Goal: Information Seeking & Learning: Learn about a topic

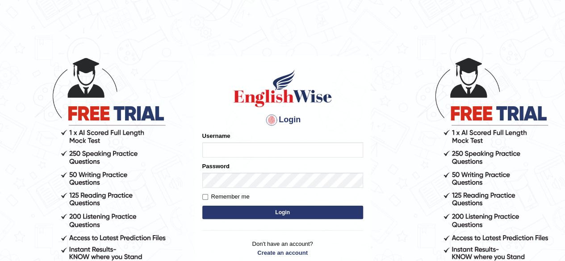
type input "RR12345"
click at [330, 216] on button "Login" at bounding box center [282, 212] width 161 height 13
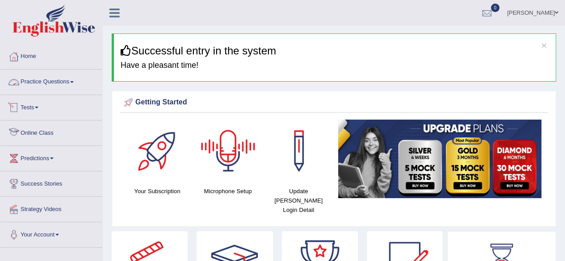
click at [64, 73] on link "Practice Questions" at bounding box center [51, 81] width 102 height 22
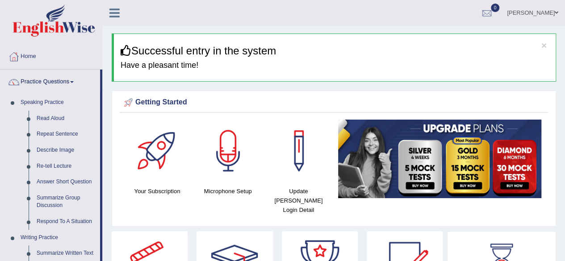
click at [0, 70] on link "Practice Questions" at bounding box center [50, 81] width 100 height 22
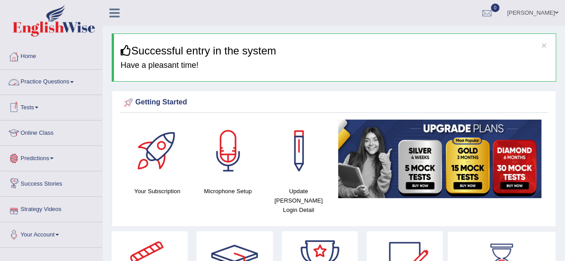
click at [66, 90] on link "Practice Questions" at bounding box center [51, 81] width 102 height 22
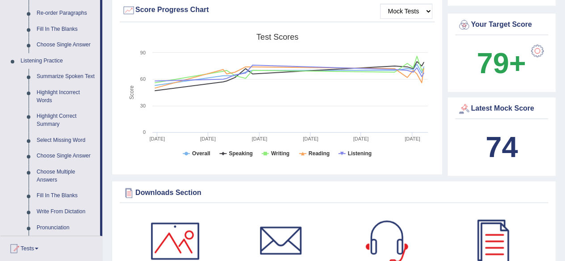
scroll to position [337, 0]
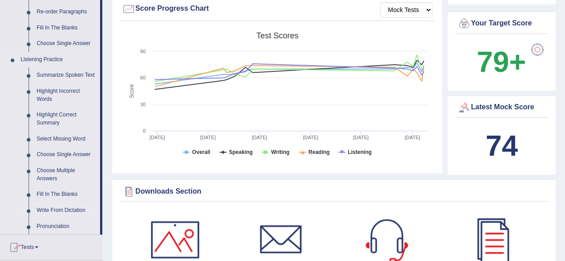
click at [74, 205] on link "Write From Dictation" at bounding box center [66, 211] width 67 height 16
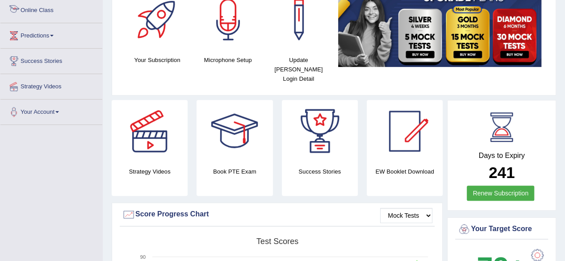
scroll to position [220, 0]
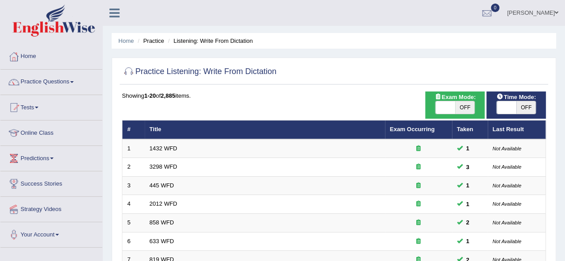
click at [516, 108] on span "OFF" at bounding box center [526, 107] width 20 height 13
checkbox input "true"
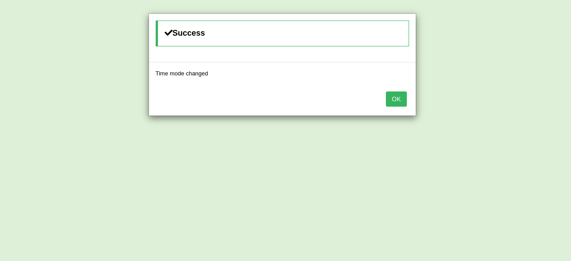
click at [392, 101] on button "OK" at bounding box center [396, 99] width 21 height 15
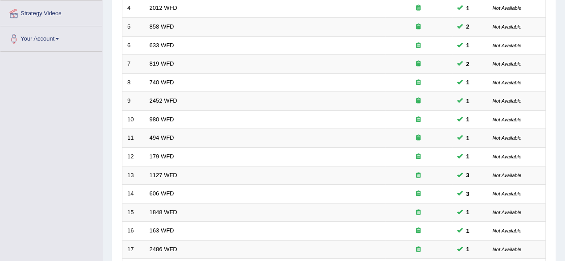
scroll to position [325, 0]
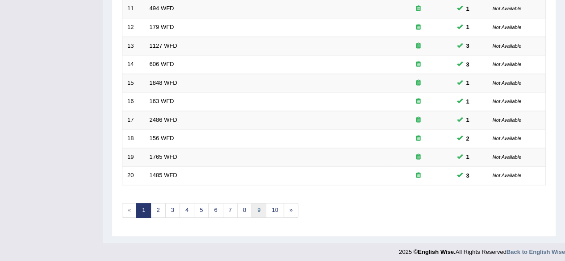
click at [256, 203] on link "9" at bounding box center [258, 210] width 15 height 15
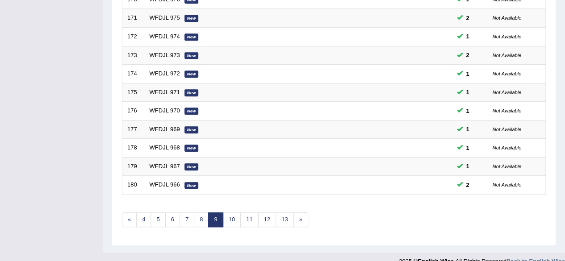
scroll to position [325, 0]
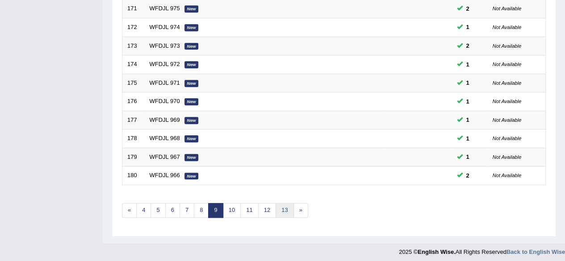
click at [281, 205] on link "13" at bounding box center [284, 210] width 18 height 15
click at [293, 203] on link "17" at bounding box center [297, 210] width 18 height 15
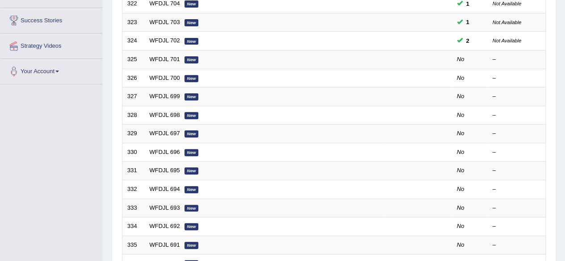
scroll to position [135, 0]
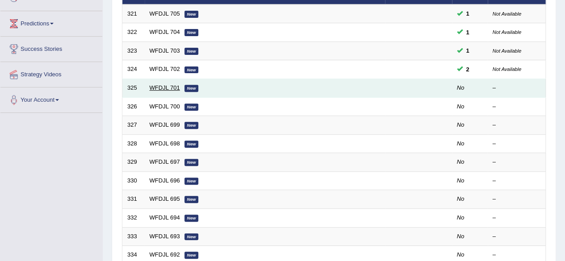
click at [164, 87] on link "WFDJL 701" at bounding box center [165, 87] width 30 height 7
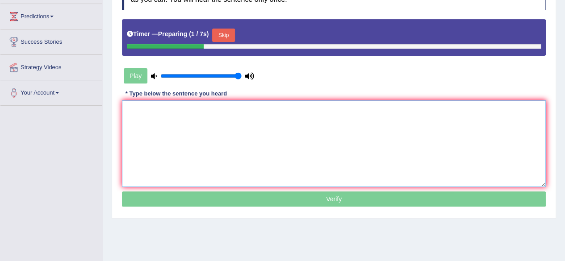
click at [279, 150] on textarea at bounding box center [334, 143] width 424 height 87
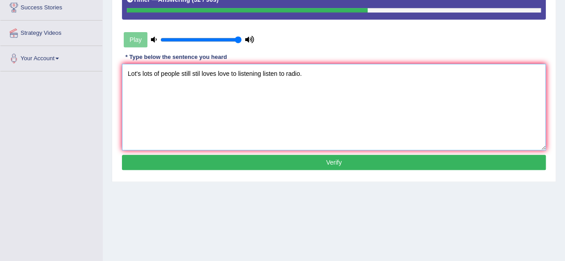
scroll to position [177, 0]
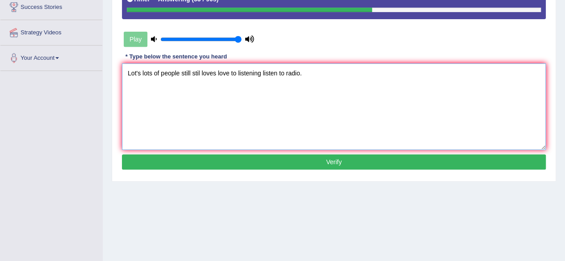
type textarea "Lot's lots of people still stil loves love to listening listen to radio."
click at [279, 159] on button "Verify" at bounding box center [334, 161] width 424 height 15
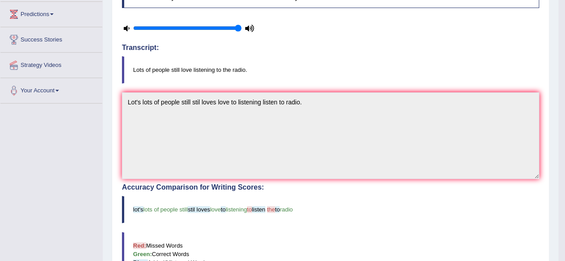
scroll to position [0, 0]
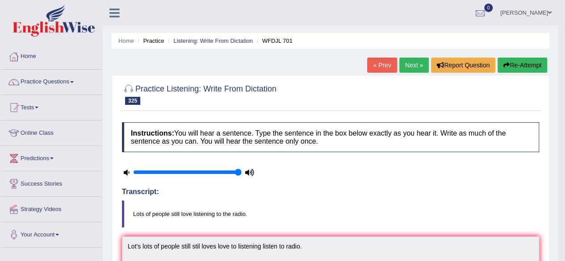
click at [519, 67] on button "Re-Attempt" at bounding box center [522, 65] width 50 height 15
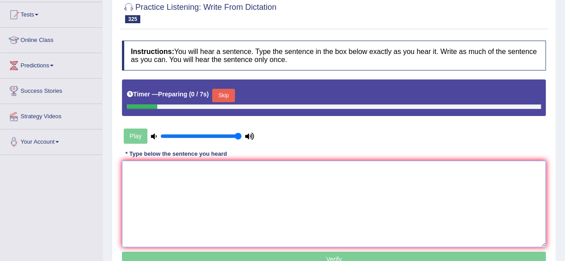
click at [243, 230] on textarea at bounding box center [334, 204] width 424 height 87
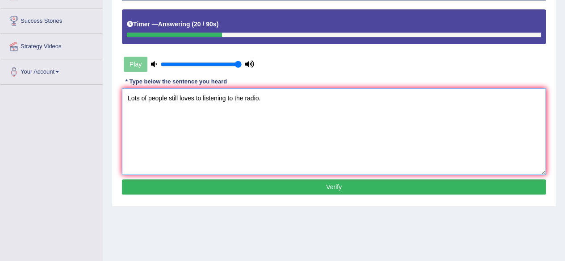
scroll to position [165, 0]
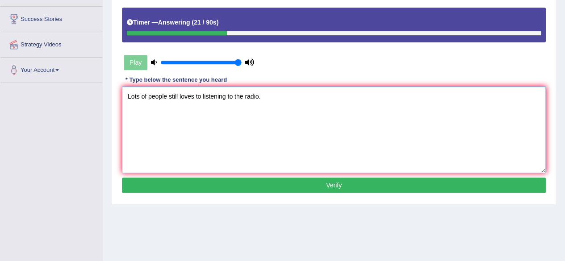
type textarea "Lots of people still loves to listening to the radio."
click at [319, 184] on button "Verify" at bounding box center [334, 185] width 424 height 15
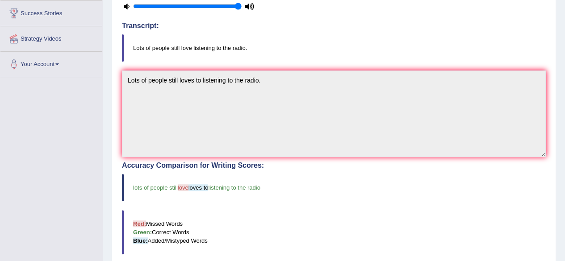
scroll to position [0, 0]
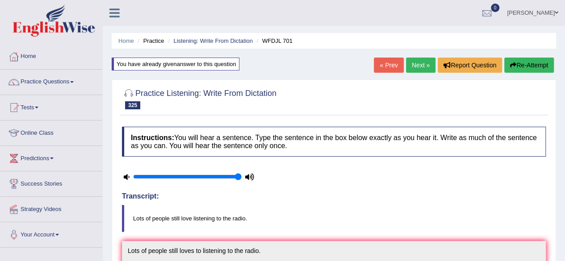
click at [406, 71] on link "Next »" at bounding box center [420, 65] width 29 height 15
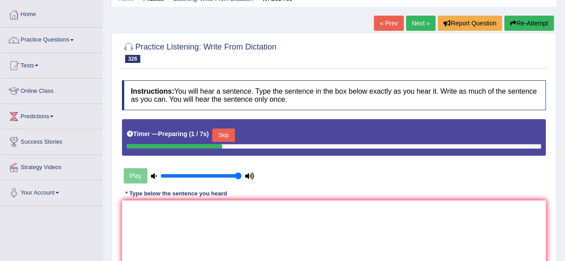
scroll to position [45, 0]
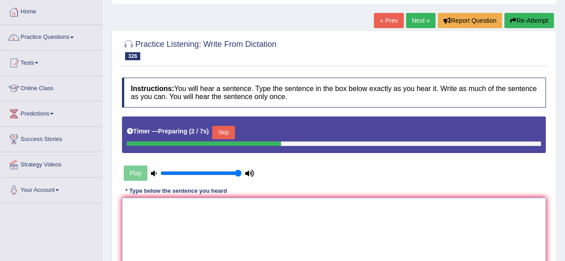
click at [293, 213] on textarea at bounding box center [334, 241] width 424 height 87
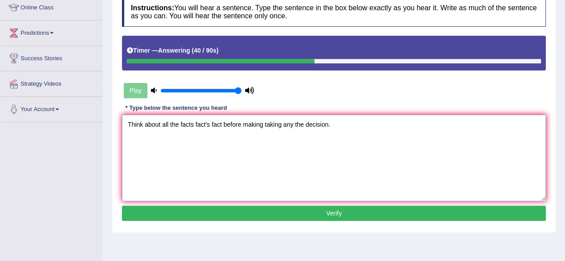
scroll to position [126, 0]
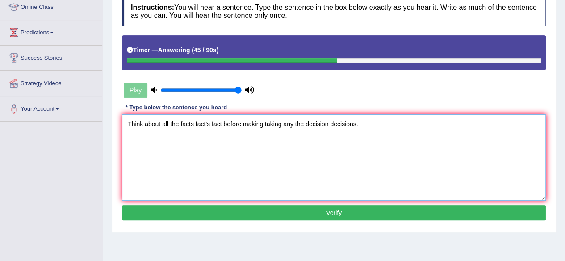
type textarea "Think about all the facts fact's fact before making taking any the decision dec…"
click at [293, 213] on button "Verify" at bounding box center [334, 212] width 424 height 15
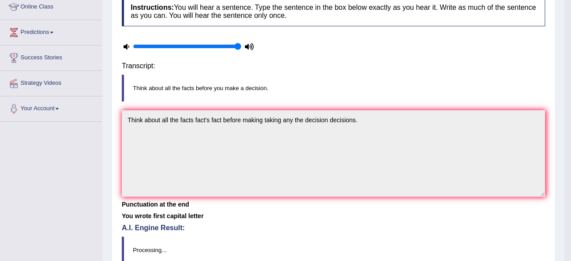
click at [293, 135] on body "Toggle navigation Home Practice Questions Speaking Practice Read Aloud Repeat S…" at bounding box center [285, 4] width 571 height 261
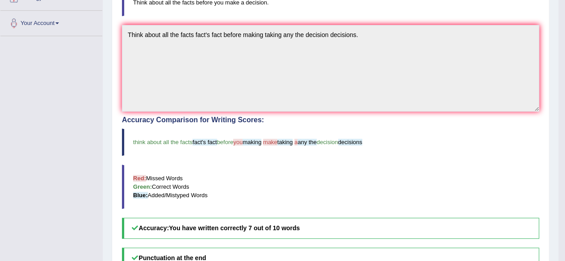
scroll to position [0, 0]
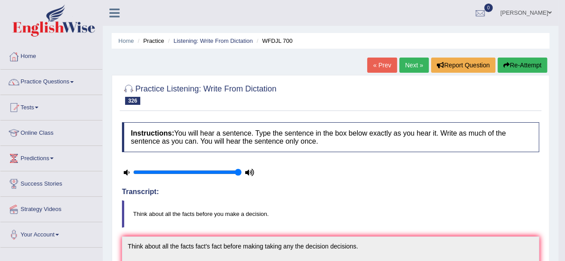
click at [521, 70] on button "Re-Attempt" at bounding box center [522, 65] width 50 height 15
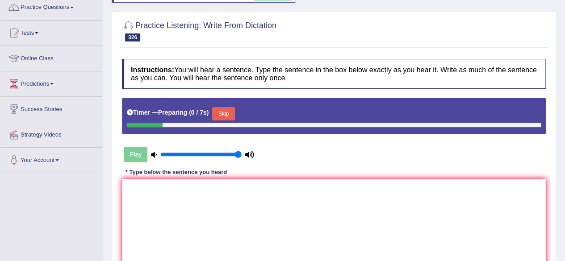
scroll to position [75, 0]
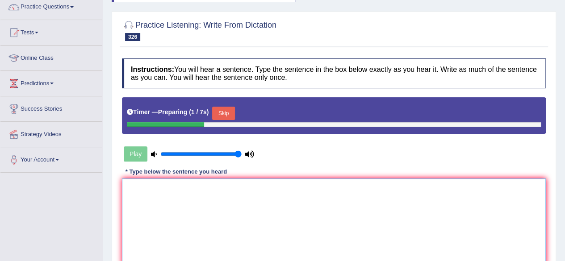
click at [292, 195] on textarea at bounding box center [334, 222] width 424 height 87
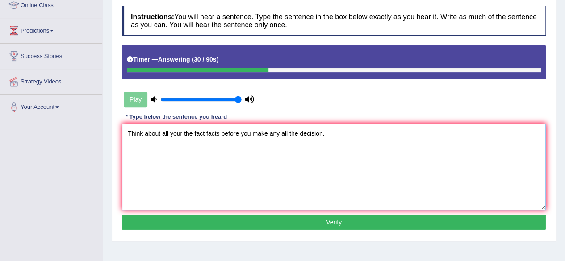
scroll to position [130, 0]
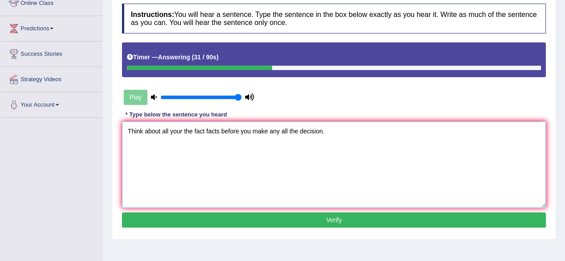
type textarea "Think about all your the fact facts before you make any all the decision."
click at [265, 217] on button "Verify" at bounding box center [334, 220] width 424 height 15
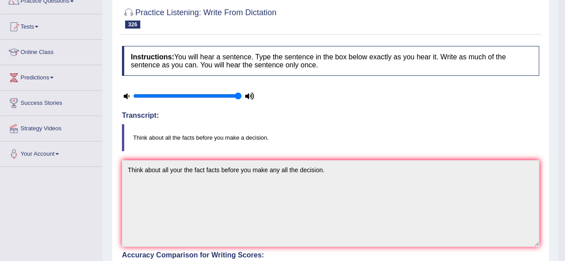
scroll to position [0, 0]
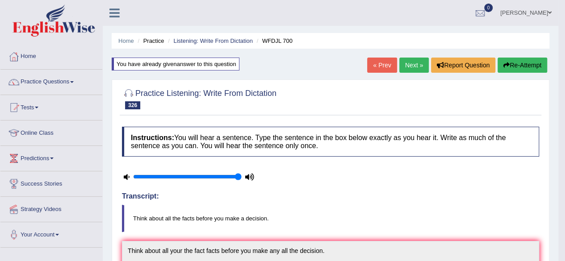
click at [402, 63] on link "Next »" at bounding box center [413, 65] width 29 height 15
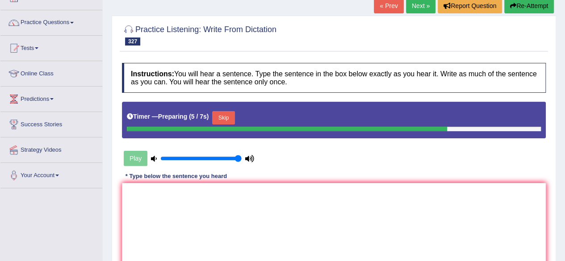
scroll to position [60, 0]
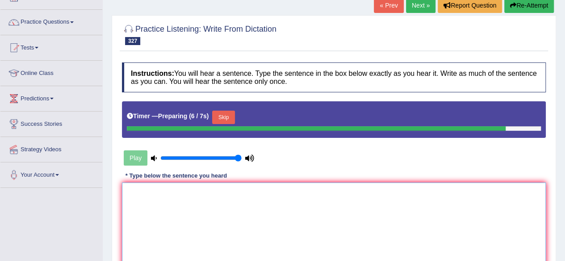
click at [279, 220] on textarea at bounding box center [334, 226] width 424 height 87
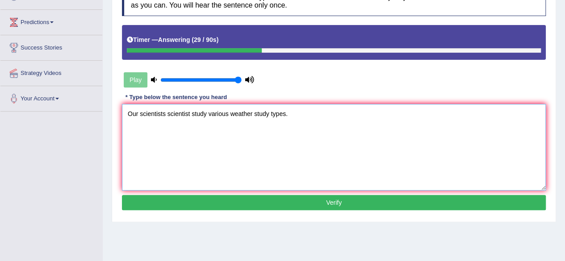
scroll to position [143, 0]
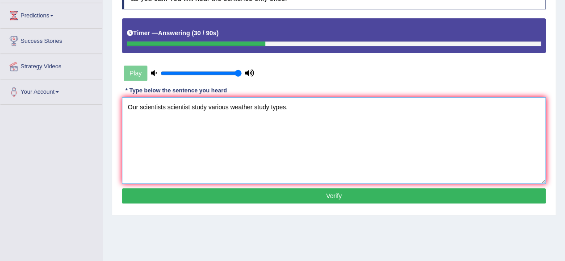
type textarea "Our scientists scientist study various weather study types."
click at [300, 198] on button "Verify" at bounding box center [334, 195] width 424 height 15
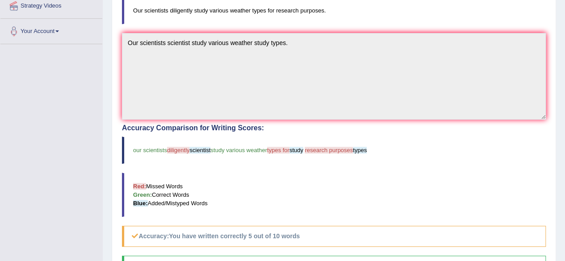
scroll to position [204, 0]
click at [188, 9] on blockquote "Our scientists diligently study various weather types for research purposes." at bounding box center [334, 9] width 424 height 27
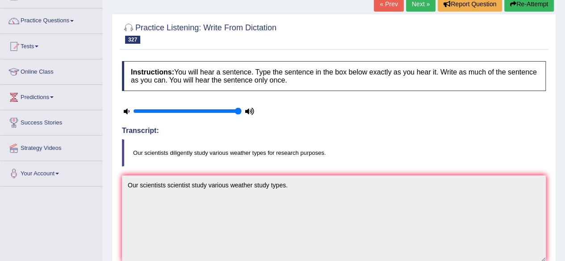
scroll to position [30, 0]
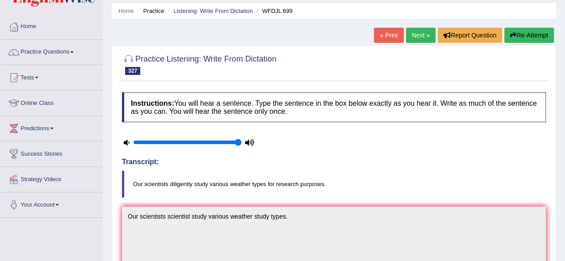
click at [546, 38] on button "Re-Attempt" at bounding box center [529, 35] width 50 height 15
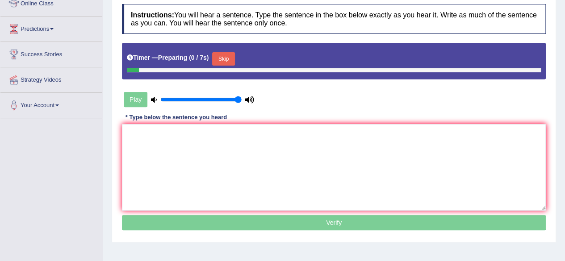
scroll to position [134, 0]
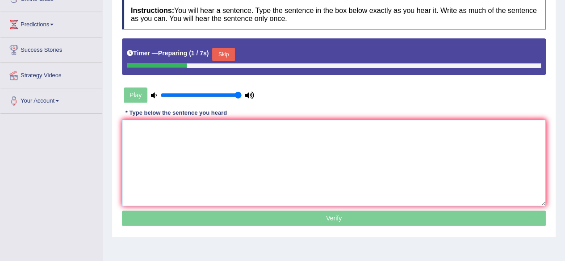
click at [337, 155] on textarea at bounding box center [334, 163] width 424 height 87
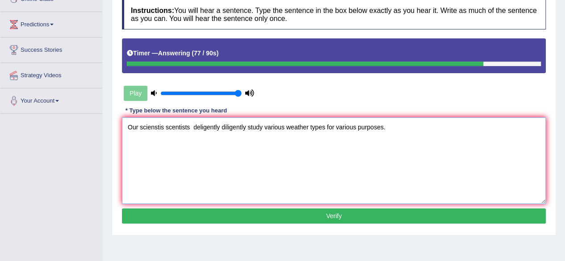
type textarea "Our scienstis scentists deligently diligently study various weather types for v…"
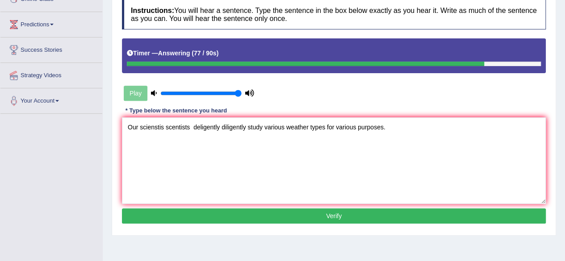
click at [241, 221] on button "Verify" at bounding box center [334, 216] width 424 height 15
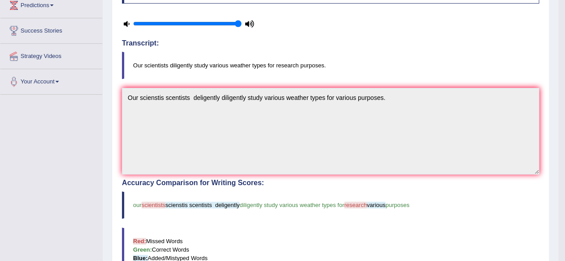
scroll to position [0, 0]
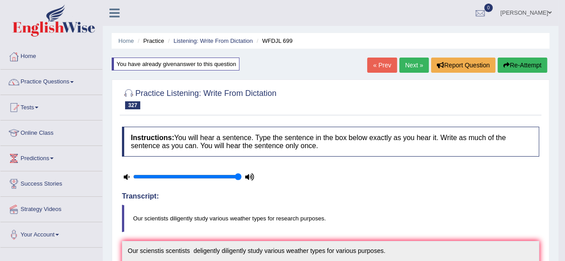
click at [406, 63] on link "Next »" at bounding box center [413, 65] width 29 height 15
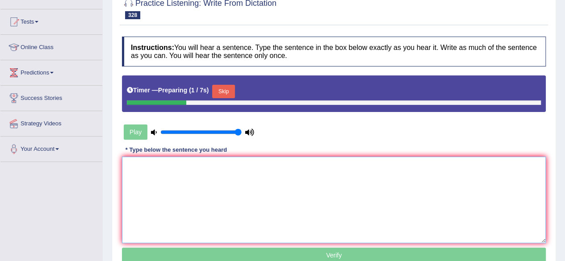
click at [239, 196] on textarea at bounding box center [334, 200] width 424 height 87
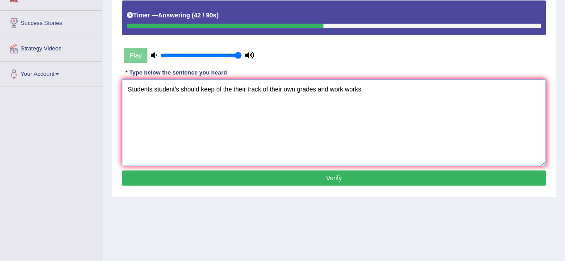
scroll to position [164, 0]
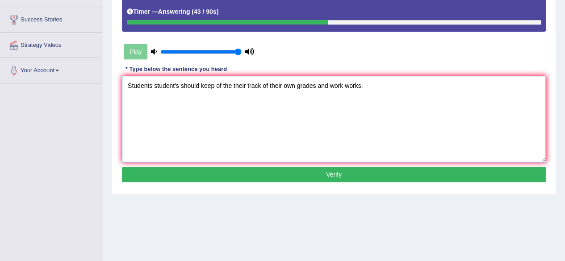
type textarea "Students student's should keep of the their track of their own grades and work …"
click at [283, 175] on button "Verify" at bounding box center [334, 174] width 424 height 15
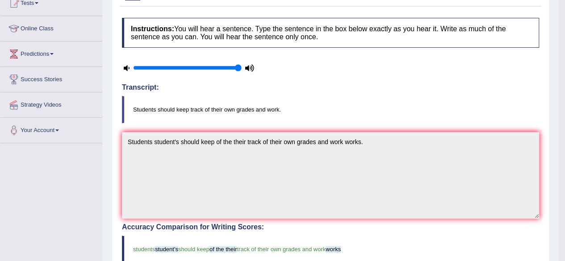
scroll to position [0, 0]
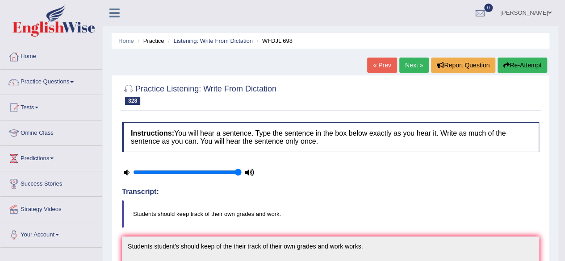
click at [400, 67] on link "Next »" at bounding box center [413, 65] width 29 height 15
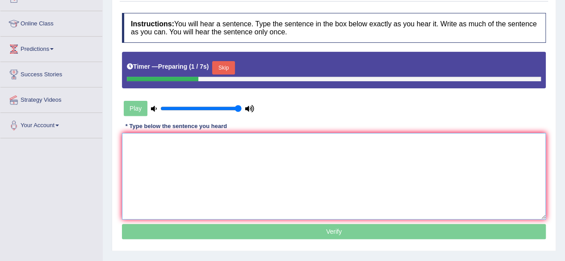
click at [274, 160] on textarea at bounding box center [334, 176] width 424 height 87
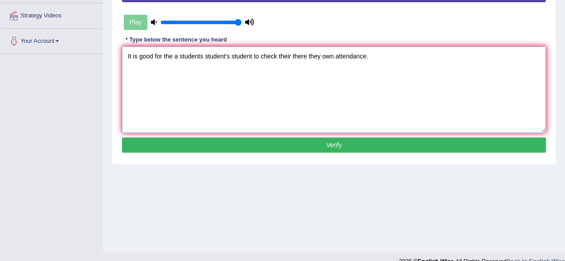
scroll to position [194, 0]
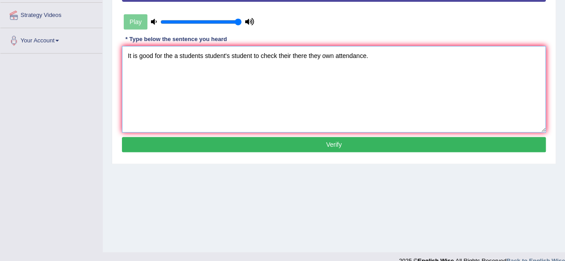
type textarea "It is good for the a students student's student to check their there they own a…"
click at [287, 142] on button "Verify" at bounding box center [334, 144] width 424 height 15
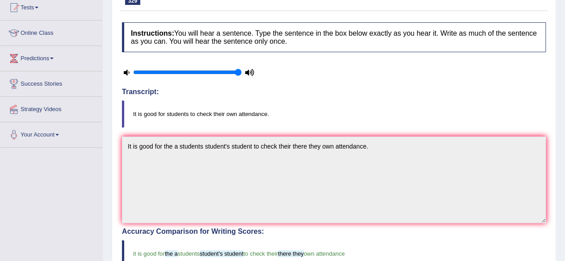
scroll to position [0, 0]
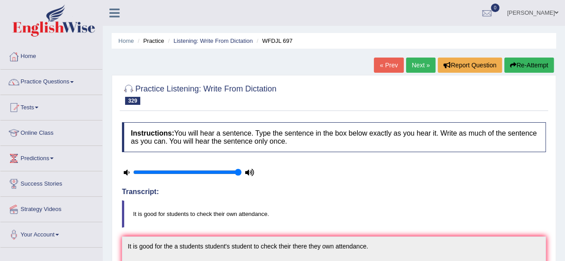
click at [417, 69] on link "Next »" at bounding box center [420, 65] width 29 height 15
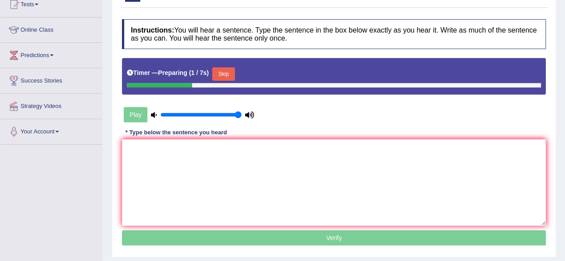
scroll to position [104, 0]
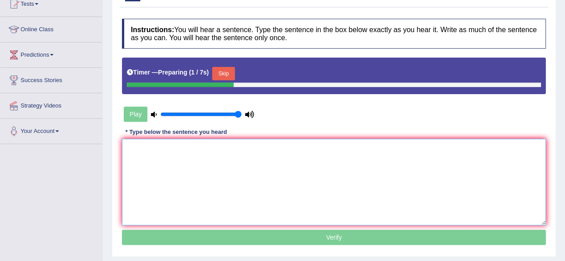
click at [256, 176] on textarea at bounding box center [334, 182] width 424 height 87
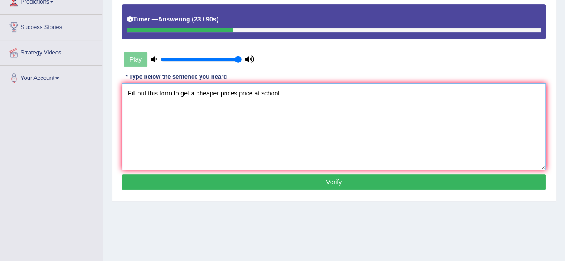
scroll to position [158, 0]
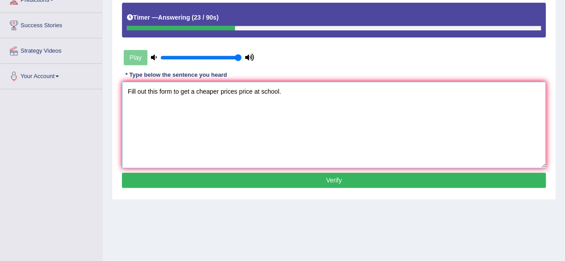
type textarea "Fill out this form to get a cheaper prices price at school."
click at [257, 181] on button "Verify" at bounding box center [334, 180] width 424 height 15
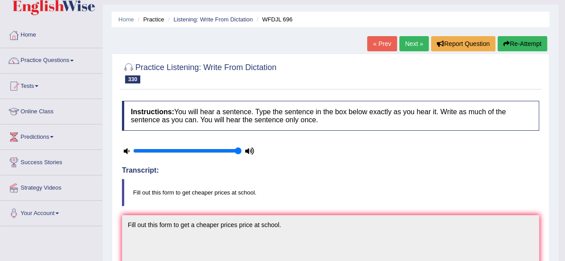
scroll to position [0, 0]
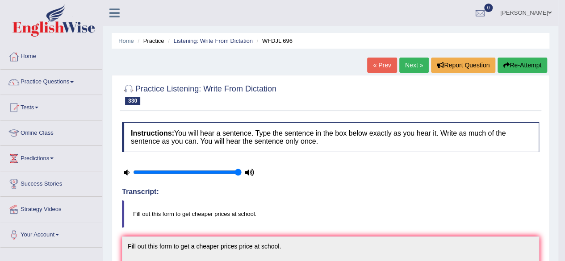
click at [404, 63] on link "Next »" at bounding box center [413, 65] width 29 height 15
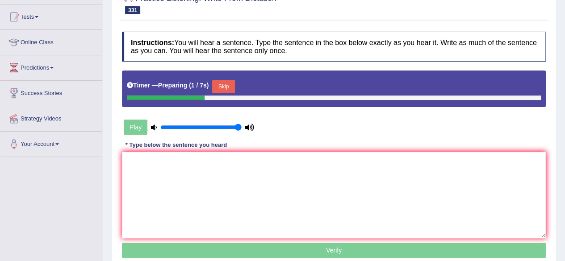
scroll to position [91, 0]
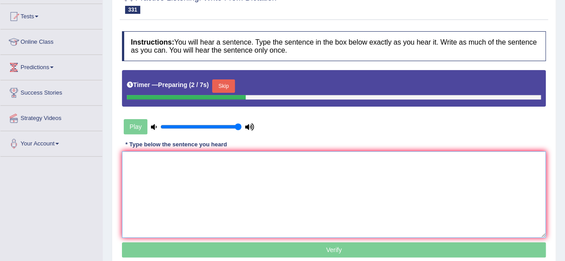
click at [254, 169] on textarea at bounding box center [334, 194] width 424 height 87
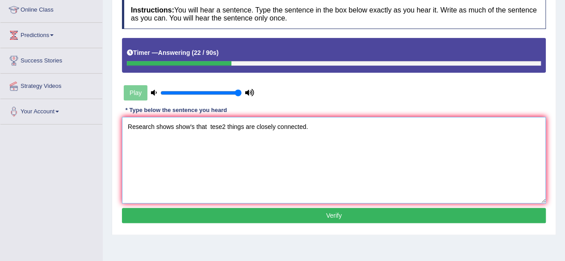
scroll to position [123, 0]
click at [209, 127] on textarea "Research shows show's that tese2 things are closely connected." at bounding box center [334, 160] width 424 height 87
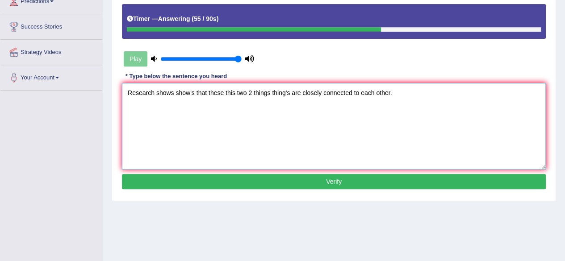
scroll to position [158, 0]
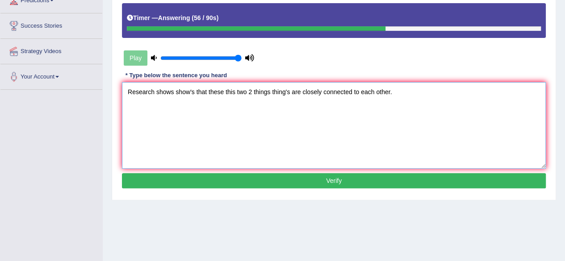
type textarea "Research shows show's that these this two 2 things thing's are closely connecte…"
click at [224, 183] on button "Verify" at bounding box center [334, 180] width 424 height 15
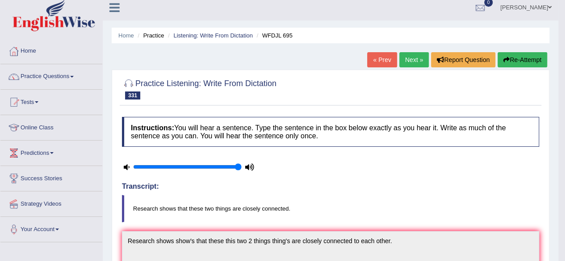
scroll to position [0, 0]
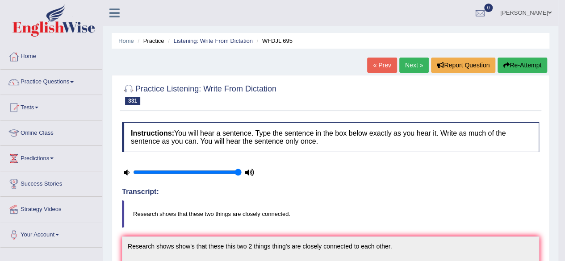
click at [405, 64] on link "Next »" at bounding box center [413, 65] width 29 height 15
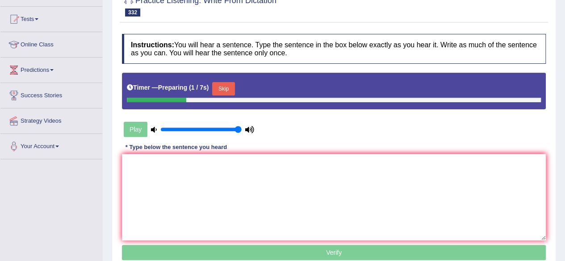
scroll to position [89, 0]
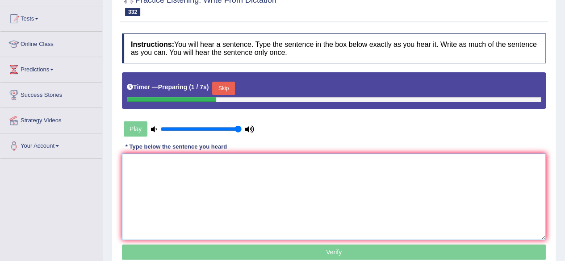
click at [211, 182] on textarea at bounding box center [334, 197] width 424 height 87
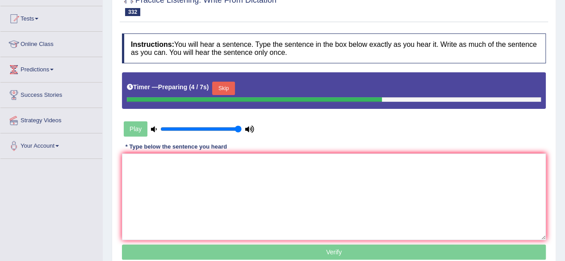
click at [232, 86] on button "Skip" at bounding box center [223, 88] width 22 height 13
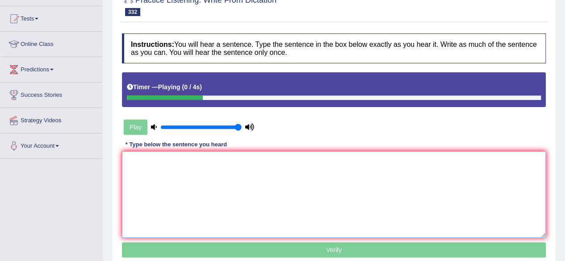
click at [182, 180] on textarea at bounding box center [334, 194] width 424 height 87
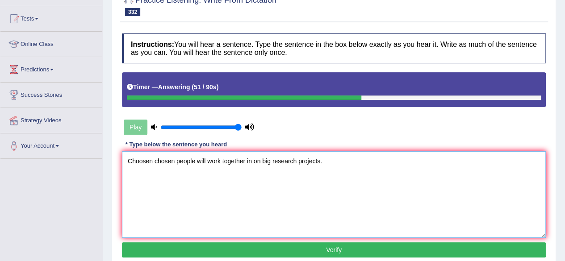
scroll to position [103, 0]
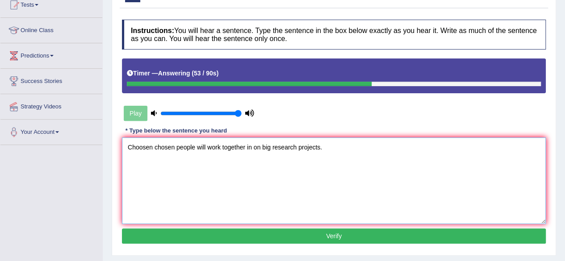
type textarea "Choosen chosen people will work together in on big research projects."
click at [182, 238] on button "Verify" at bounding box center [334, 236] width 424 height 15
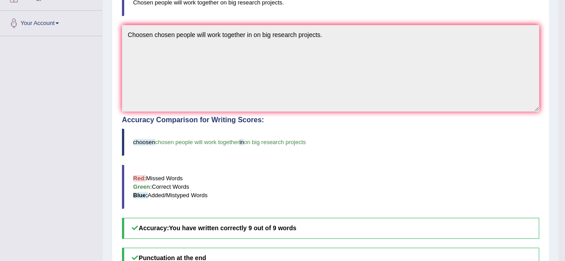
scroll to position [0, 0]
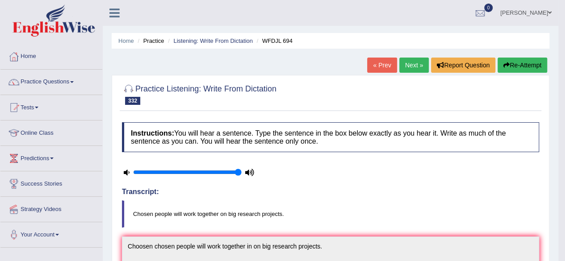
click at [413, 59] on link "Next »" at bounding box center [413, 65] width 29 height 15
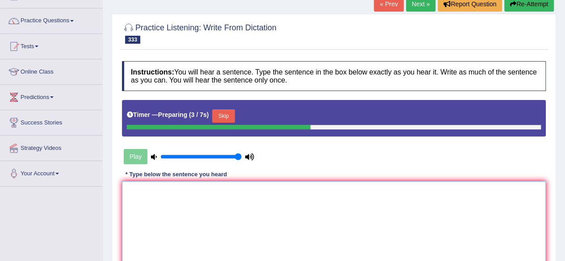
click at [169, 216] on textarea at bounding box center [334, 224] width 424 height 87
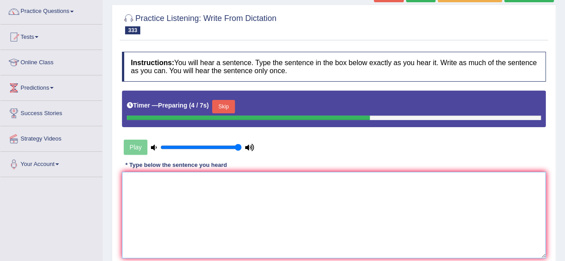
scroll to position [71, 0]
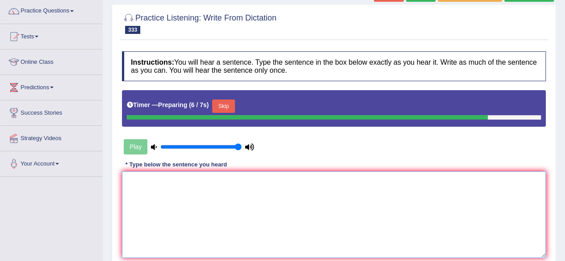
click at [183, 197] on textarea at bounding box center [334, 214] width 424 height 87
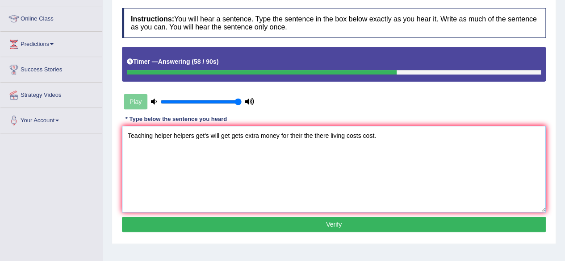
scroll to position [119, 0]
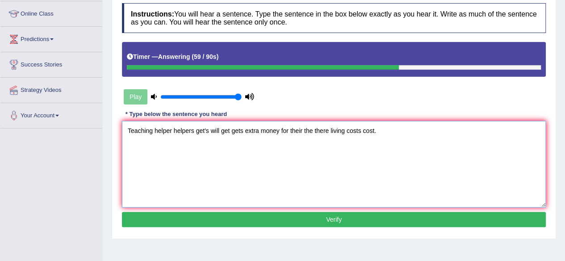
type textarea "Teaching helper helpers get's will get gets extra money for their the there liv…"
click at [198, 216] on button "Verify" at bounding box center [334, 219] width 424 height 15
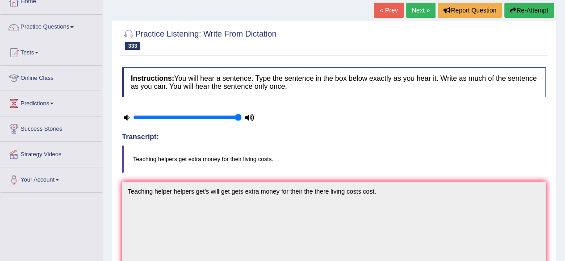
scroll to position [0, 0]
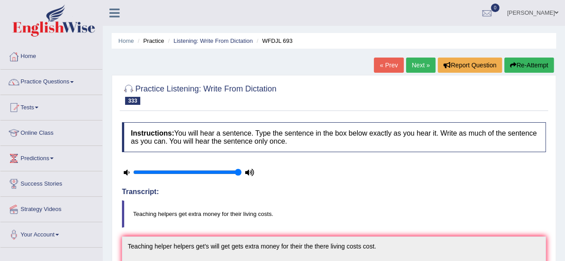
click at [409, 67] on link "Next »" at bounding box center [420, 65] width 29 height 15
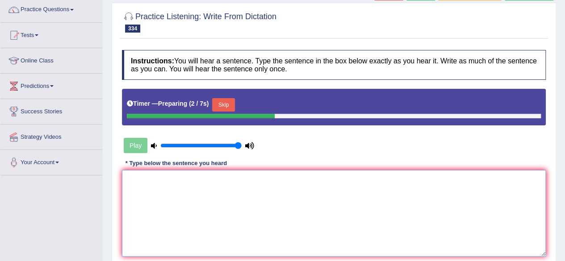
click at [202, 190] on textarea at bounding box center [334, 213] width 424 height 87
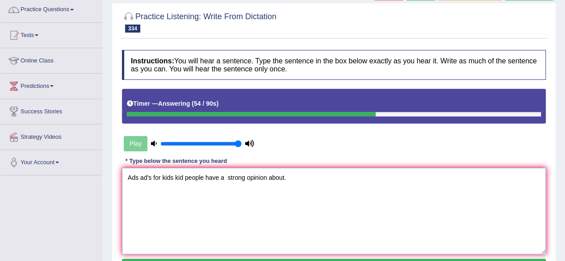
scroll to position [135, 0]
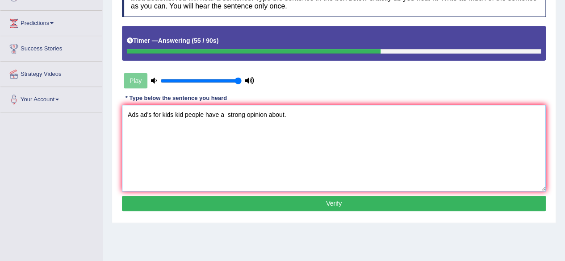
type textarea "Ads ad's for kids kid people have a strong opinion about."
click at [203, 201] on button "Verify" at bounding box center [334, 203] width 424 height 15
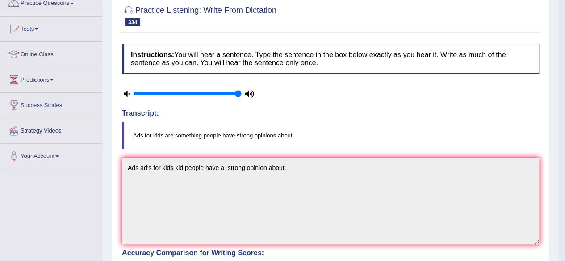
scroll to position [0, 0]
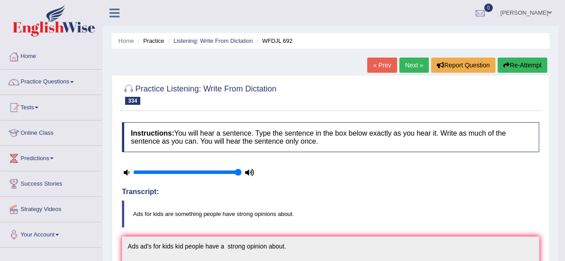
click at [530, 71] on button "Re-Attempt" at bounding box center [522, 65] width 50 height 15
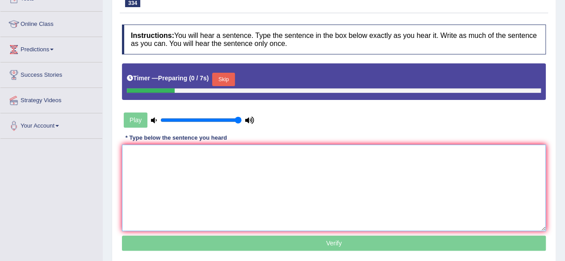
click at [288, 189] on textarea at bounding box center [334, 188] width 424 height 87
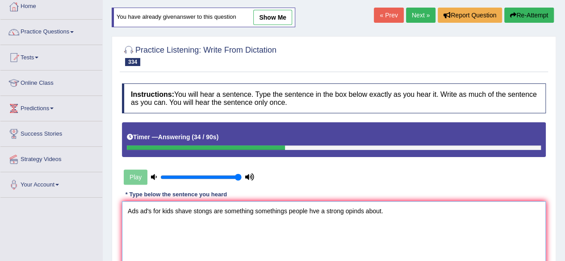
scroll to position [48, 0]
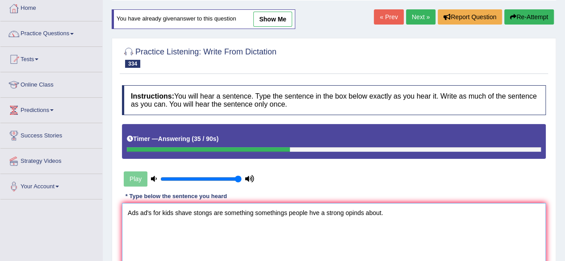
click at [315, 215] on textarea "Ads ad's for kids shave stongs are something somethings people hve a strong opi…" at bounding box center [334, 246] width 424 height 87
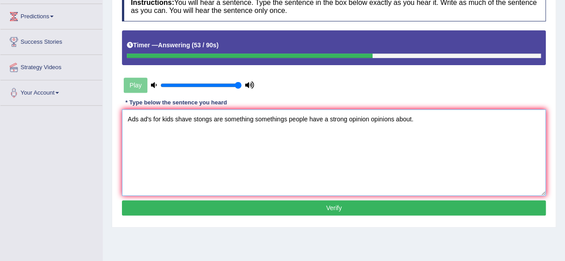
scroll to position [142, 0]
type textarea "Ads ad's for kids shave stongs are something somethings people have a strong op…"
click at [312, 221] on div "Instructions: You will hear a sentence. Type the sentence in the box below exac…" at bounding box center [334, 105] width 428 height 236
click at [298, 210] on button "Verify" at bounding box center [334, 207] width 424 height 15
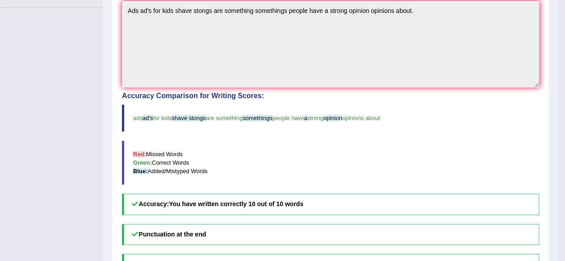
scroll to position [12, 0]
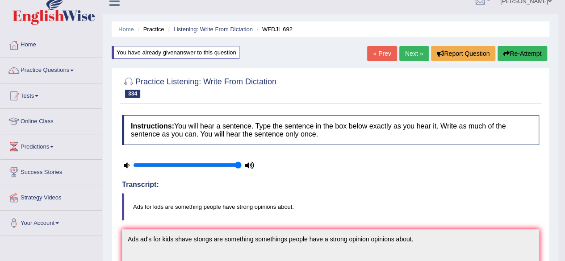
click at [416, 56] on link "Next »" at bounding box center [413, 53] width 29 height 15
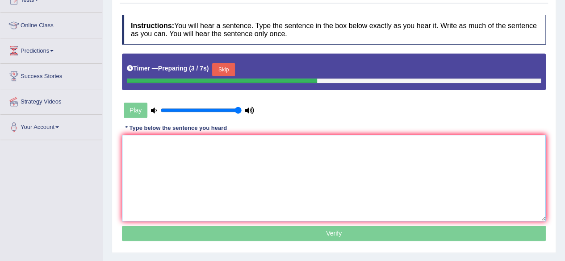
click at [225, 158] on textarea at bounding box center [334, 178] width 424 height 87
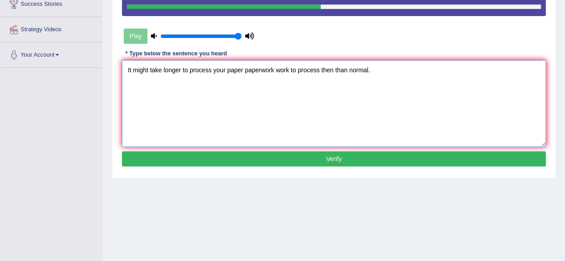
scroll to position [181, 0]
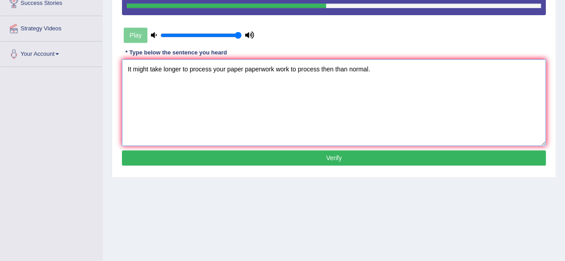
type textarea "It might take longer to process your paper paperwork work to process then than …"
click at [282, 157] on button "Verify" at bounding box center [334, 157] width 424 height 15
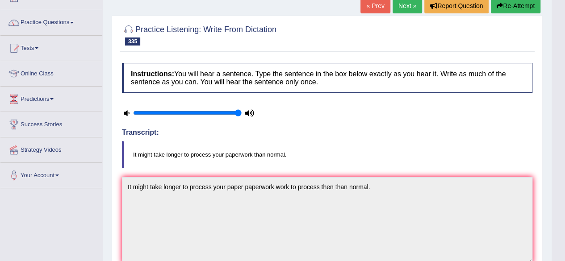
scroll to position [0, 0]
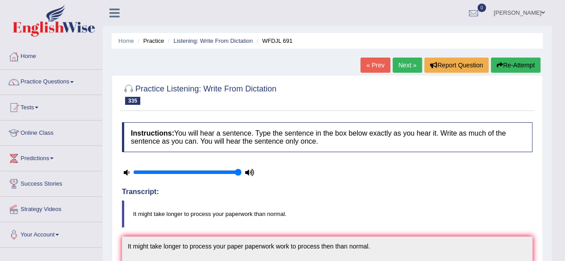
click at [401, 65] on link "Next »" at bounding box center [406, 65] width 29 height 15
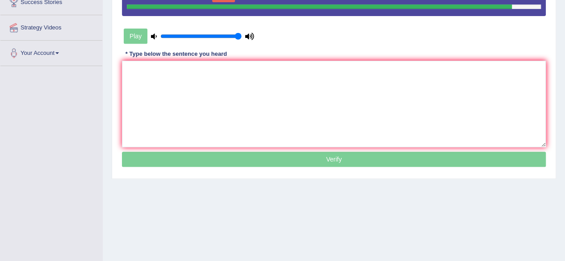
scroll to position [184, 0]
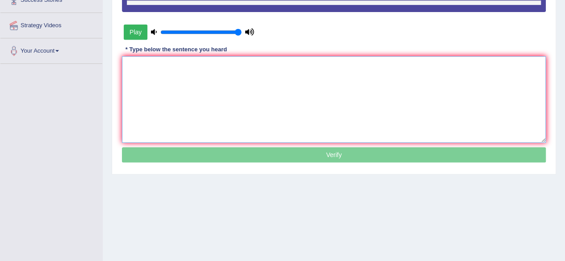
click at [369, 89] on textarea at bounding box center [334, 99] width 424 height 87
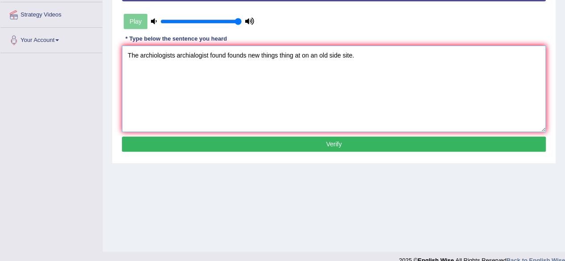
scroll to position [195, 0]
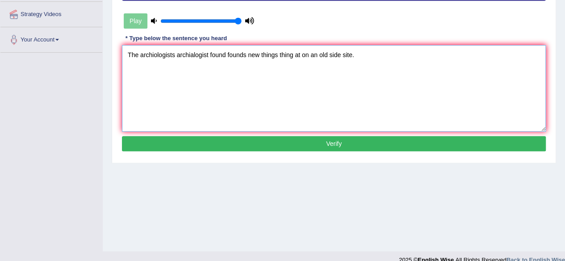
type textarea "The archiologists archialogist found founds new things thing at on an old side …"
click at [266, 141] on button "Verify" at bounding box center [334, 143] width 424 height 15
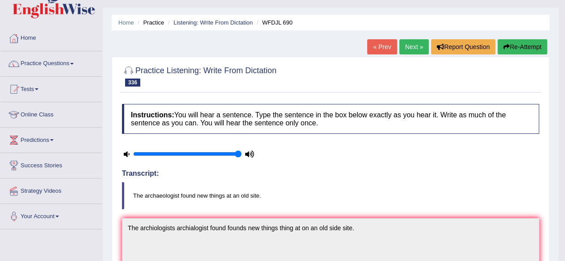
scroll to position [19, 0]
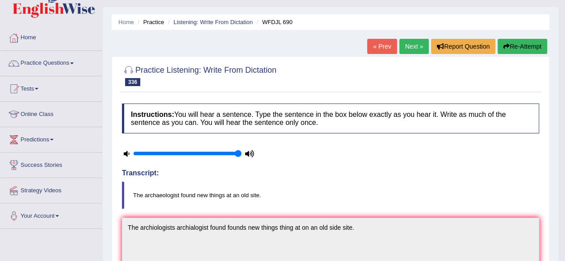
click at [522, 48] on button "Re-Attempt" at bounding box center [522, 46] width 50 height 15
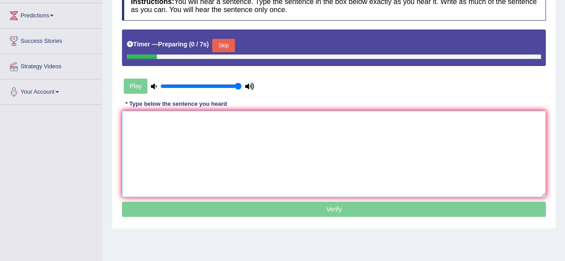
click at [346, 160] on textarea at bounding box center [334, 154] width 424 height 87
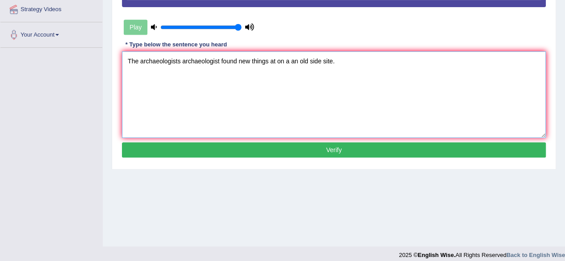
scroll to position [201, 0]
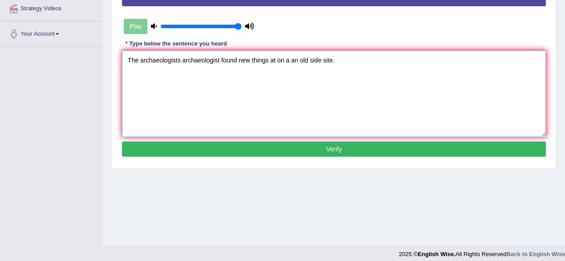
type textarea "The archaeologists archaeologist found new things at on a an old side site."
click at [321, 148] on button "Verify" at bounding box center [334, 149] width 424 height 15
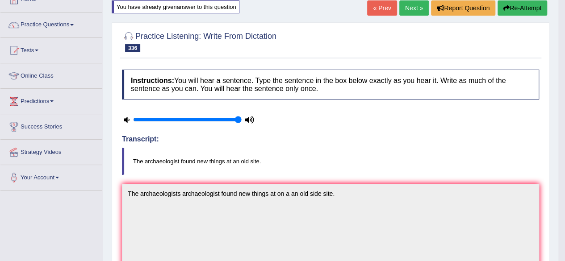
scroll to position [0, 0]
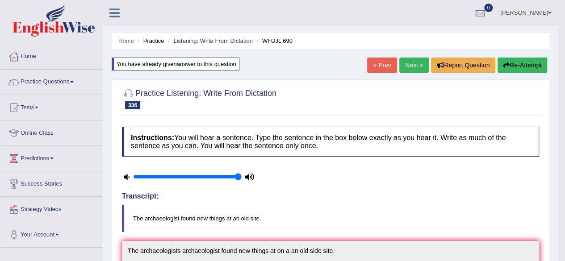
click at [415, 65] on link "Next »" at bounding box center [413, 65] width 29 height 15
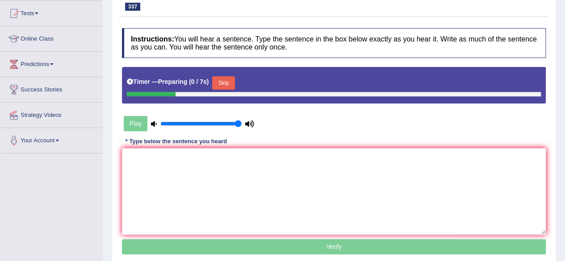
scroll to position [95, 0]
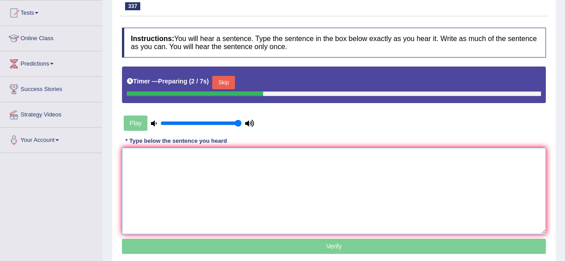
click at [322, 172] on textarea at bounding box center [334, 191] width 424 height 87
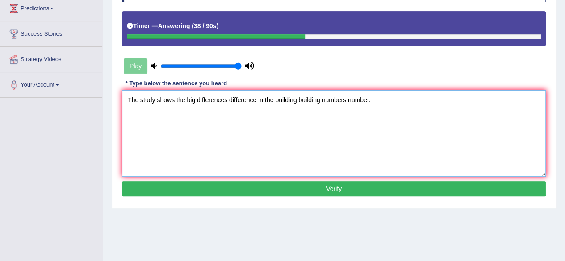
scroll to position [153, 0]
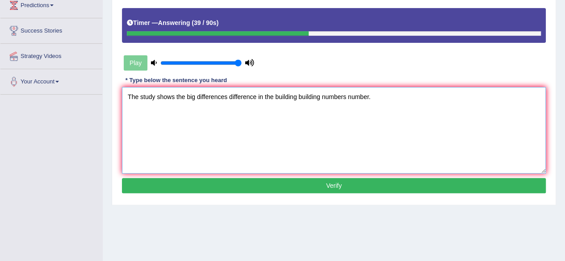
type textarea "The study shows the big differences difference in the building building numbers…"
click at [308, 181] on button "Verify" at bounding box center [334, 185] width 424 height 15
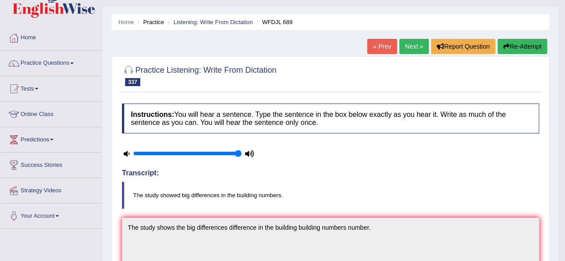
scroll to position [0, 0]
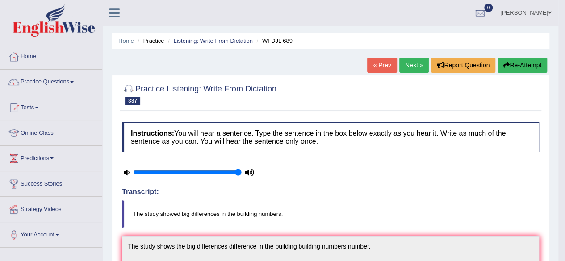
click at [406, 66] on link "Next »" at bounding box center [413, 65] width 29 height 15
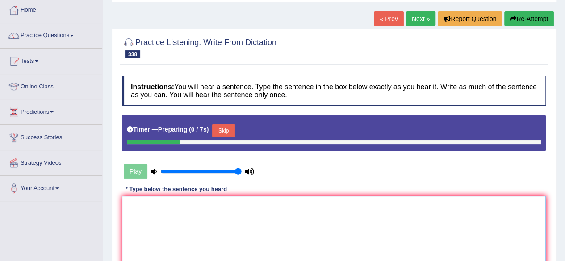
click at [267, 216] on textarea at bounding box center [334, 239] width 424 height 87
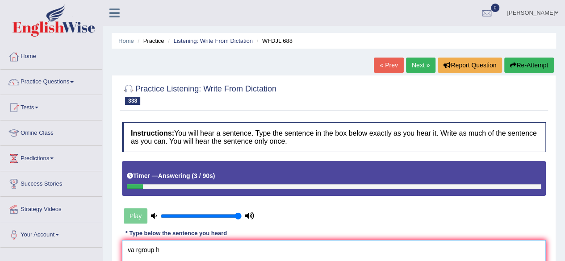
type textarea "va rgroup h"
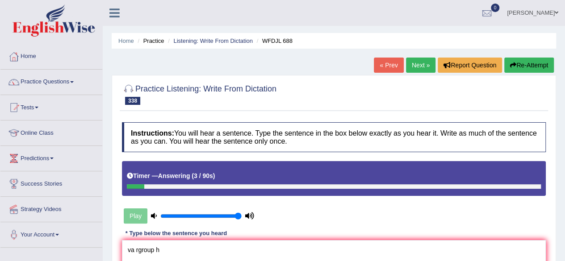
click at [538, 65] on button "Re-Attempt" at bounding box center [529, 65] width 50 height 15
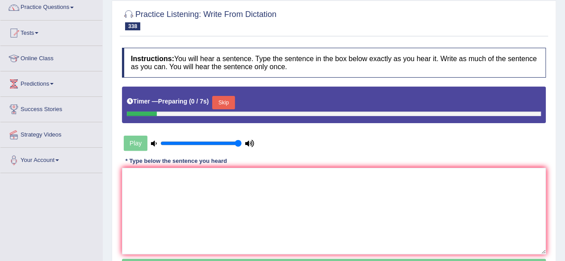
scroll to position [78, 0]
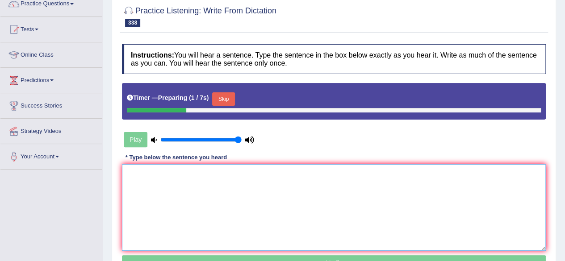
click at [309, 201] on textarea at bounding box center [334, 207] width 424 height 87
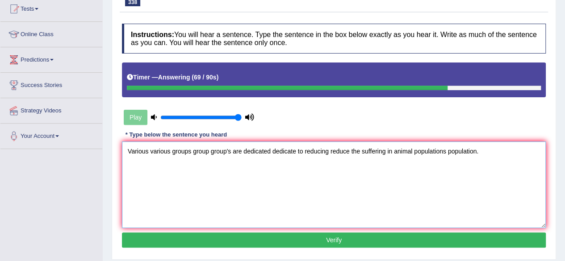
scroll to position [100, 0]
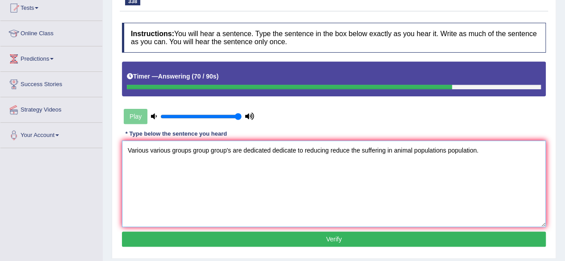
type textarea "Various various groups group group's are dedicated dedicate to reducing reduce …"
click at [288, 241] on button "Verify" at bounding box center [334, 239] width 424 height 15
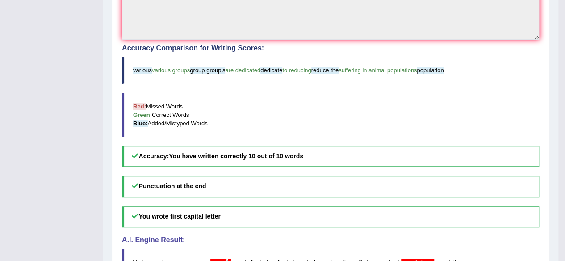
scroll to position [0, 0]
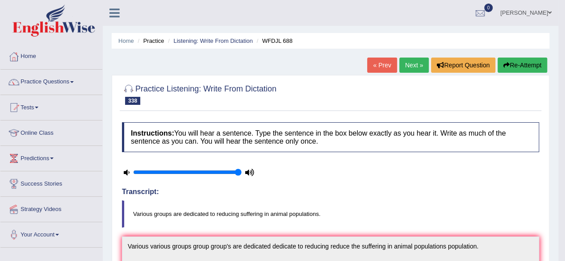
click at [408, 67] on link "Next »" at bounding box center [413, 65] width 29 height 15
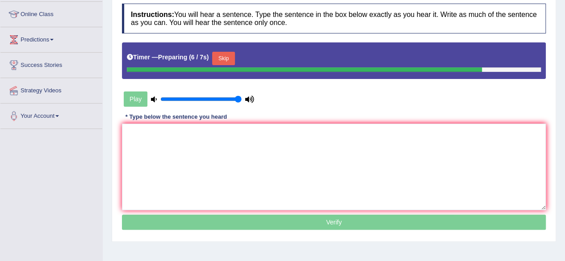
scroll to position [129, 0]
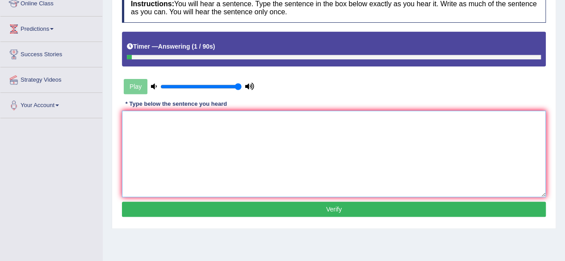
click at [248, 167] on textarea at bounding box center [334, 154] width 424 height 87
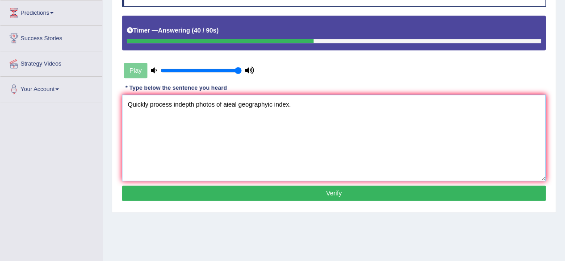
scroll to position [143, 0]
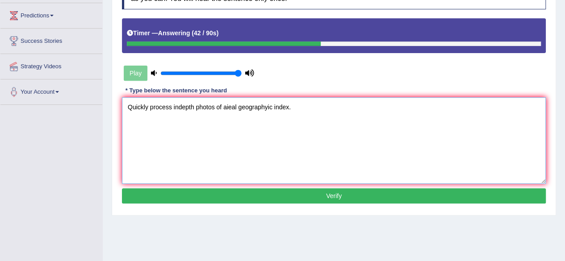
click at [227, 111] on textarea "Quickly process indepth photos of aieal geographyic index." at bounding box center [334, 140] width 424 height 87
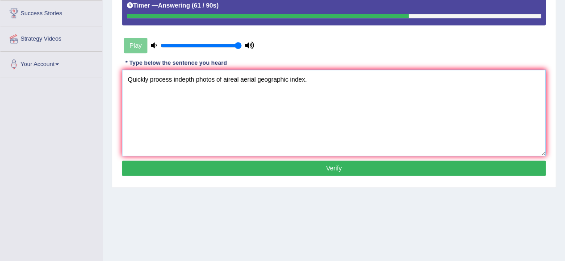
scroll to position [171, 0]
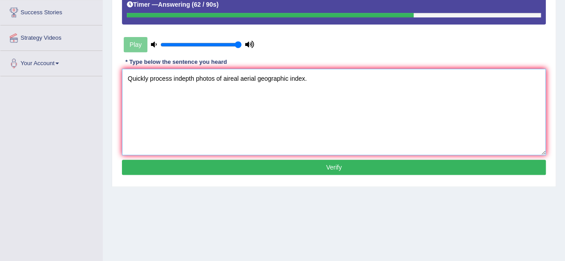
type textarea "Quickly process indepth photos of aireal aerial geographic index."
click at [241, 171] on button "Verify" at bounding box center [334, 167] width 424 height 15
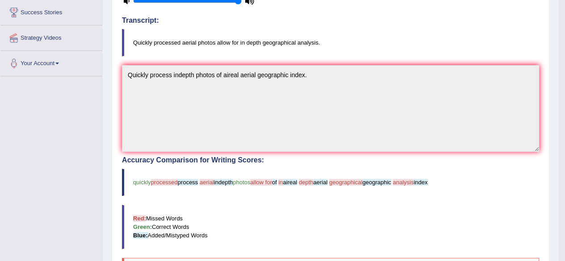
click at [241, 171] on blockquote "quickly processed process aerial indepth photos allow for of in aireal depth ae…" at bounding box center [330, 182] width 417 height 27
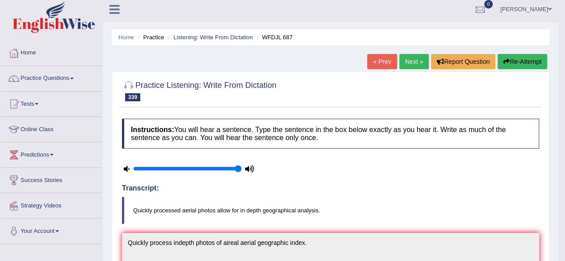
scroll to position [0, 0]
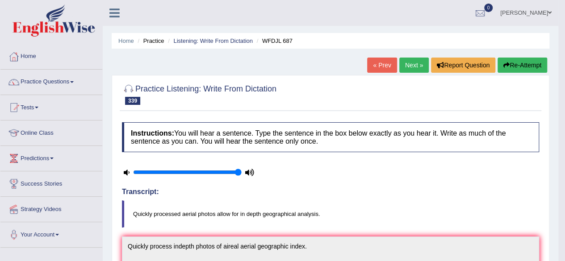
click at [526, 61] on button "Re-Attempt" at bounding box center [522, 65] width 50 height 15
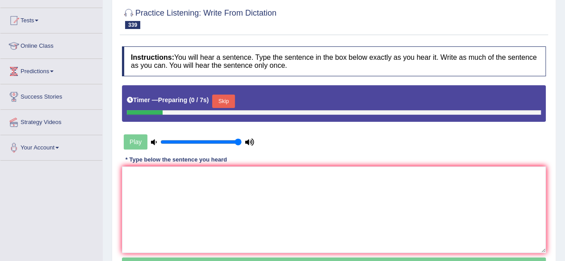
scroll to position [88, 0]
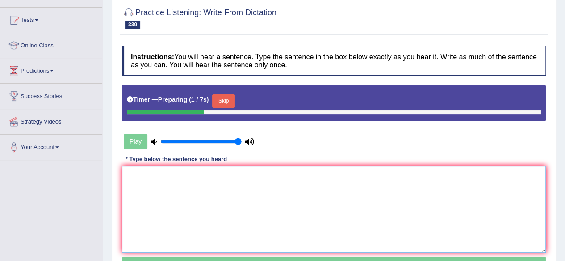
click at [315, 178] on textarea at bounding box center [334, 209] width 424 height 87
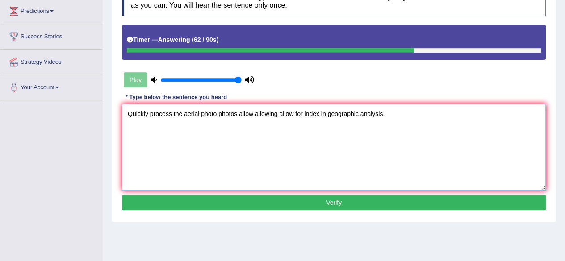
scroll to position [149, 0]
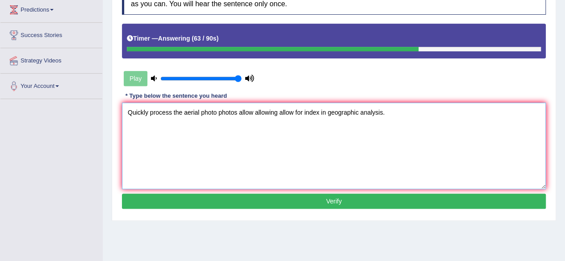
type textarea "Quickly process the aerial photo photos allow allowing allow for index in geogr…"
click at [279, 205] on button "Verify" at bounding box center [334, 201] width 424 height 15
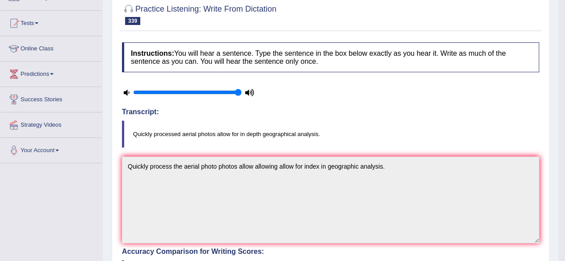
scroll to position [0, 0]
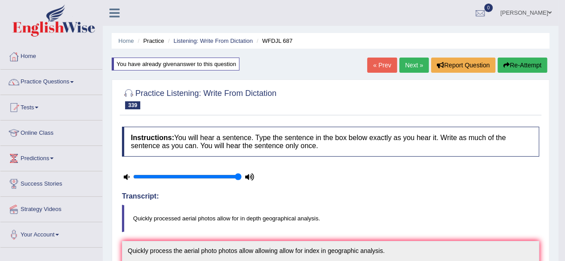
click at [512, 64] on button "Re-Attempt" at bounding box center [522, 65] width 50 height 15
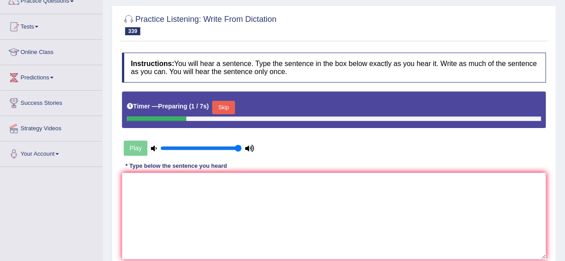
scroll to position [84, 0]
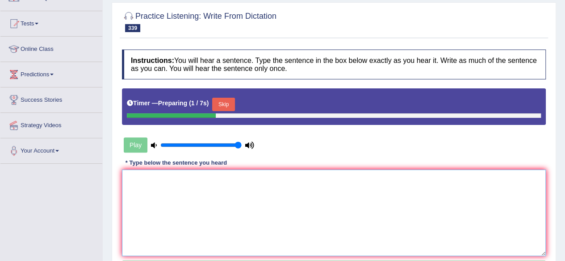
click at [256, 200] on textarea at bounding box center [334, 213] width 424 height 87
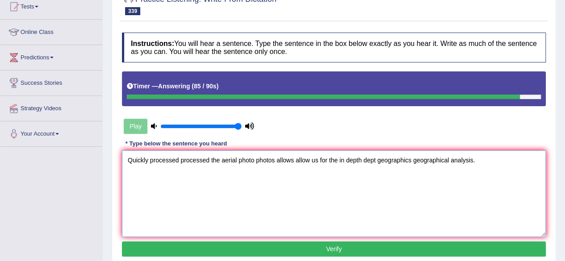
scroll to position [110, 0]
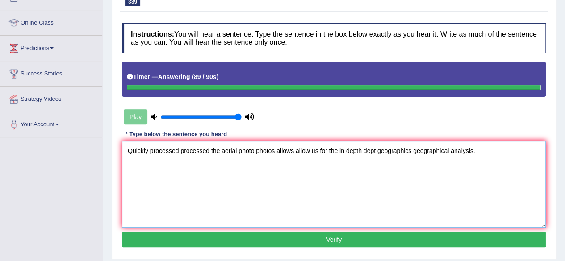
type textarea "Quickly processed processed the aerial photo photos allows allow us for the in …"
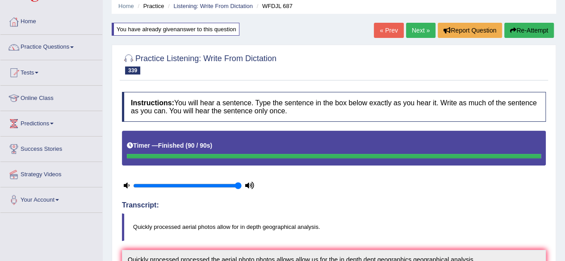
scroll to position [0, 0]
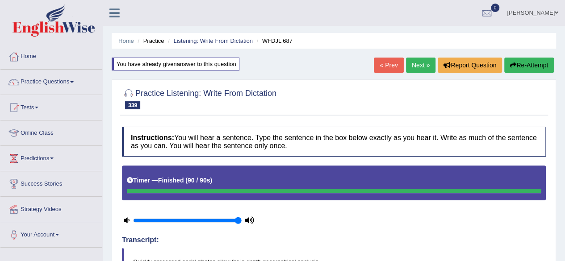
click at [429, 67] on link "Next »" at bounding box center [420, 65] width 29 height 15
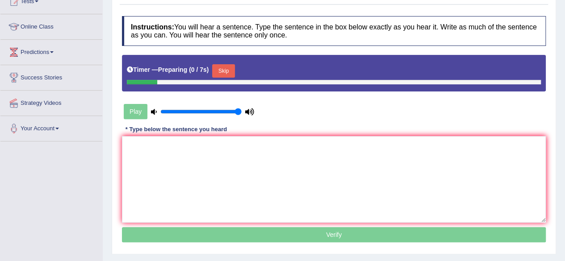
scroll to position [106, 0]
click at [283, 171] on textarea at bounding box center [334, 179] width 424 height 87
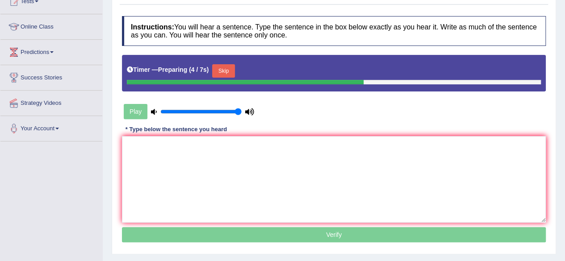
click at [222, 70] on button "Skip" at bounding box center [223, 70] width 22 height 13
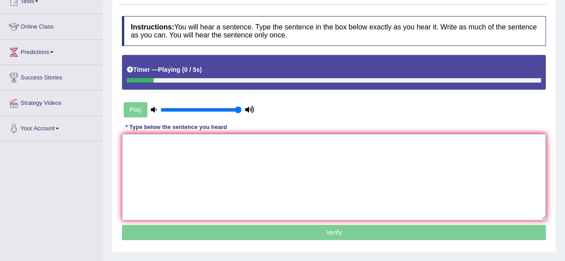
click at [184, 196] on textarea at bounding box center [334, 177] width 424 height 87
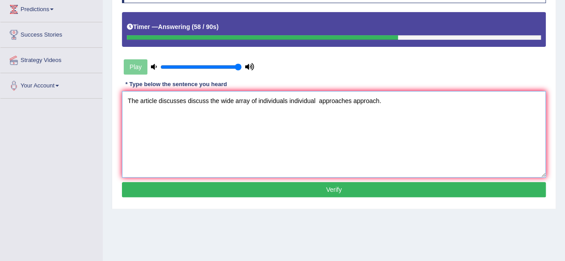
scroll to position [150, 0]
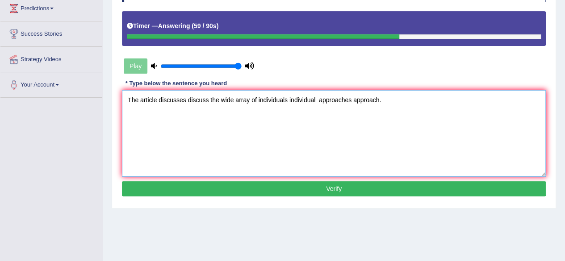
type textarea "The article discusses discuss the wide array of individuals individual approach…"
drag, startPoint x: 184, startPoint y: 196, endPoint x: 198, endPoint y: 192, distance: 14.8
click at [198, 192] on div "Instructions: You will hear a sentence. Type the sentence in the box below exac…" at bounding box center [334, 86] width 428 height 236
click at [198, 192] on button "Verify" at bounding box center [334, 188] width 424 height 15
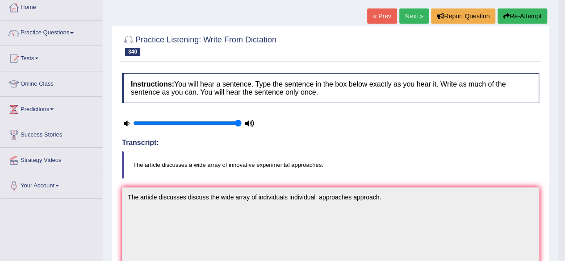
scroll to position [53, 0]
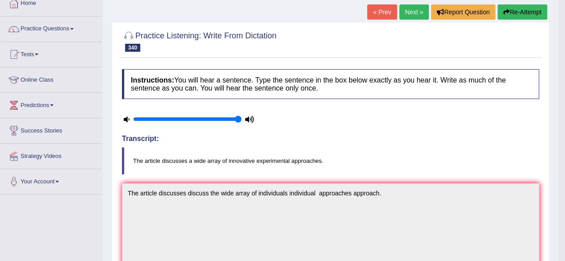
click at [505, 16] on button "Re-Attempt" at bounding box center [522, 11] width 50 height 15
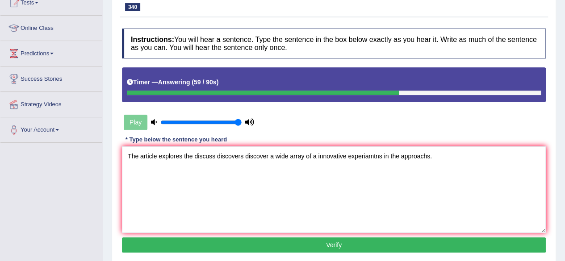
click at [365, 160] on textarea "The article explores the discuss discovers discover a wide array of a innovativ…" at bounding box center [334, 189] width 424 height 87
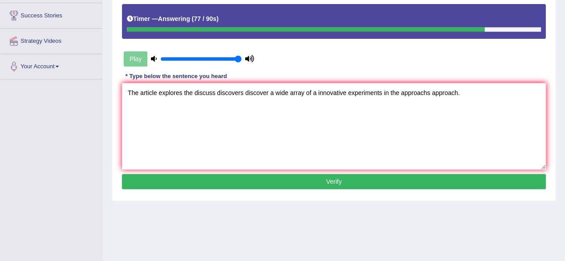
scroll to position [169, 0]
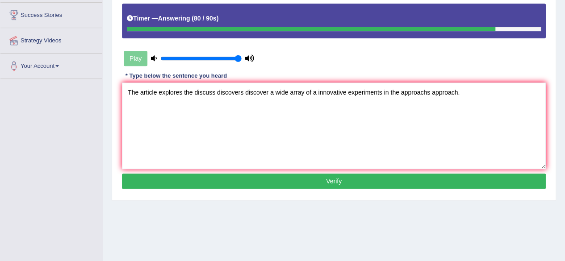
type textarea "The article explores the discuss discovers discover a wide array of a innovativ…"
click at [327, 177] on button "Verify" at bounding box center [334, 181] width 424 height 15
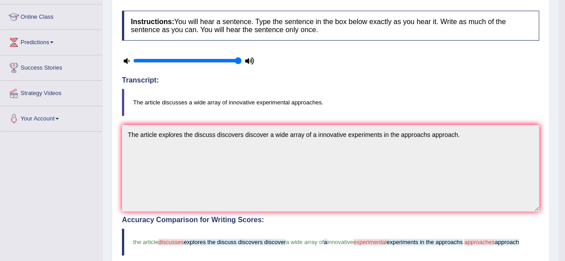
scroll to position [0, 0]
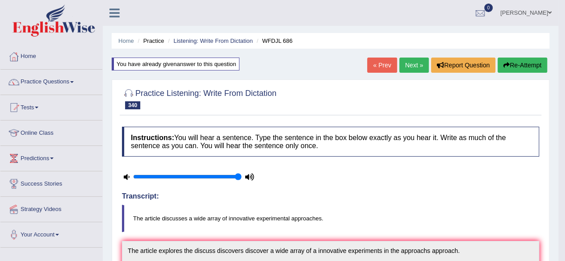
click at [516, 65] on button "Re-Attempt" at bounding box center [522, 65] width 50 height 15
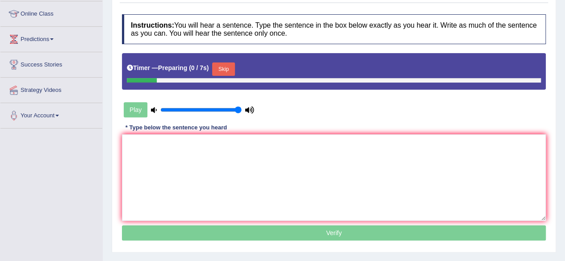
scroll to position [120, 0]
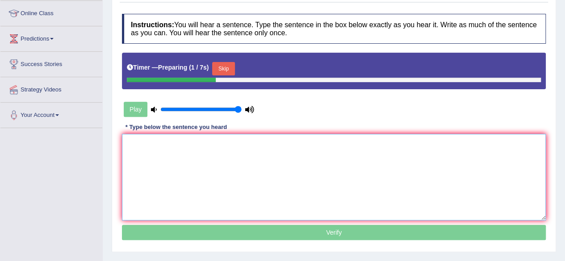
click at [269, 185] on textarea at bounding box center [334, 177] width 424 height 87
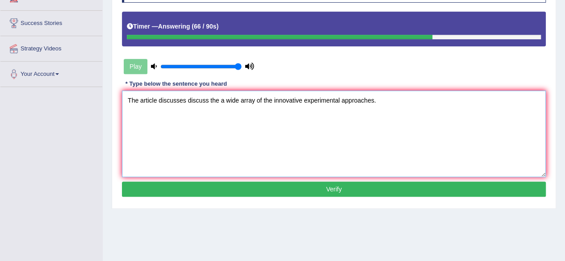
scroll to position [162, 0]
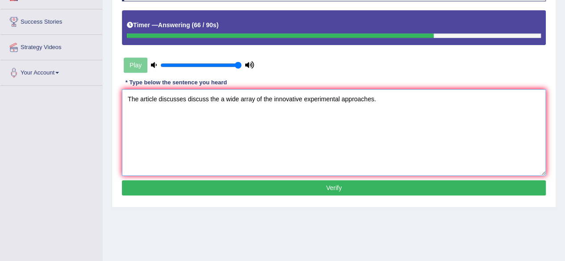
type textarea "The article discusses discuss the a wide array of the innovative experimental a…"
click at [269, 185] on button "Verify" at bounding box center [334, 187] width 424 height 15
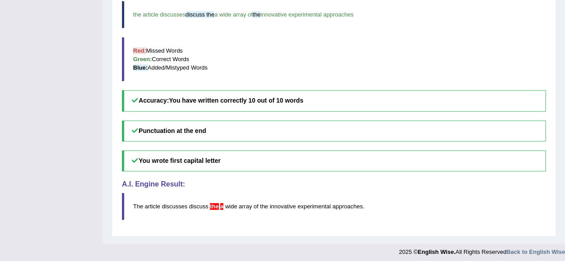
scroll to position [0, 0]
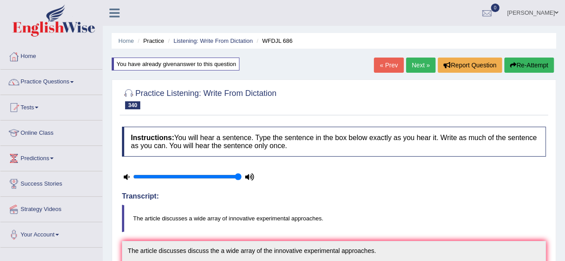
click at [408, 61] on link "Next »" at bounding box center [420, 65] width 29 height 15
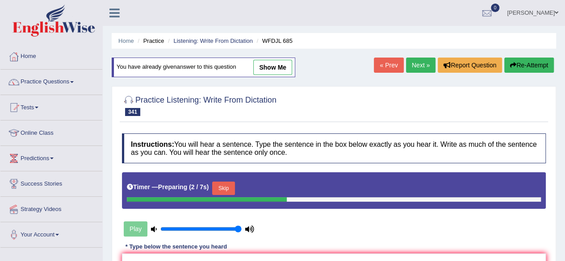
click at [410, 78] on div "Home Practice Listening: Write From Dictation WFDJL 685 You have already given …" at bounding box center [334, 223] width 462 height 446
click at [412, 61] on link "Next »" at bounding box center [420, 65] width 29 height 15
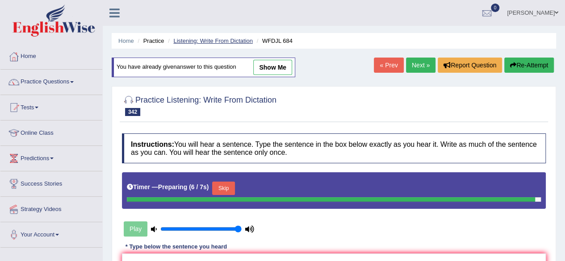
click at [203, 43] on link "Listening: Write From Dictation" at bounding box center [212, 41] width 79 height 7
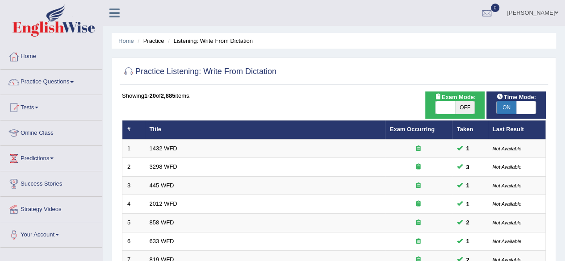
scroll to position [325, 0]
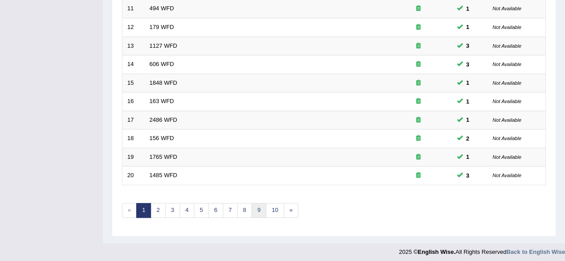
click at [259, 204] on link "9" at bounding box center [258, 210] width 15 height 15
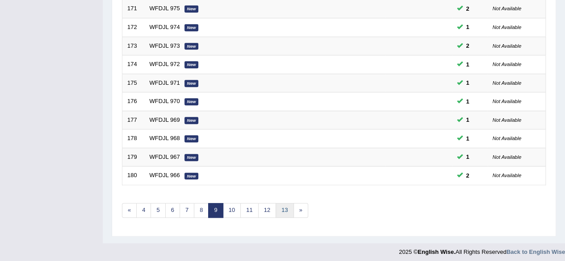
click at [275, 209] on link "13" at bounding box center [284, 210] width 18 height 15
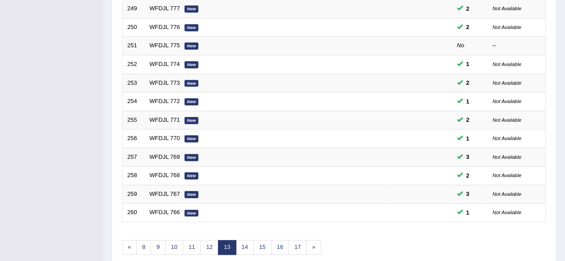
scroll to position [325, 0]
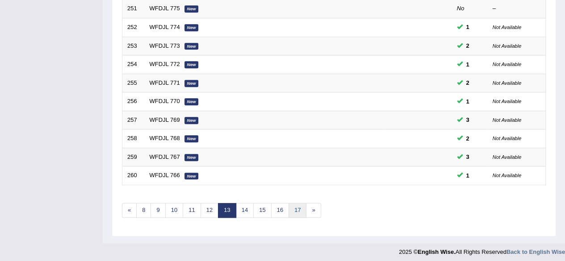
click at [295, 208] on link "17" at bounding box center [297, 210] width 18 height 15
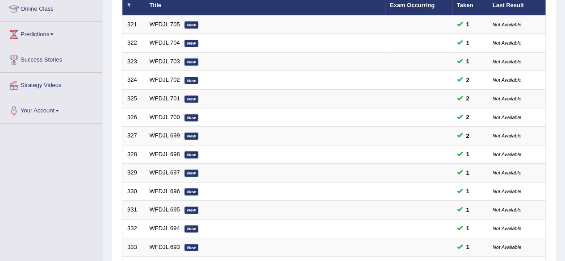
scroll to position [325, 0]
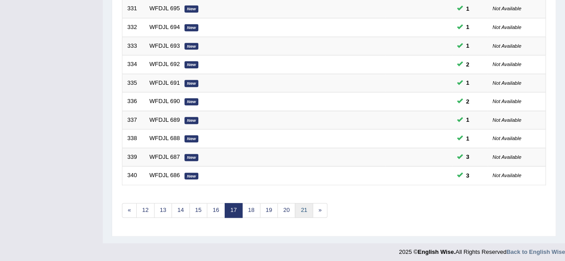
click at [301, 207] on link "21" at bounding box center [304, 210] width 18 height 15
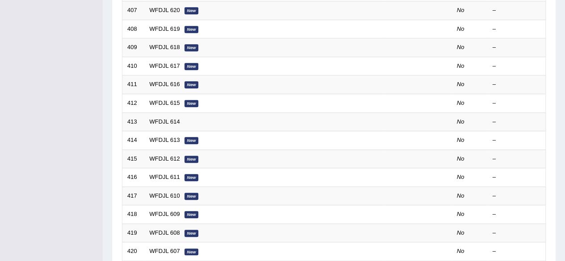
scroll to position [325, 0]
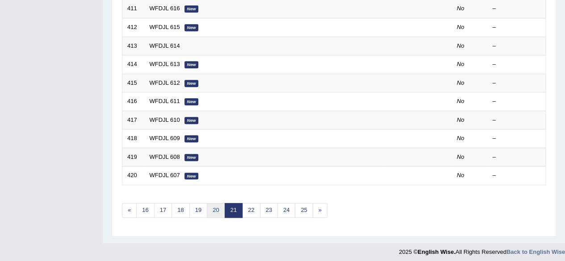
click at [207, 204] on link "20" at bounding box center [216, 210] width 18 height 15
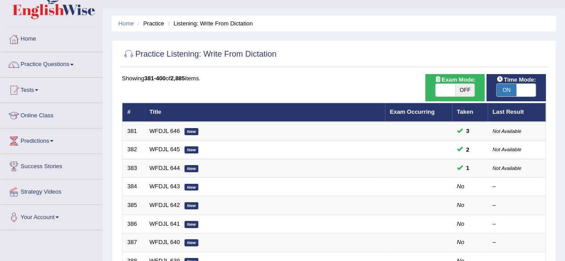
scroll to position [18, 0]
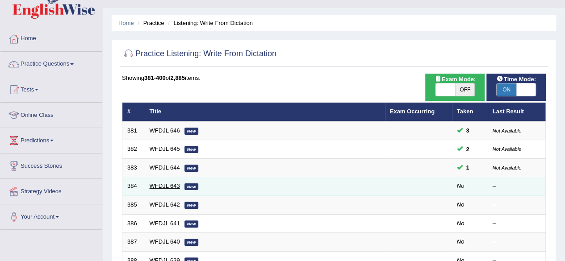
click at [169, 183] on link "WFDJL 643" at bounding box center [165, 186] width 30 height 7
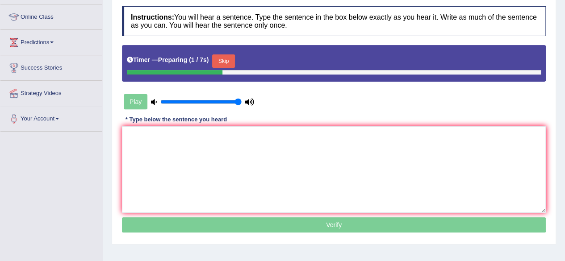
scroll to position [121, 0]
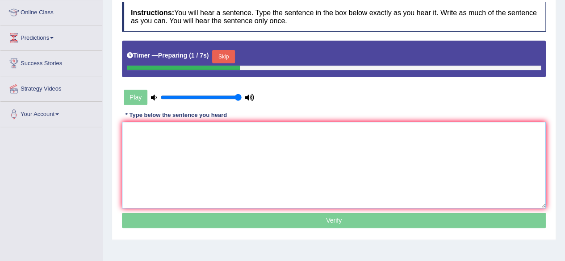
click at [169, 182] on textarea at bounding box center [334, 165] width 424 height 87
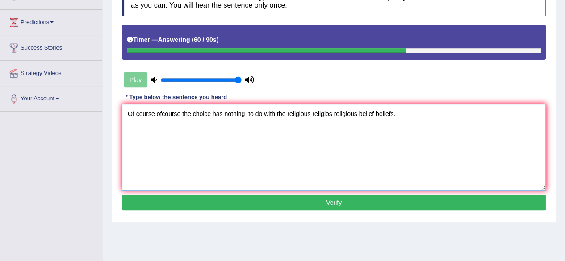
scroll to position [137, 0]
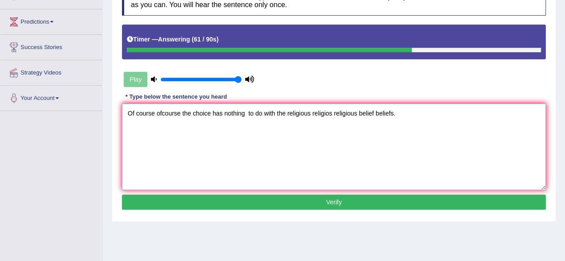
type textarea "Of course ofcourse the choice has nothing to do with the religious religios rel…"
click at [232, 205] on button "Verify" at bounding box center [334, 202] width 424 height 15
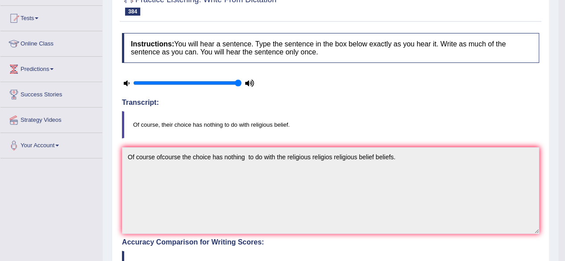
scroll to position [0, 0]
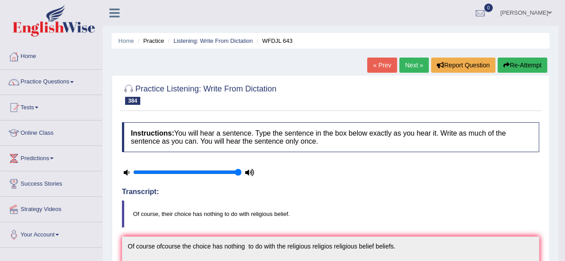
click at [406, 67] on link "Next »" at bounding box center [413, 65] width 29 height 15
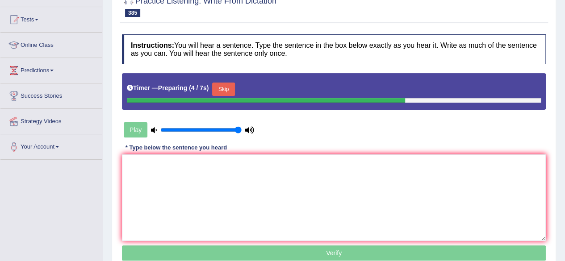
scroll to position [104, 0]
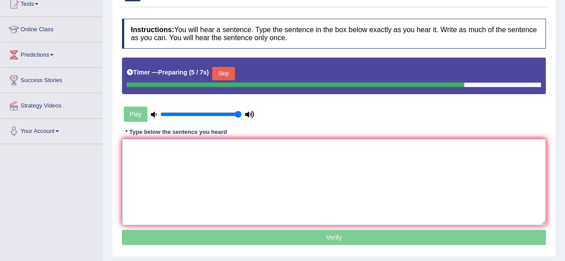
click at [239, 180] on textarea at bounding box center [334, 182] width 424 height 87
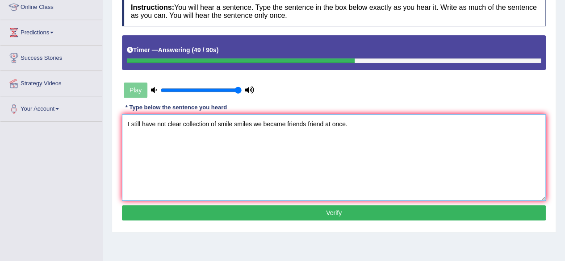
scroll to position [127, 0]
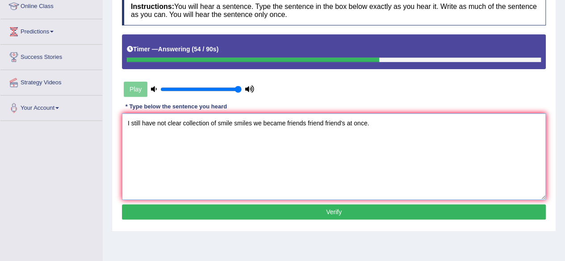
type textarea "I still have not clear collection of smile smiles we became friends friend frie…"
click at [288, 213] on button "Verify" at bounding box center [334, 211] width 424 height 15
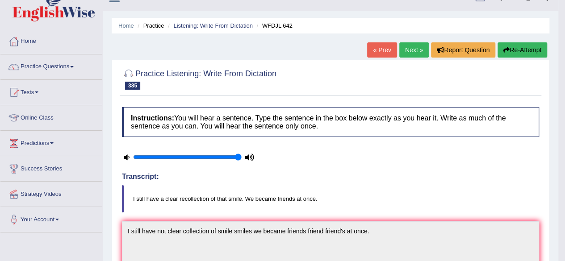
scroll to position [0, 0]
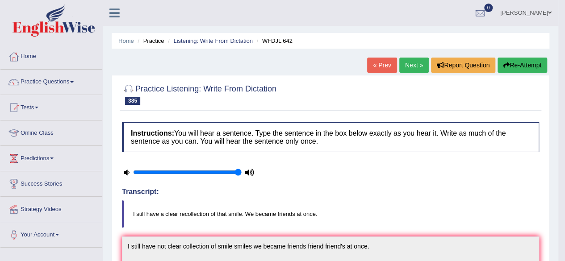
click at [414, 65] on link "Next »" at bounding box center [413, 65] width 29 height 15
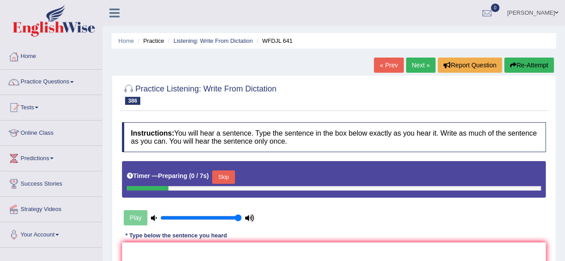
scroll to position [207, 0]
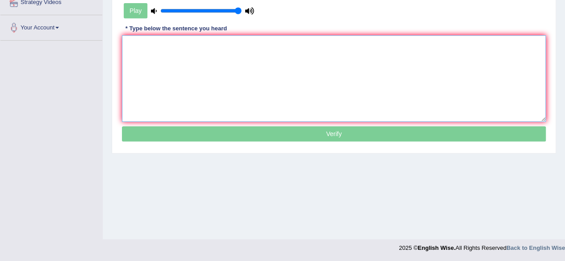
click at [363, 78] on textarea at bounding box center [334, 78] width 424 height 87
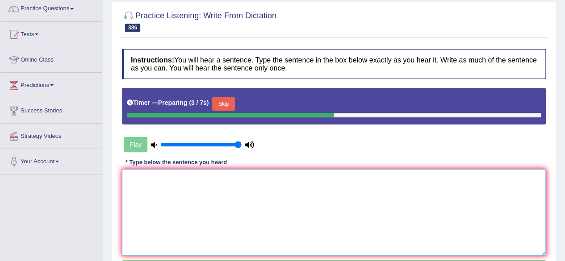
scroll to position [72, 0]
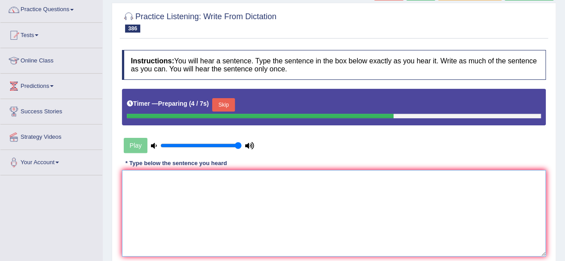
click at [254, 183] on textarea at bounding box center [334, 213] width 424 height 87
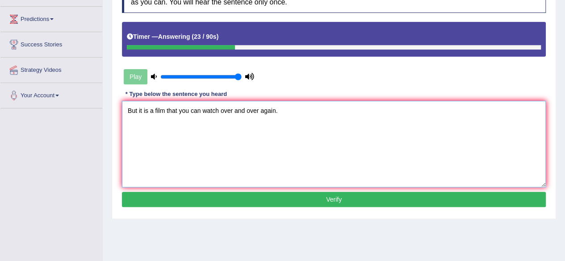
scroll to position [140, 0]
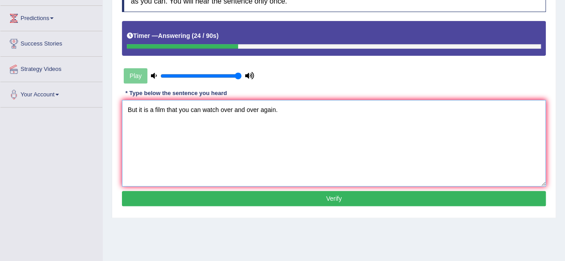
type textarea "But it is a film that you can watch over and over again."
click at [250, 199] on button "Verify" at bounding box center [334, 198] width 424 height 15
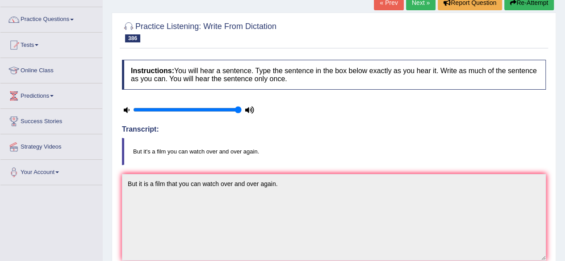
scroll to position [0, 0]
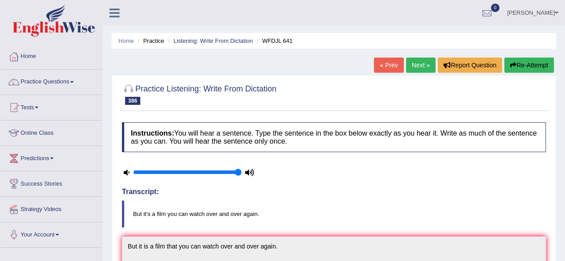
click at [410, 69] on link "Next »" at bounding box center [420, 65] width 29 height 15
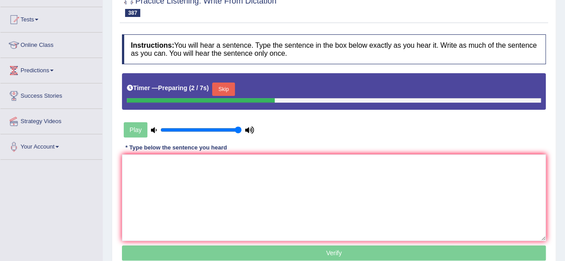
scroll to position [88, 0]
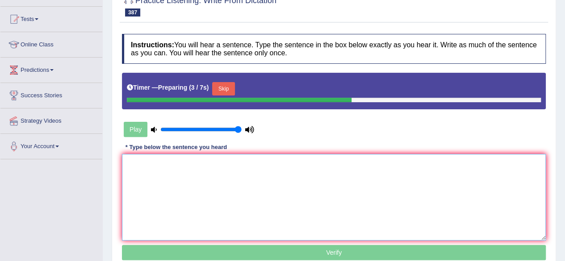
click at [224, 185] on textarea at bounding box center [334, 197] width 424 height 87
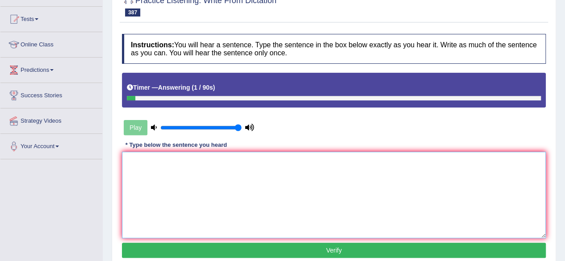
scroll to position [0, 0]
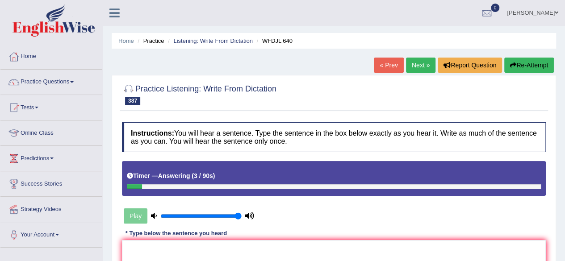
click at [539, 67] on button "Re-Attempt" at bounding box center [529, 65] width 50 height 15
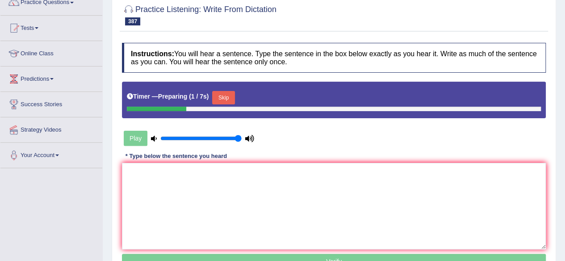
scroll to position [82, 0]
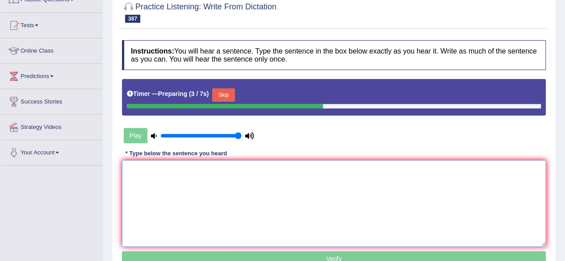
click at [208, 204] on textarea at bounding box center [334, 203] width 424 height 87
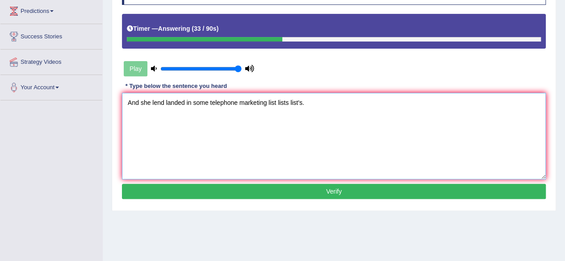
scroll to position [149, 0]
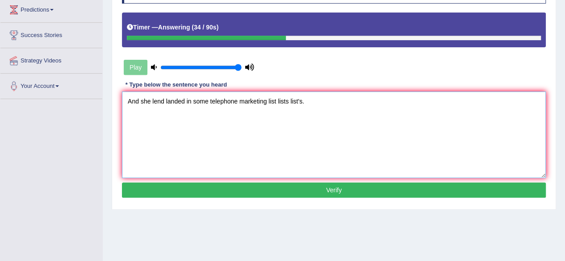
type textarea "And she lend landed in some telephone marketing list lists list's."
click at [250, 190] on button "Verify" at bounding box center [334, 190] width 424 height 15
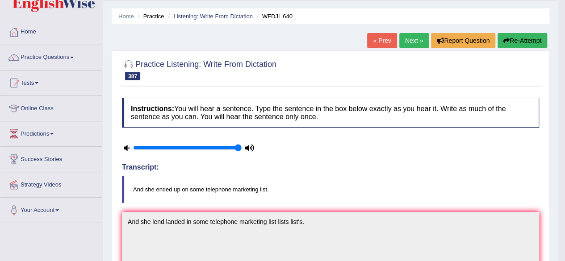
scroll to position [0, 0]
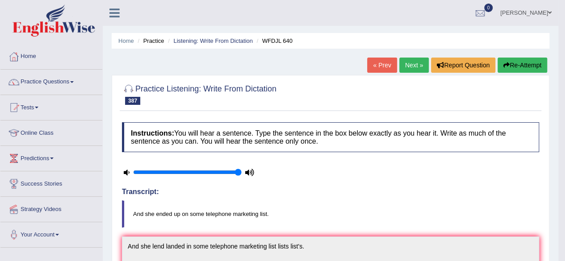
click at [531, 65] on button "Re-Attempt" at bounding box center [522, 65] width 50 height 15
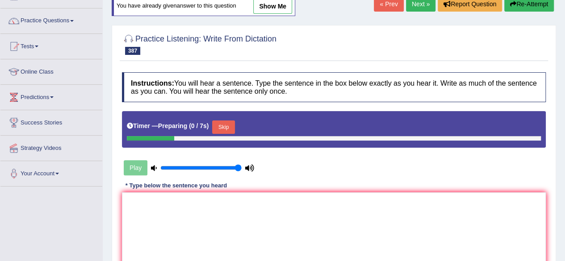
scroll to position [62, 0]
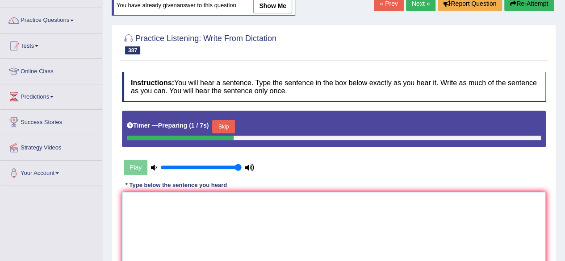
click at [207, 197] on textarea at bounding box center [334, 235] width 424 height 87
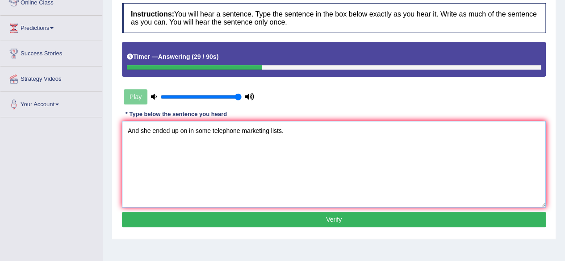
scroll to position [134, 0]
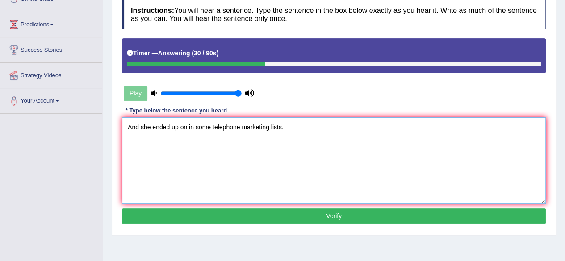
type textarea "And she ended up on in some telephone marketing lists."
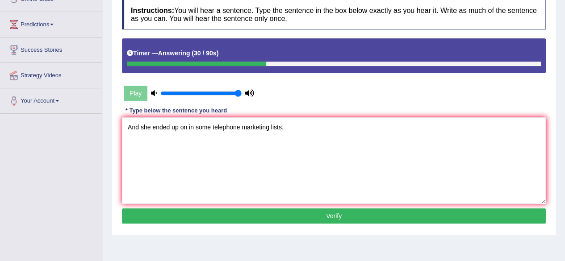
click at [277, 221] on button "Verify" at bounding box center [334, 216] width 424 height 15
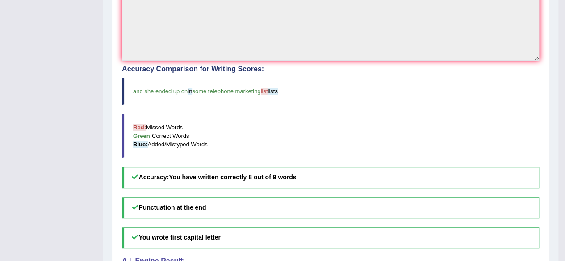
scroll to position [0, 0]
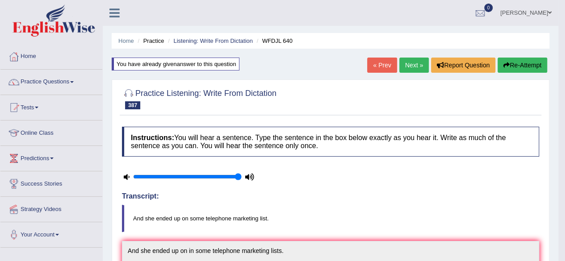
click at [419, 68] on link "Next »" at bounding box center [413, 65] width 29 height 15
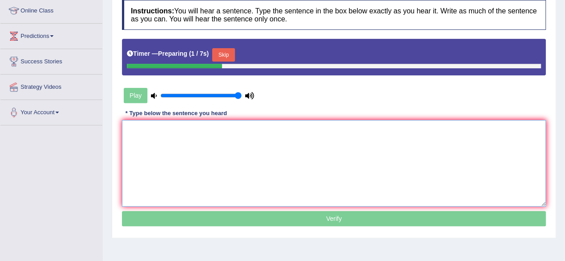
click at [254, 158] on textarea at bounding box center [334, 163] width 424 height 87
click at [229, 59] on button "Skip" at bounding box center [223, 54] width 22 height 13
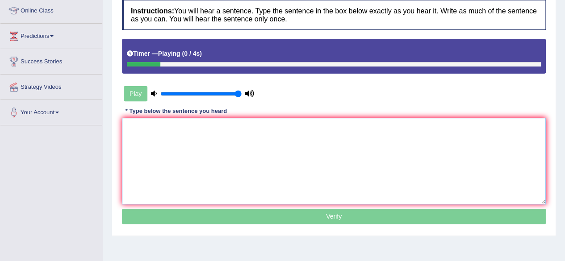
click at [238, 141] on textarea at bounding box center [334, 161] width 424 height 87
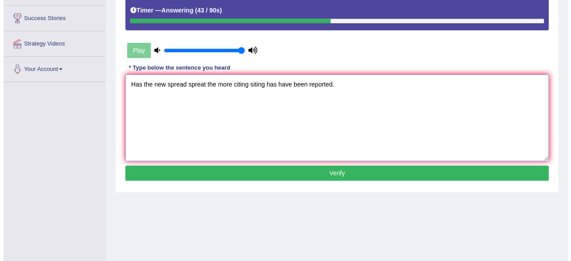
scroll to position [167, 0]
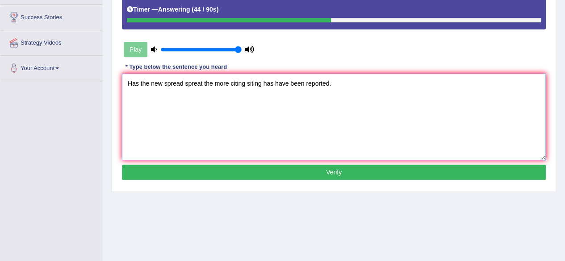
type textarea "Has the new spread spreat the more citing siting has have been reported."
click at [263, 173] on button "Verify" at bounding box center [334, 172] width 424 height 15
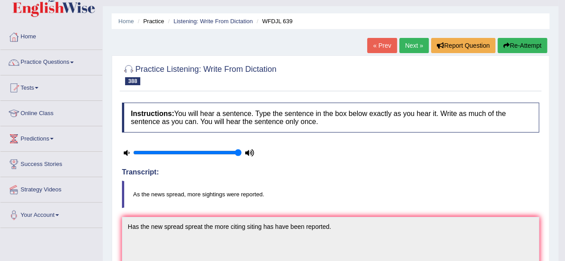
scroll to position [7, 0]
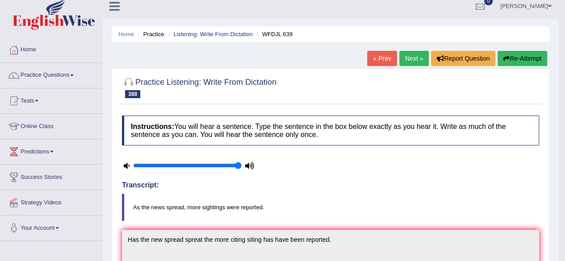
click at [533, 60] on button "Re-Attempt" at bounding box center [522, 58] width 50 height 15
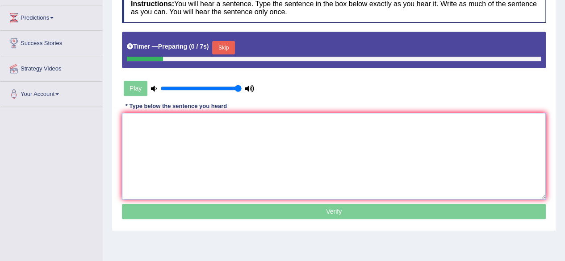
click at [334, 162] on textarea at bounding box center [334, 156] width 424 height 87
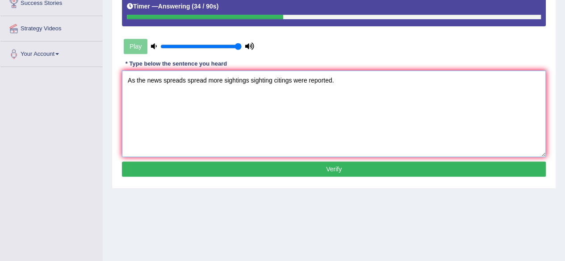
scroll to position [182, 0]
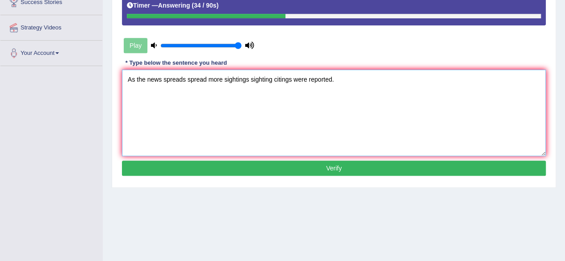
type textarea "As the news spreads spread more sightings sighting citings were reported."
click at [333, 162] on button "Verify" at bounding box center [334, 168] width 424 height 15
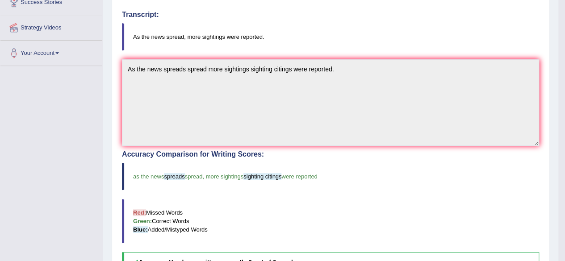
scroll to position [0, 0]
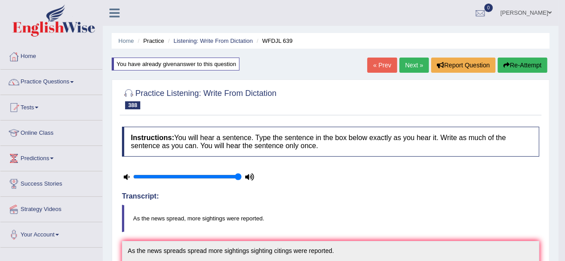
click at [411, 61] on link "Next »" at bounding box center [413, 65] width 29 height 15
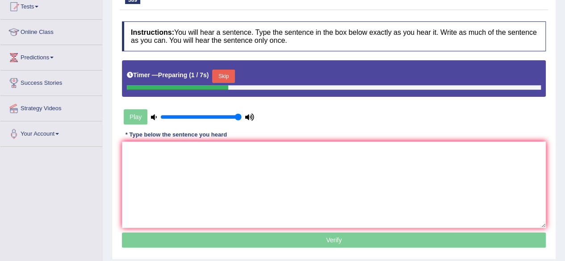
scroll to position [101, 0]
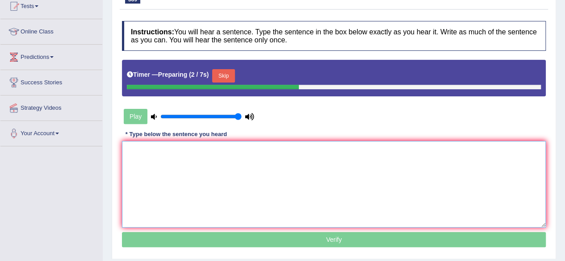
click at [311, 152] on textarea at bounding box center [334, 184] width 424 height 87
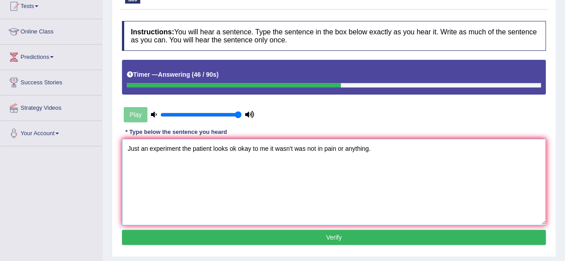
scroll to position [128, 0]
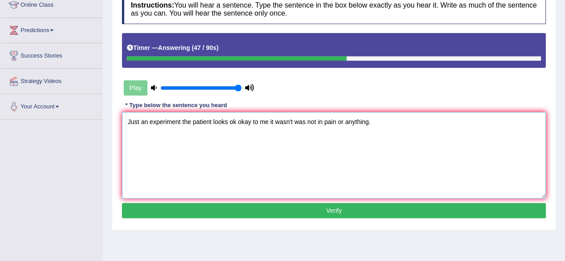
type textarea "Just an experiment the patient looks ok okay to me it wasn't was not in pain or…"
click at [284, 213] on button "Verify" at bounding box center [334, 210] width 424 height 15
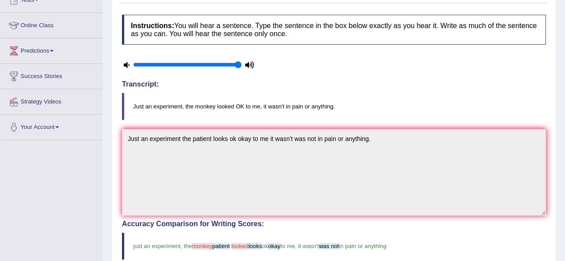
scroll to position [0, 0]
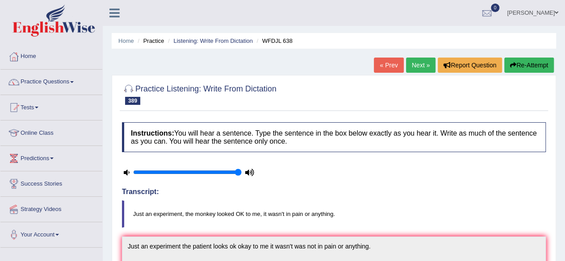
click at [414, 67] on link "Next »" at bounding box center [420, 65] width 29 height 15
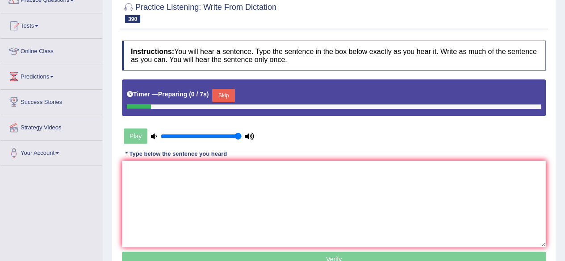
scroll to position [84, 0]
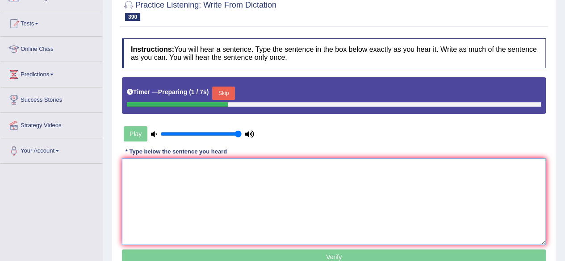
click at [197, 208] on textarea at bounding box center [334, 201] width 424 height 87
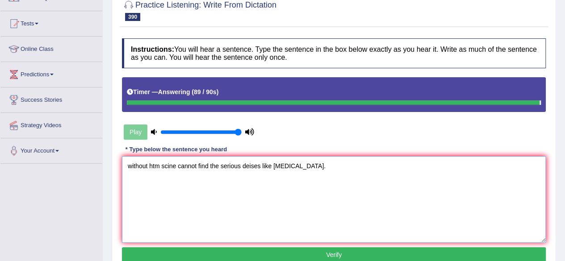
type textarea "without htm scine cannot find the serious deises like [MEDICAL_DATA]."
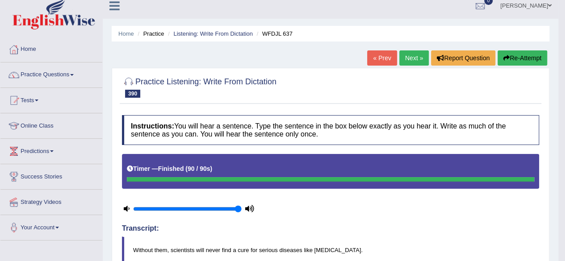
scroll to position [0, 0]
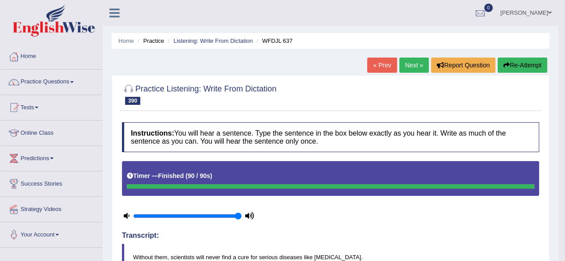
click at [535, 72] on button "Re-Attempt" at bounding box center [522, 65] width 50 height 15
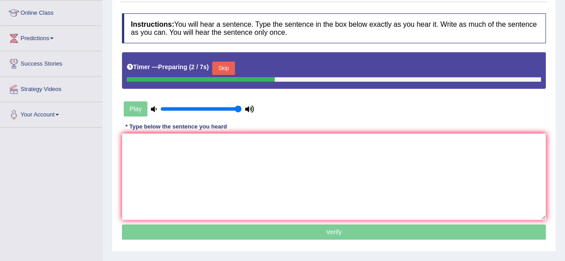
scroll to position [121, 0]
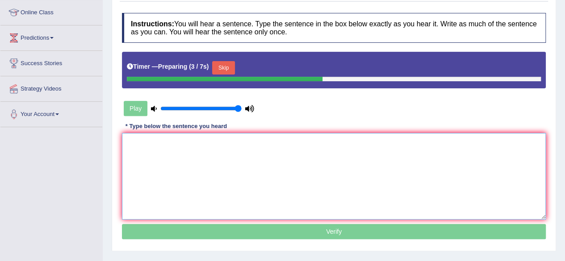
click at [352, 204] on textarea at bounding box center [334, 176] width 424 height 87
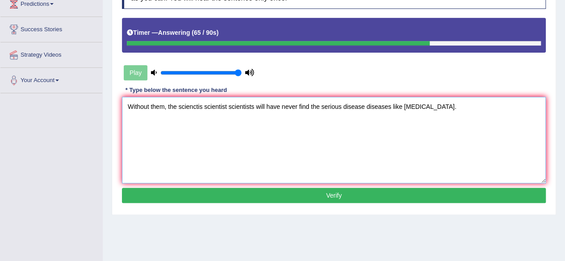
scroll to position [168, 0]
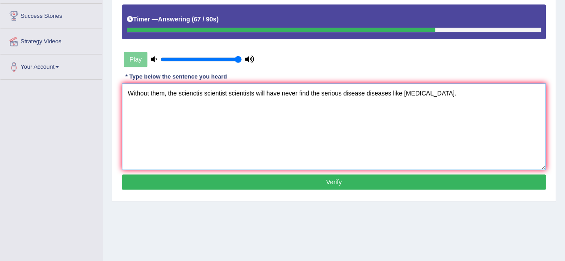
type textarea "Without them, the scienctis scientist scientists will have never find the serio…"
click at [334, 181] on button "Verify" at bounding box center [334, 182] width 424 height 15
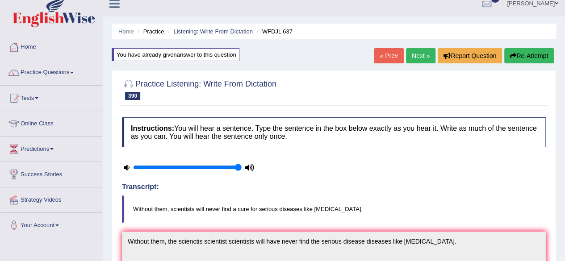
scroll to position [0, 0]
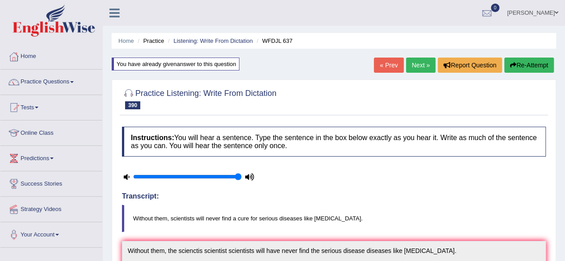
click at [417, 69] on link "Next »" at bounding box center [420, 65] width 29 height 15
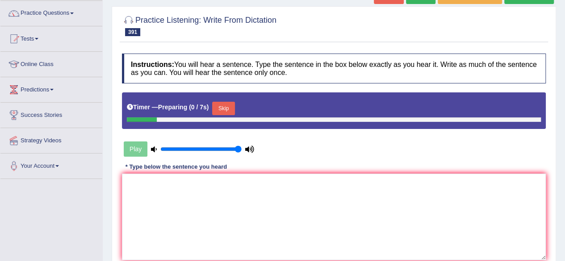
scroll to position [74, 0]
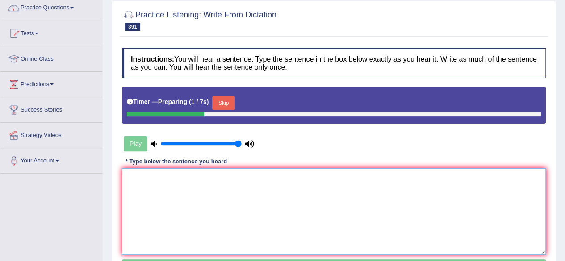
click at [288, 194] on textarea at bounding box center [334, 211] width 424 height 87
click at [221, 101] on button "Skip" at bounding box center [223, 102] width 22 height 13
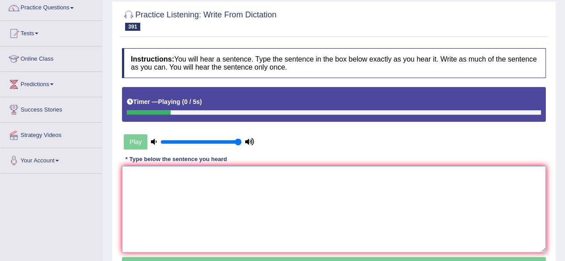
click at [191, 230] on textarea at bounding box center [334, 209] width 424 height 87
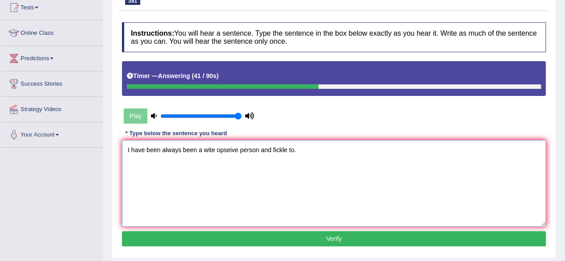
scroll to position [122, 0]
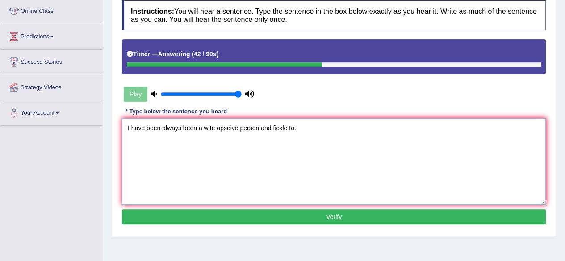
type textarea "I have been always been a wite opseive person and fickle to."
click at [229, 221] on button "Verify" at bounding box center [334, 216] width 424 height 15
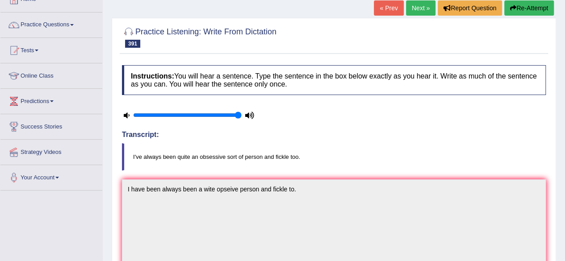
scroll to position [0, 0]
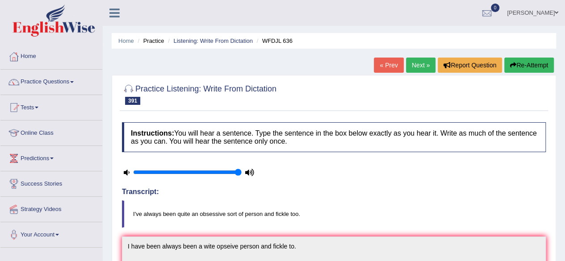
click at [526, 63] on button "Re-Attempt" at bounding box center [529, 65] width 50 height 15
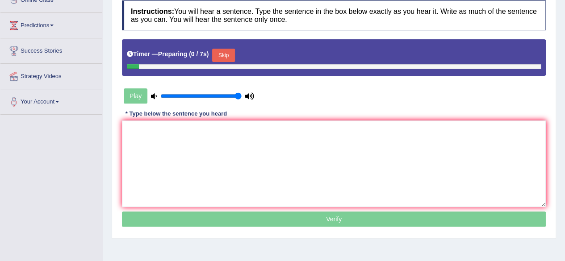
scroll to position [137, 0]
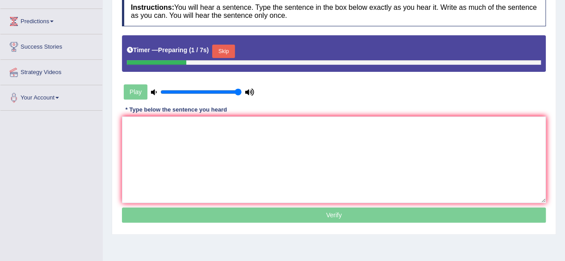
click at [281, 212] on p "Verify" at bounding box center [334, 215] width 424 height 15
click at [284, 170] on textarea at bounding box center [334, 160] width 424 height 87
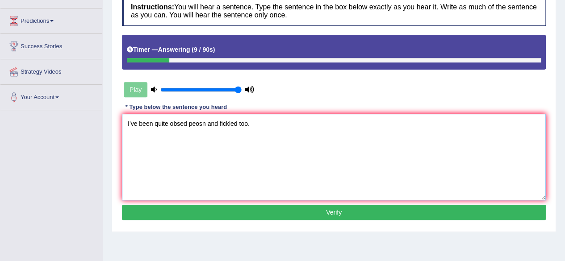
scroll to position [135, 0]
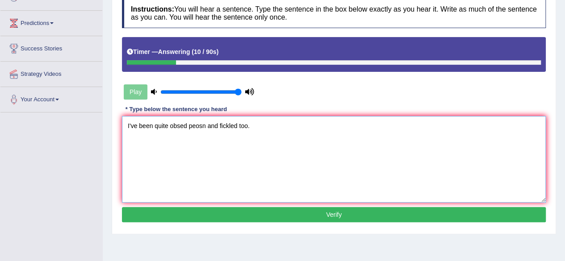
click at [137, 125] on textarea "I've been quite obsed peosn and fickled too." at bounding box center [334, 159] width 424 height 87
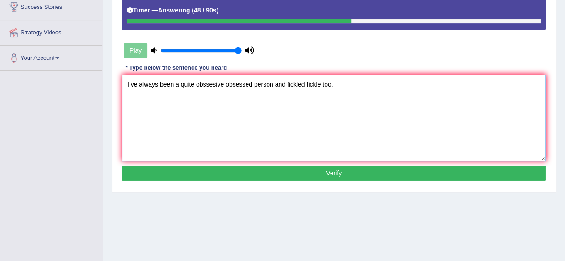
scroll to position [178, 0]
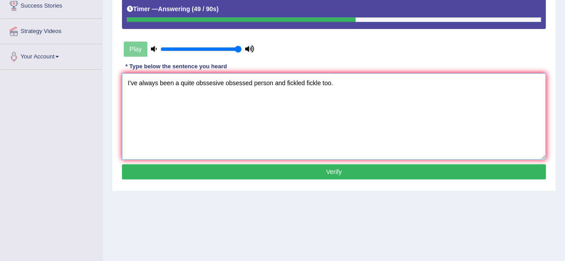
type textarea "I've always been a quite obssesive obsessed person and fickled fickle too."
click at [204, 170] on button "Verify" at bounding box center [334, 171] width 424 height 15
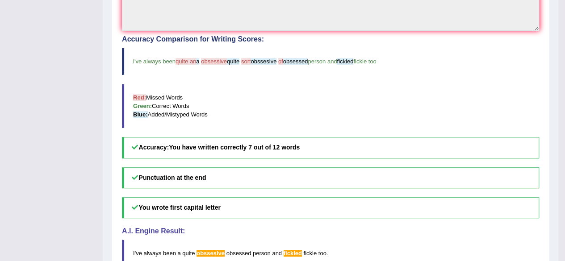
scroll to position [0, 0]
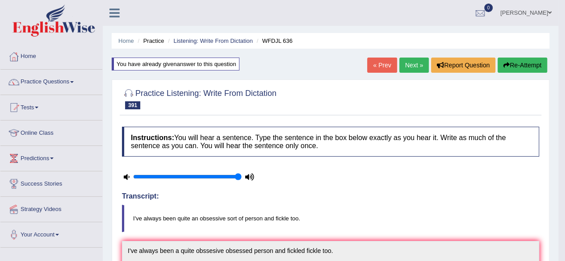
click at [539, 63] on button "Re-Attempt" at bounding box center [522, 65] width 50 height 15
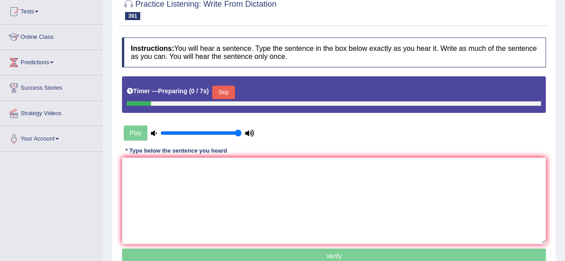
scroll to position [96, 0]
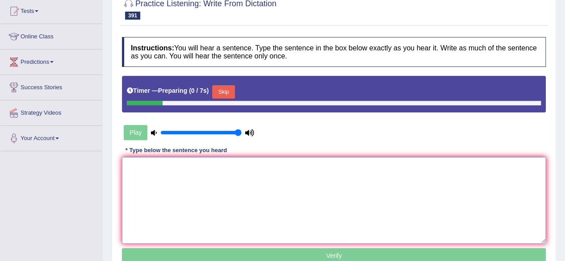
click at [284, 166] on textarea at bounding box center [334, 200] width 424 height 87
drag, startPoint x: 0, startPoint y: 0, endPoint x: 284, endPoint y: 166, distance: 328.6
click at [284, 166] on textarea at bounding box center [334, 200] width 424 height 87
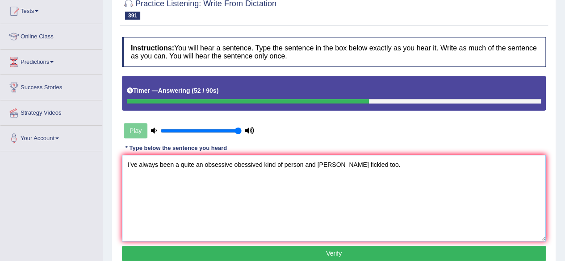
scroll to position [136, 0]
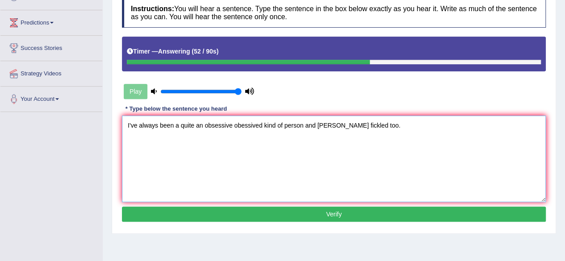
type textarea "I've always been a quite an obsessive obessived kind of person and fickle fickl…"
click at [269, 213] on button "Verify" at bounding box center [334, 214] width 424 height 15
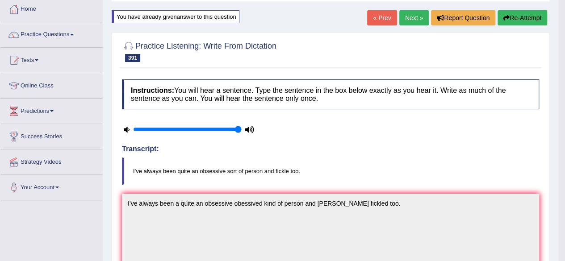
scroll to position [50, 0]
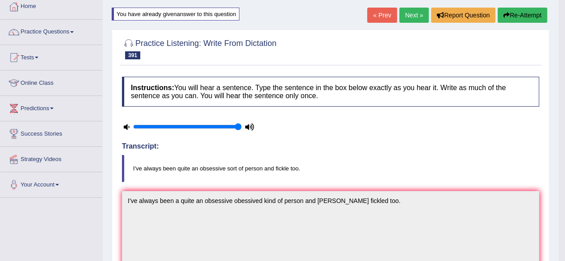
click at [413, 12] on link "Next »" at bounding box center [413, 15] width 29 height 15
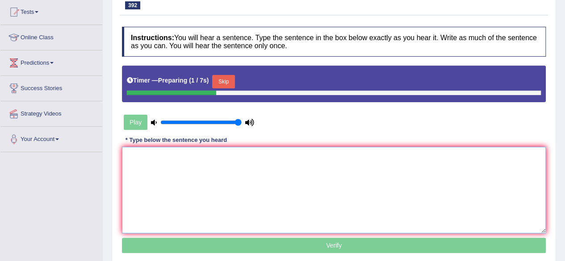
click at [175, 170] on textarea at bounding box center [334, 190] width 424 height 87
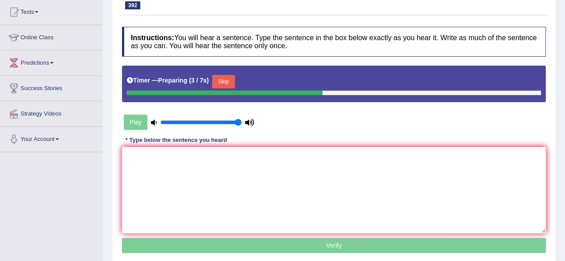
click at [228, 75] on button "Skip" at bounding box center [223, 81] width 22 height 13
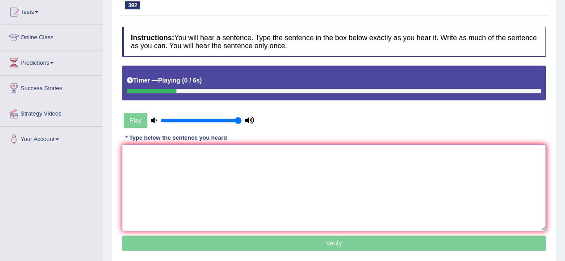
click at [163, 194] on textarea at bounding box center [334, 188] width 424 height 87
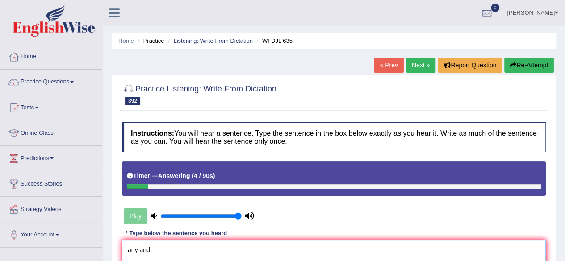
type textarea "any and"
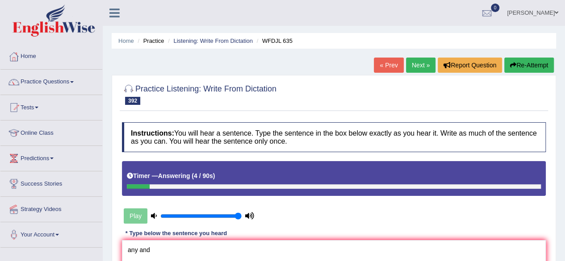
click at [520, 66] on button "Re-Attempt" at bounding box center [529, 65] width 50 height 15
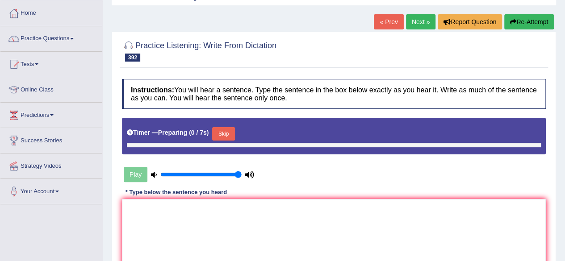
scroll to position [47, 0]
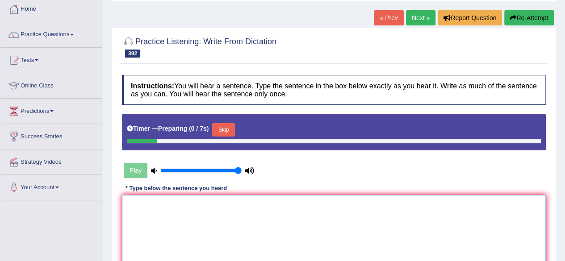
click at [211, 207] on textarea at bounding box center [334, 238] width 424 height 87
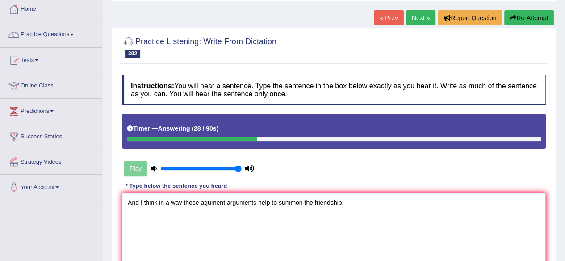
click at [206, 201] on textarea "And I think in a way those agument arguments help to summon the friendship." at bounding box center [334, 236] width 424 height 87
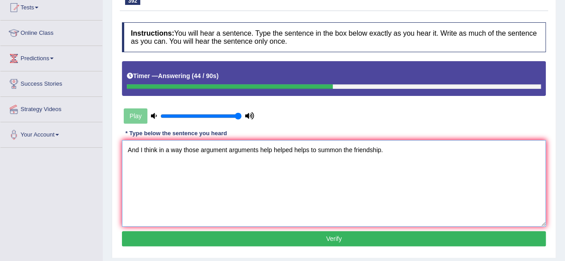
scroll to position [103, 0]
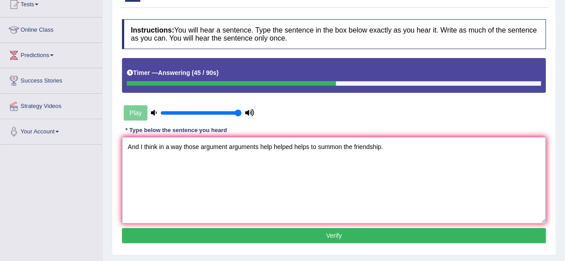
type textarea "And I think in a way those argument arguments help helped helps to summon the f…"
click at [219, 229] on button "Verify" at bounding box center [334, 235] width 424 height 15
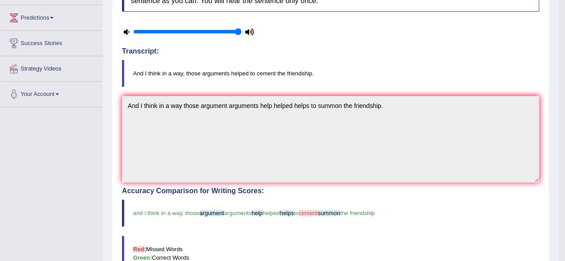
scroll to position [0, 0]
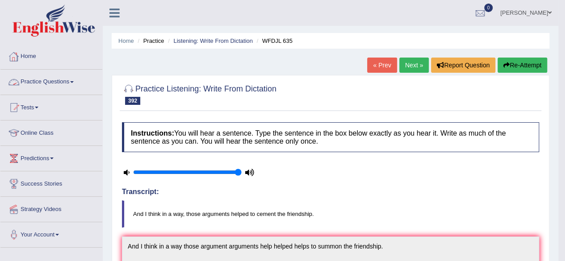
click at [42, 86] on link "Practice Questions" at bounding box center [51, 81] width 102 height 22
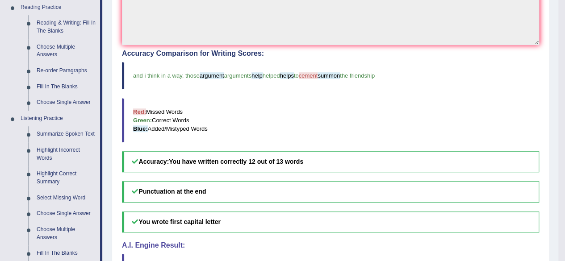
scroll to position [279, 0]
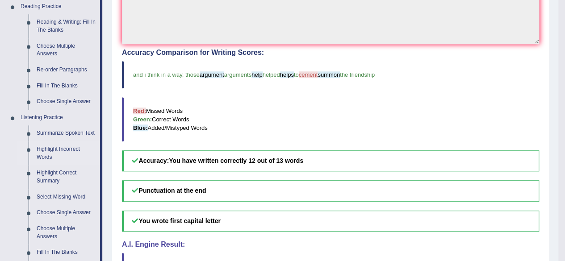
click at [47, 158] on link "Highlight Incorrect Words" at bounding box center [66, 154] width 67 height 24
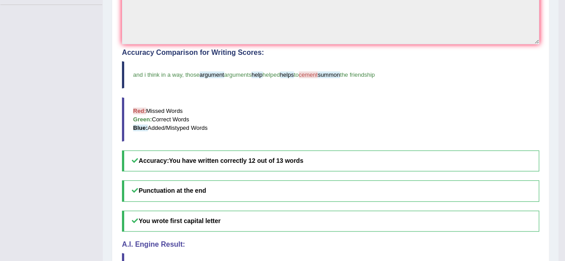
scroll to position [103, 0]
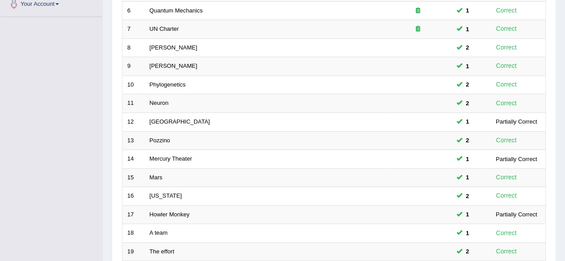
scroll to position [325, 0]
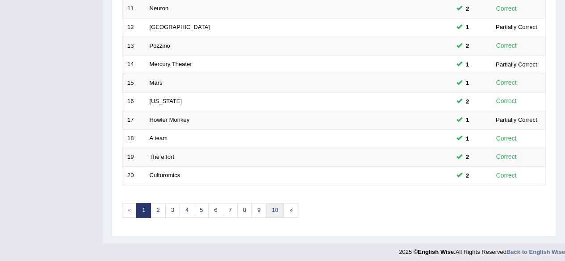
click at [267, 209] on link "10" at bounding box center [275, 210] width 18 height 15
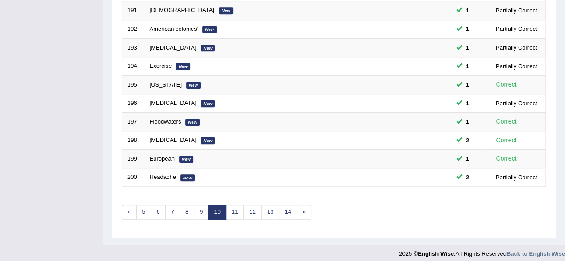
scroll to position [325, 0]
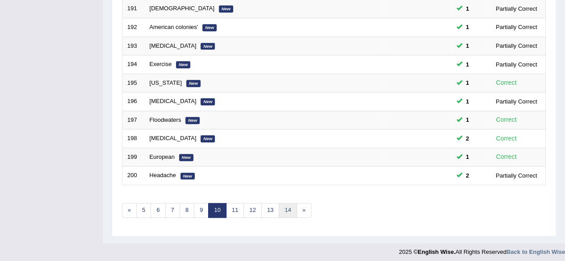
click at [287, 206] on link "14" at bounding box center [288, 210] width 18 height 15
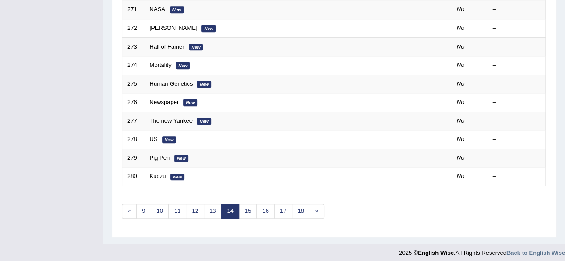
scroll to position [325, 0]
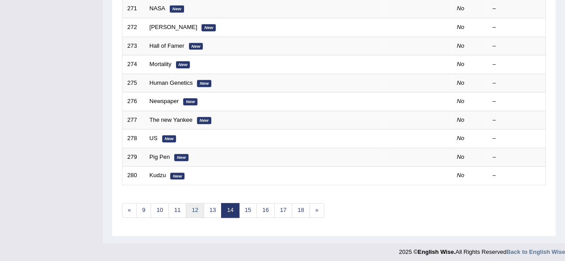
click at [198, 211] on link "12" at bounding box center [195, 210] width 18 height 15
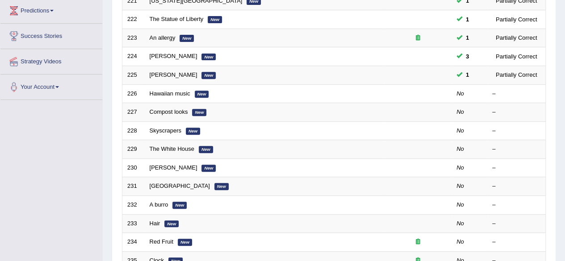
scroll to position [149, 0]
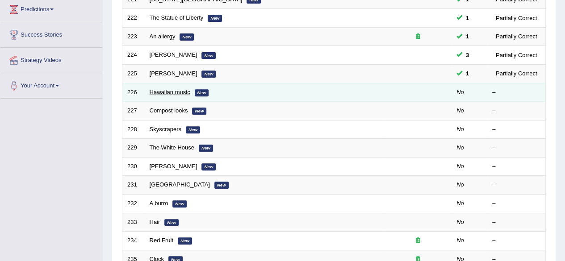
click at [167, 92] on link "Hawaiian music" at bounding box center [170, 92] width 41 height 7
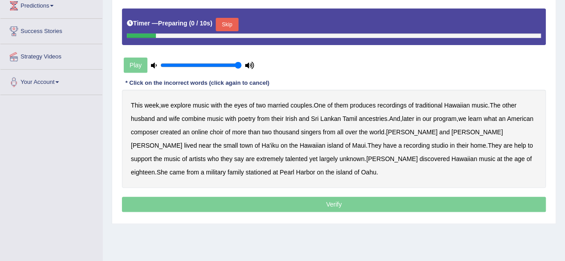
scroll to position [153, 0]
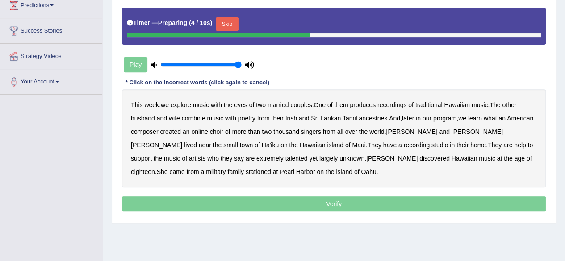
click at [227, 27] on button "Skip" at bounding box center [227, 23] width 22 height 13
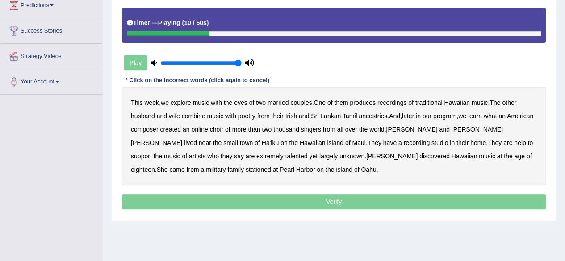
scroll to position [0, 0]
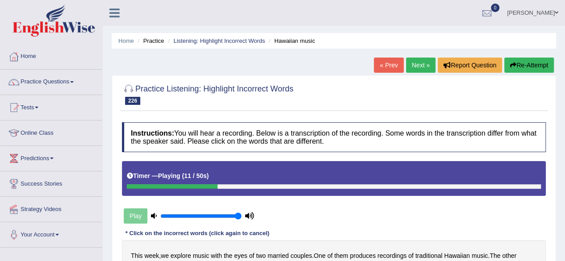
click at [510, 63] on icon "button" at bounding box center [513, 65] width 6 height 6
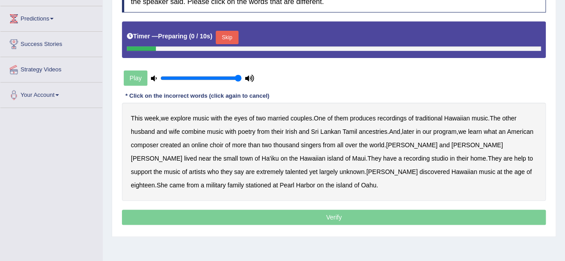
scroll to position [140, 0]
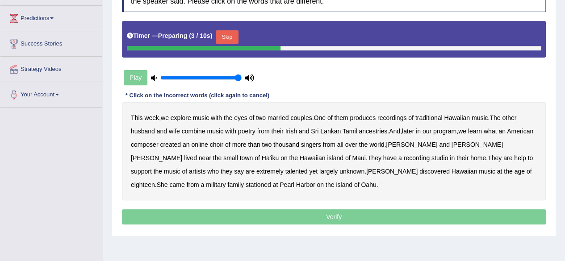
click at [230, 34] on button "Skip" at bounding box center [227, 36] width 22 height 13
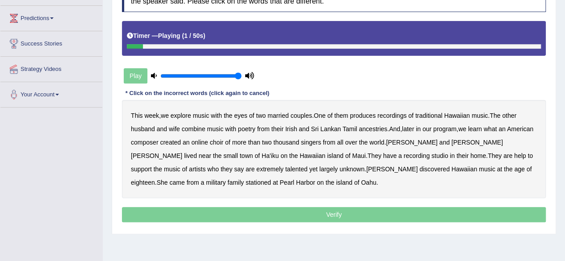
click at [216, 114] on b "with" at bounding box center [216, 115] width 11 height 7
click at [493, 125] on b "what" at bounding box center [490, 128] width 13 height 7
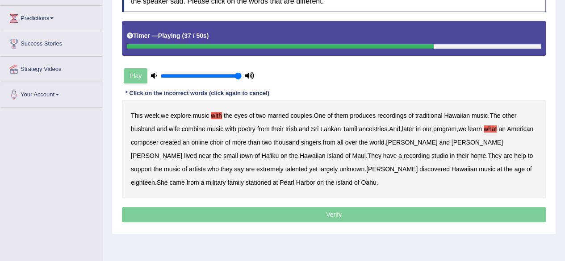
click at [514, 156] on b "help" at bounding box center [520, 155] width 12 height 7
click at [155, 179] on b "eighteen" at bounding box center [143, 182] width 24 height 7
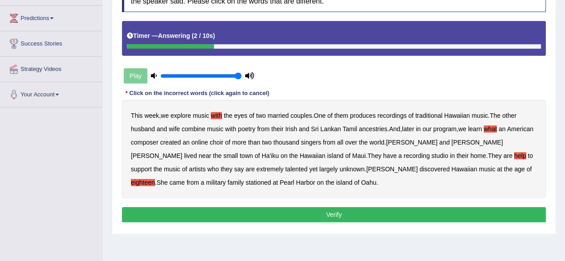
click at [285, 207] on button "Verify" at bounding box center [334, 214] width 424 height 15
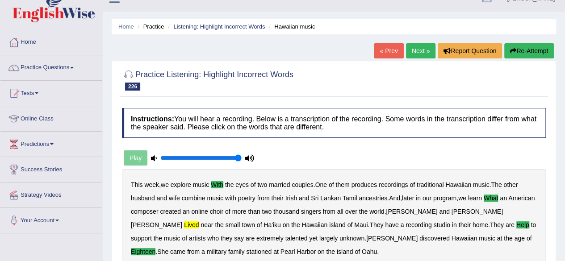
scroll to position [14, 0]
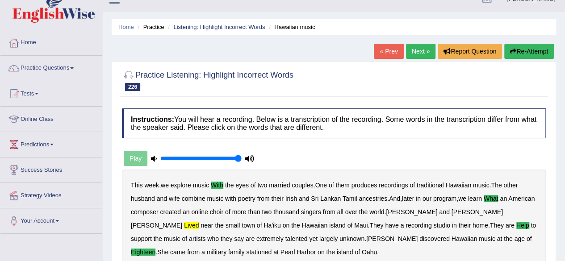
click at [418, 50] on link "Next »" at bounding box center [420, 51] width 29 height 15
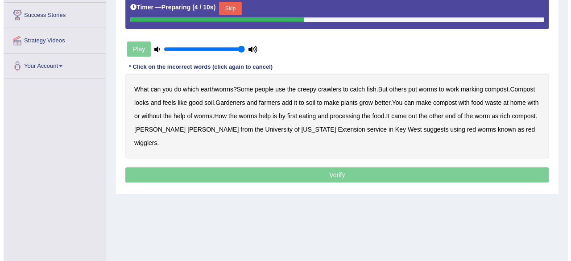
scroll to position [151, 0]
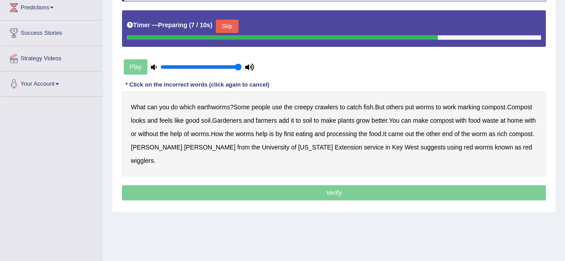
click at [227, 20] on button "Skip" at bounding box center [227, 26] width 22 height 13
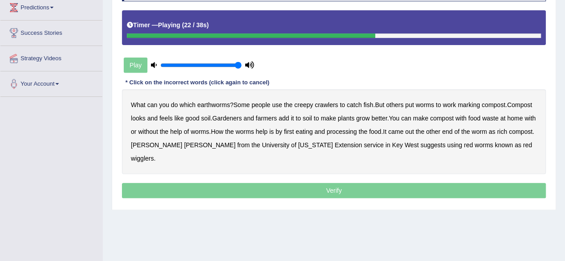
click at [461, 119] on b "with" at bounding box center [460, 118] width 11 height 7
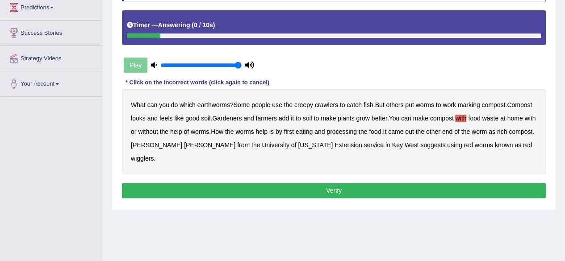
click at [385, 183] on button "Verify" at bounding box center [334, 190] width 424 height 15
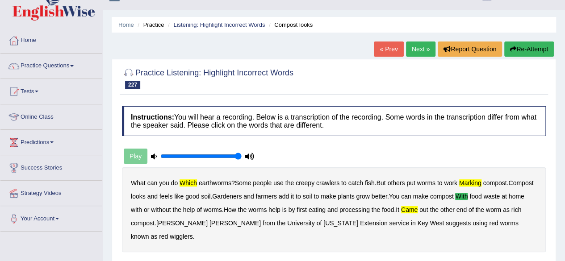
scroll to position [13, 0]
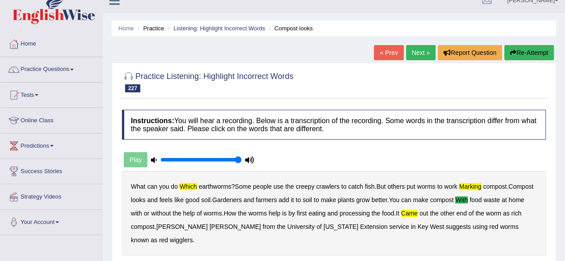
click at [527, 43] on div "Home Practice Listening: Highlight Incorrect Words Compost looks « Prev Next » …" at bounding box center [334, 210] width 462 height 446
click at [543, 50] on button "Re-Attempt" at bounding box center [529, 52] width 50 height 15
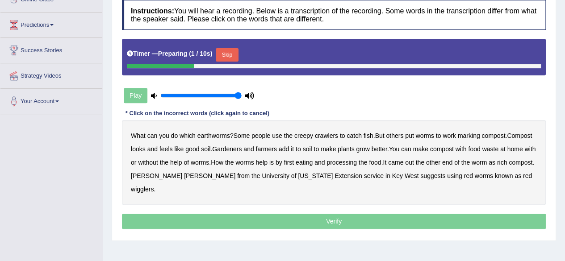
click at [231, 53] on button "Skip" at bounding box center [227, 54] width 22 height 13
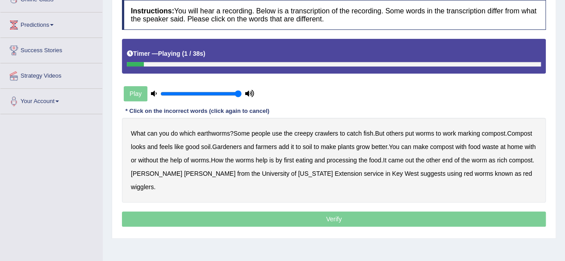
click at [184, 131] on b "which" at bounding box center [187, 133] width 16 height 7
click at [474, 130] on b "marking" at bounding box center [469, 133] width 22 height 7
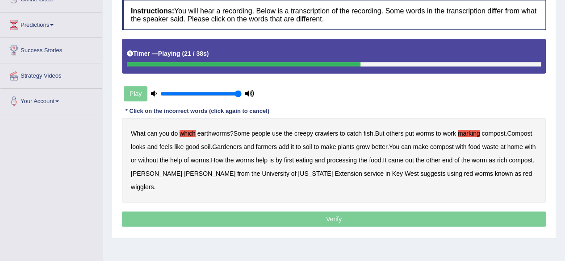
click at [464, 144] on b "with" at bounding box center [460, 146] width 11 height 7
click at [403, 159] on b "came" at bounding box center [395, 160] width 15 height 7
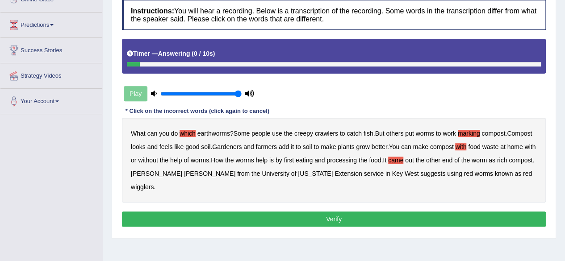
click at [342, 212] on button "Verify" at bounding box center [334, 219] width 424 height 15
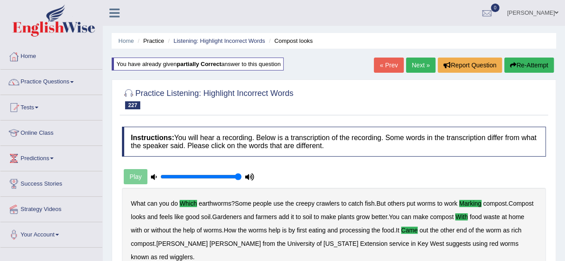
click at [411, 67] on link "Next »" at bounding box center [420, 65] width 29 height 15
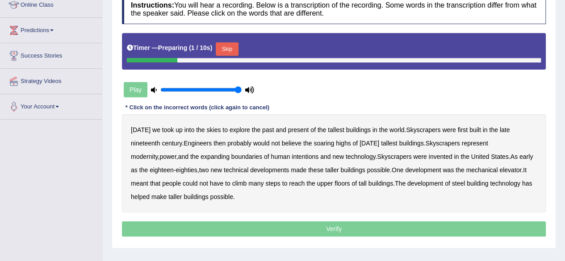
scroll to position [129, 0]
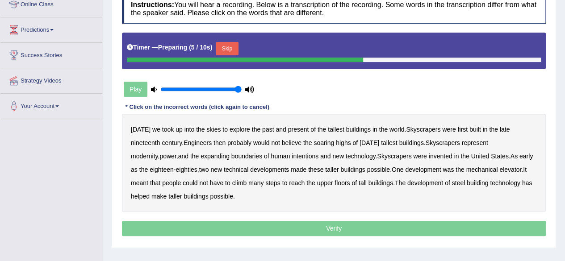
click at [227, 50] on button "Skip" at bounding box center [227, 48] width 22 height 13
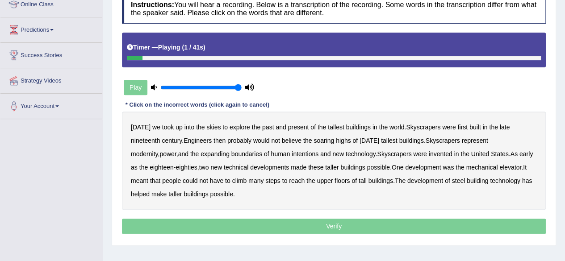
click at [162, 127] on b "took" at bounding box center [168, 127] width 12 height 7
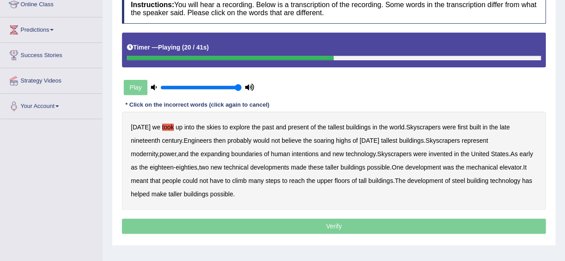
click at [292, 152] on b "intentions" at bounding box center [305, 153] width 27 height 7
click at [183, 181] on b "could" at bounding box center [190, 180] width 15 height 7
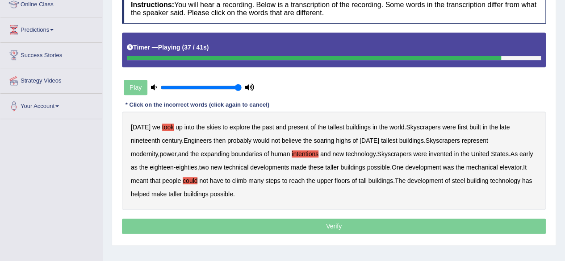
click at [248, 178] on b "many" at bounding box center [255, 180] width 15 height 7
click at [522, 180] on b "has" at bounding box center [527, 180] width 10 height 7
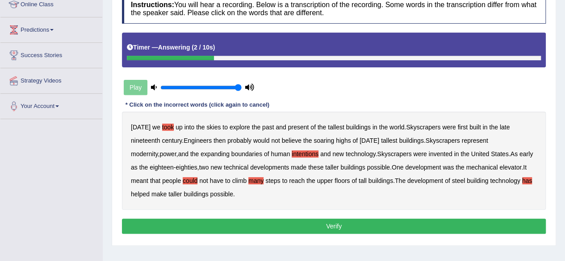
click at [248, 177] on b "many" at bounding box center [255, 180] width 15 height 7
click at [265, 227] on button "Verify" at bounding box center [334, 226] width 424 height 15
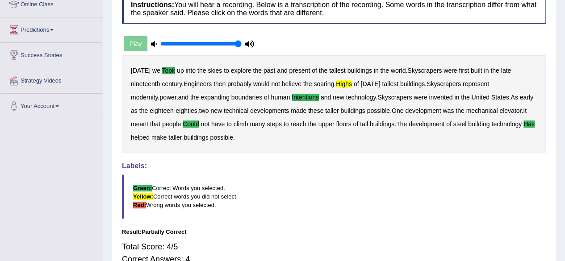
scroll to position [0, 0]
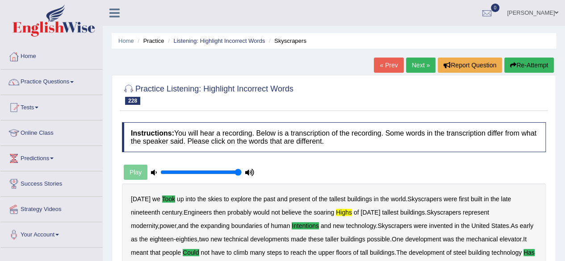
click at [421, 65] on link "Next »" at bounding box center [420, 65] width 29 height 15
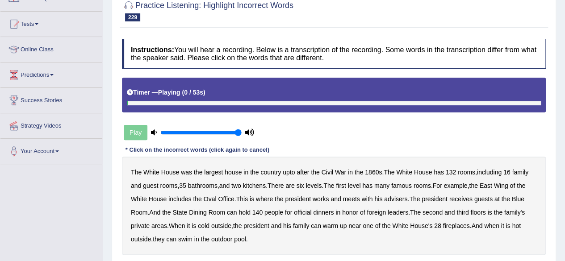
scroll to position [114, 0]
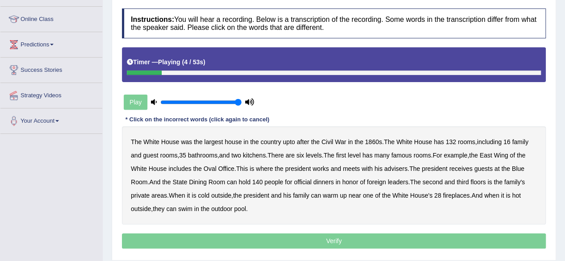
click at [290, 141] on b "upto" at bounding box center [289, 141] width 12 height 7
click at [236, 155] on b "two" at bounding box center [236, 155] width 10 height 7
click at [492, 153] on b "East" at bounding box center [486, 155] width 13 height 7
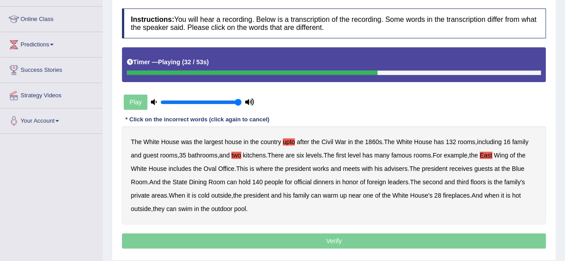
click at [500, 169] on b "at" at bounding box center [496, 168] width 5 height 7
click at [492, 181] on b "is" at bounding box center [489, 182] width 4 height 7
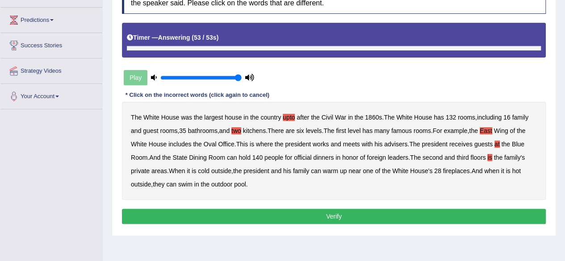
scroll to position [145, 0]
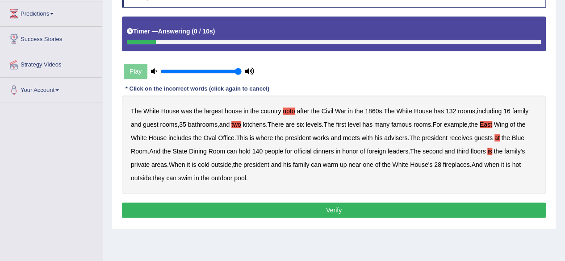
click at [214, 213] on button "Verify" at bounding box center [334, 210] width 424 height 15
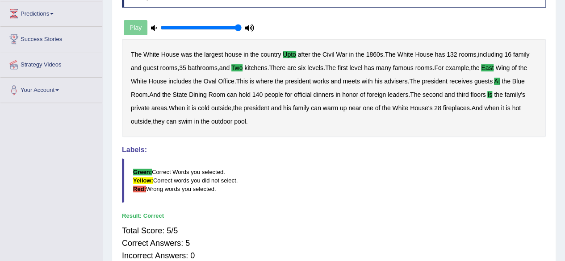
scroll to position [0, 0]
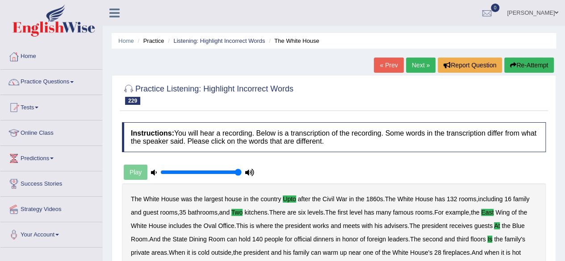
click at [430, 63] on link "Next »" at bounding box center [420, 65] width 29 height 15
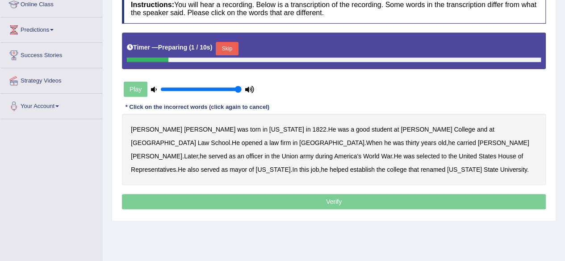
scroll to position [135, 0]
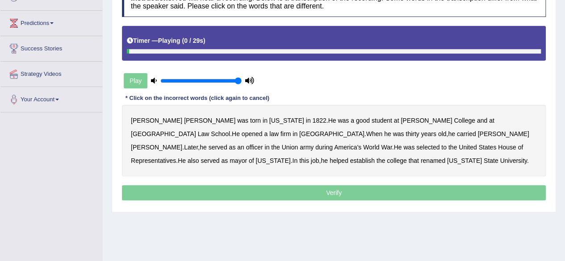
click at [236, 42] on div "Timer — Playing ( 0 / 29s )" at bounding box center [334, 41] width 414 height 16
click at [250, 120] on b "torn" at bounding box center [255, 120] width 11 height 7
click at [291, 130] on b "firm" at bounding box center [285, 133] width 10 height 7
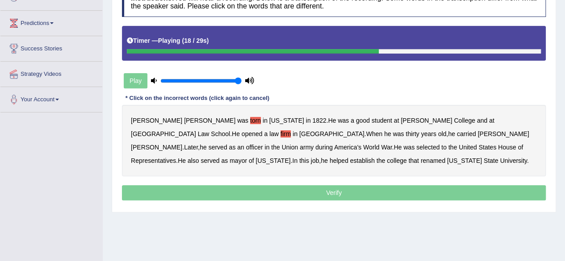
click at [457, 130] on b "carried" at bounding box center [466, 133] width 19 height 7
click at [379, 144] on b "World" at bounding box center [371, 147] width 16 height 7
click at [247, 157] on b "mayor" at bounding box center [237, 160] width 17 height 7
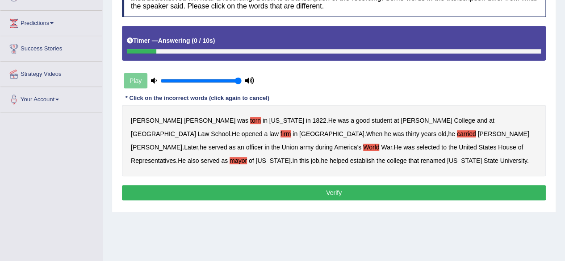
click at [421, 161] on b "renamed" at bounding box center [433, 160] width 25 height 7
click at [273, 194] on button "Verify" at bounding box center [334, 192] width 424 height 15
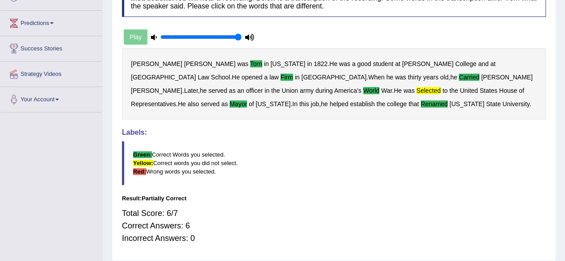
scroll to position [0, 0]
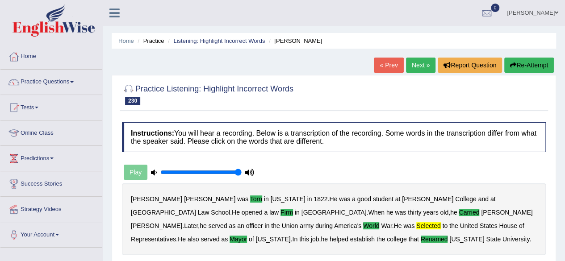
click at [420, 71] on link "Next »" at bounding box center [420, 65] width 29 height 15
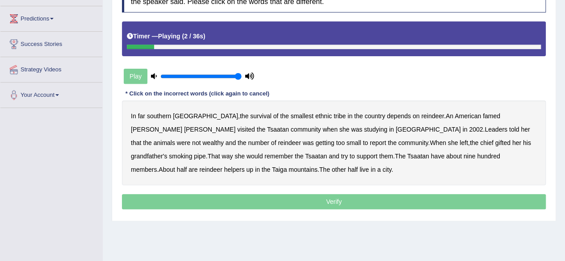
scroll to position [140, 0]
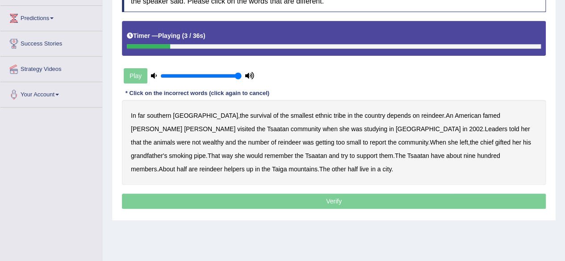
click at [158, 112] on b "southern" at bounding box center [159, 115] width 24 height 7
click at [483, 114] on b "famed" at bounding box center [491, 115] width 17 height 7
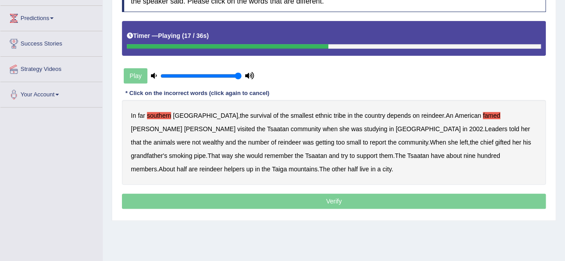
click at [223, 139] on b "wealthy" at bounding box center [212, 142] width 21 height 7
click at [370, 145] on b "report" at bounding box center [378, 142] width 17 height 7
click at [495, 142] on b "gifted" at bounding box center [502, 142] width 15 height 7
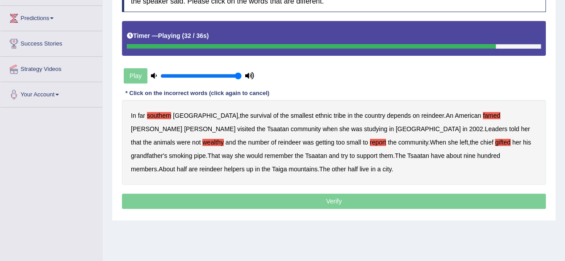
click at [305, 151] on div "In far southern Mongolia , the survival of the smallest ethnic tribe in the cou…" at bounding box center [334, 142] width 424 height 85
click at [463, 158] on b "nine" at bounding box center [469, 155] width 12 height 7
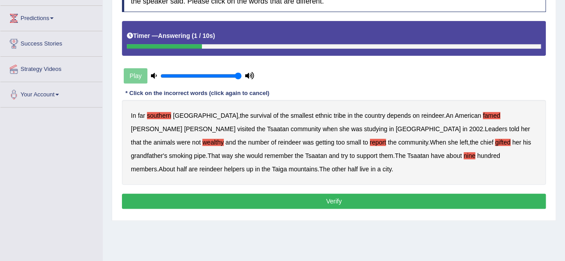
click at [382, 167] on b "city" at bounding box center [386, 169] width 9 height 7
drag, startPoint x: 245, startPoint y: 208, endPoint x: 245, endPoint y: 200, distance: 8.5
click at [245, 200] on div "Instructions: You will hear a recording. Below is a transcription of the record…" at bounding box center [334, 97] width 428 height 238
click at [245, 200] on button "Verify" at bounding box center [334, 201] width 424 height 15
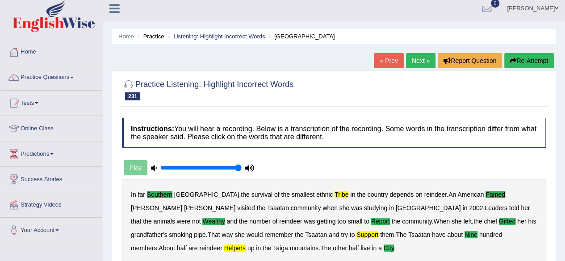
scroll to position [0, 0]
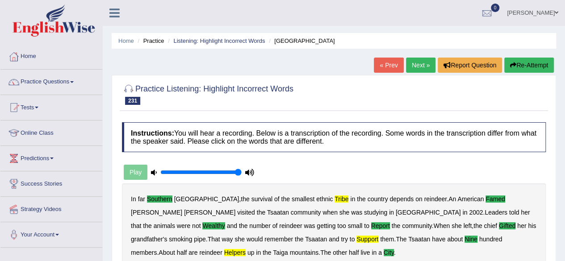
click at [516, 60] on button "Re-Attempt" at bounding box center [529, 65] width 50 height 15
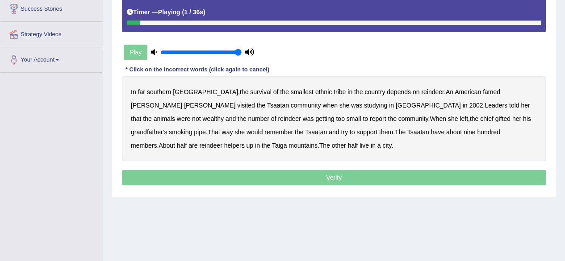
scroll to position [188, 0]
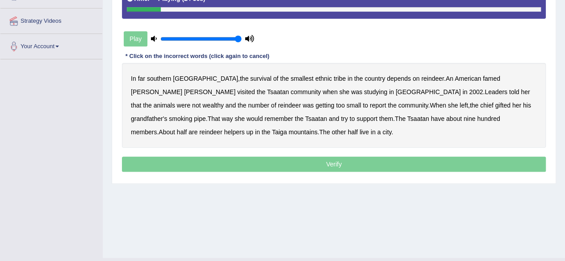
click at [165, 79] on b "southern" at bounding box center [159, 78] width 24 height 7
click at [334, 75] on b "tribe" at bounding box center [340, 78] width 12 height 7
click at [483, 76] on b "famed" at bounding box center [491, 78] width 17 height 7
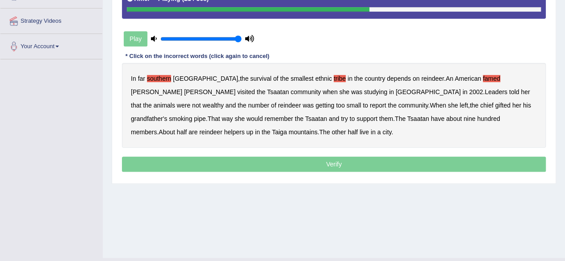
click at [435, 86] on div "In far southern [GEOGRAPHIC_DATA] , the survival of the smallest ethnic tribe i…" at bounding box center [334, 105] width 424 height 85
click at [223, 102] on b "wealthy" at bounding box center [212, 105] width 21 height 7
click at [370, 105] on b "report" at bounding box center [378, 105] width 17 height 7
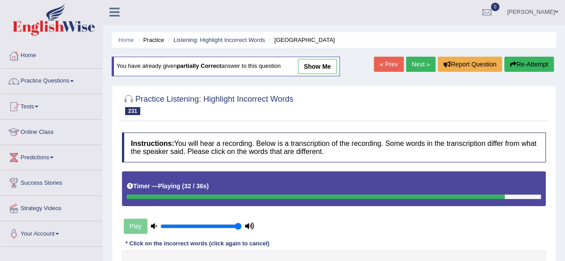
scroll to position [0, 0]
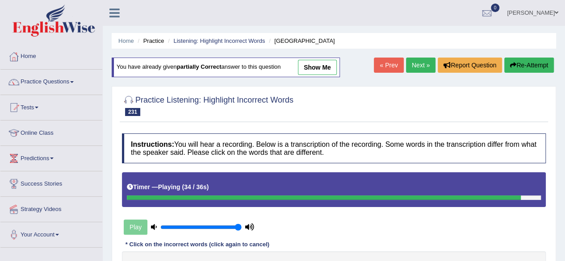
click at [543, 64] on button "Re-Attempt" at bounding box center [529, 65] width 50 height 15
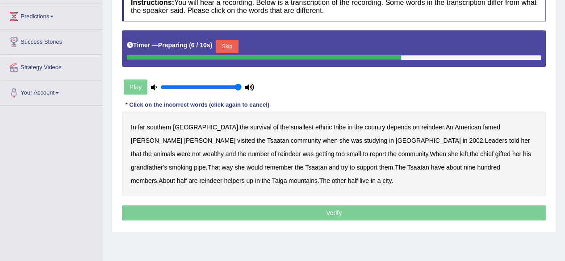
scroll to position [143, 0]
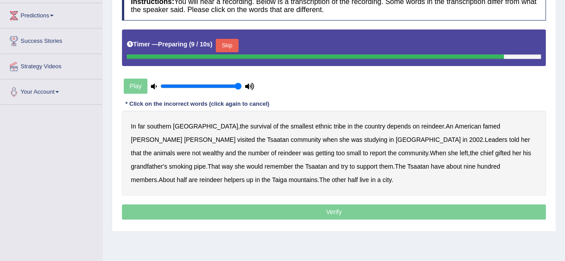
click at [370, 150] on b "report" at bounding box center [378, 153] width 17 height 7
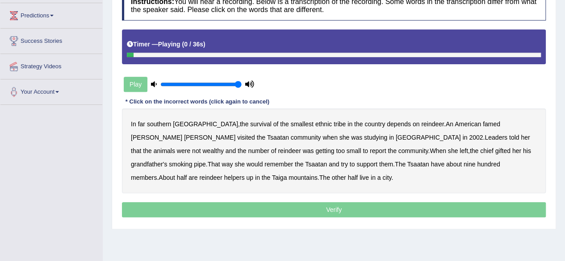
click at [370, 149] on b "report" at bounding box center [378, 150] width 17 height 7
click at [154, 123] on b "southern" at bounding box center [159, 124] width 24 height 7
click at [299, 118] on div "In far southern Mongolia , the survival of the smallest ethnic tribe in the cou…" at bounding box center [334, 150] width 424 height 85
click at [334, 121] on b "tribe" at bounding box center [340, 124] width 12 height 7
click at [483, 123] on b "famed" at bounding box center [491, 124] width 17 height 7
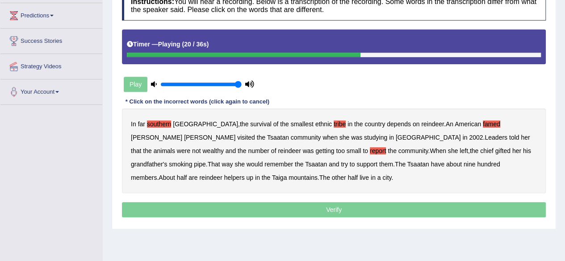
click at [223, 147] on b "wealthy" at bounding box center [212, 150] width 21 height 7
click at [495, 149] on b "gifted" at bounding box center [502, 150] width 15 height 7
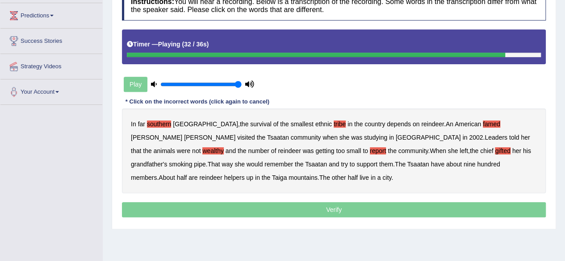
click at [463, 162] on b "nine" at bounding box center [469, 164] width 12 height 7
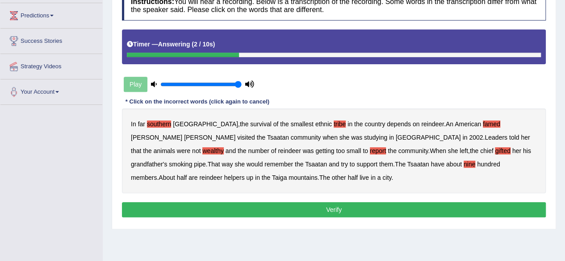
click at [382, 176] on b "city" at bounding box center [386, 177] width 9 height 7
click at [224, 204] on button "Verify" at bounding box center [334, 209] width 424 height 15
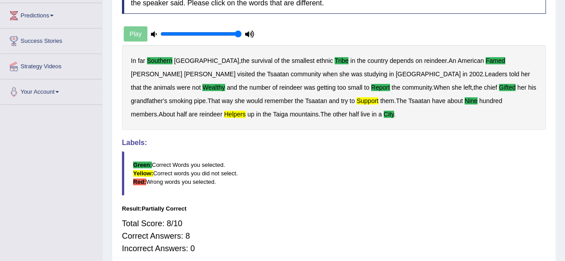
scroll to position [0, 0]
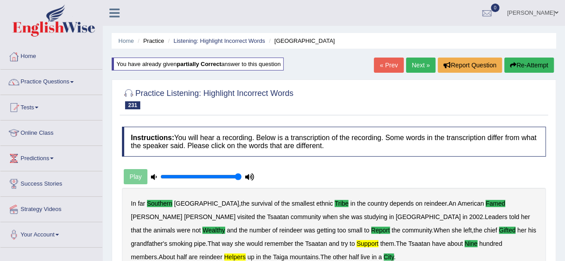
click at [417, 66] on link "Next »" at bounding box center [420, 65] width 29 height 15
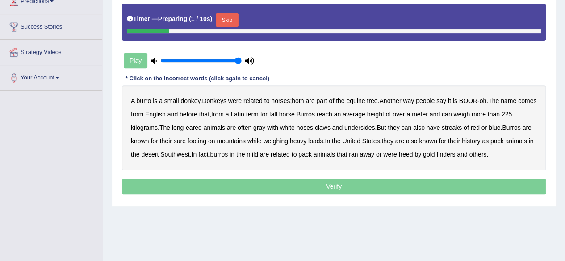
scroll to position [159, 0]
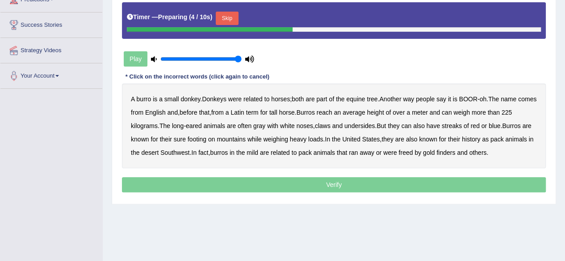
click at [227, 13] on button "Skip" at bounding box center [227, 18] width 22 height 13
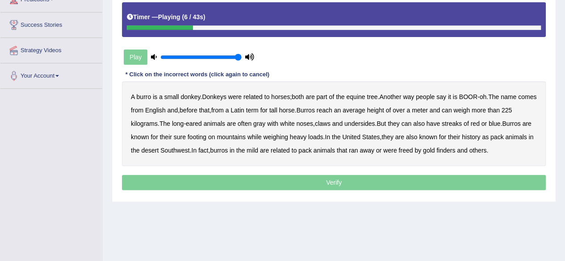
click at [371, 96] on b "tree" at bounding box center [372, 96] width 11 height 7
click at [166, 111] on b "English" at bounding box center [155, 110] width 21 height 7
click at [277, 108] on b "tall" at bounding box center [273, 110] width 8 height 7
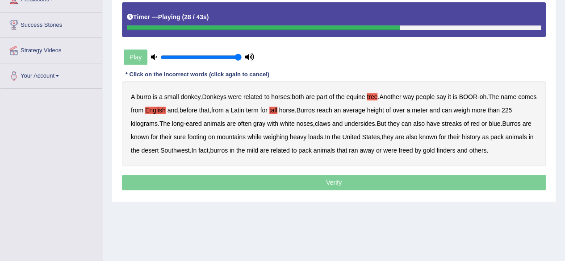
click at [327, 123] on b "claws" at bounding box center [323, 123] width 16 height 7
click at [200, 138] on b "footing" at bounding box center [197, 136] width 19 height 7
click at [258, 151] on b "mild" at bounding box center [252, 150] width 12 height 7
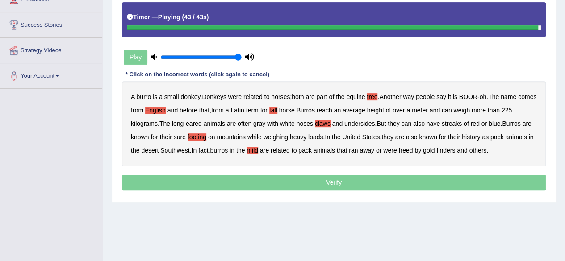
click at [290, 148] on b "related" at bounding box center [280, 150] width 19 height 7
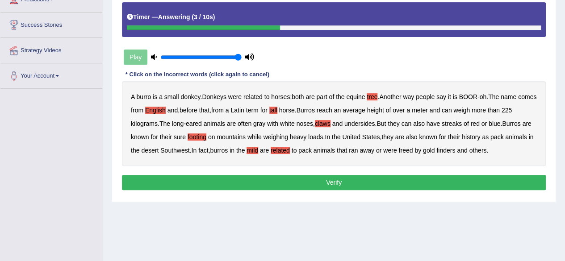
click at [234, 175] on button "Verify" at bounding box center [334, 182] width 424 height 15
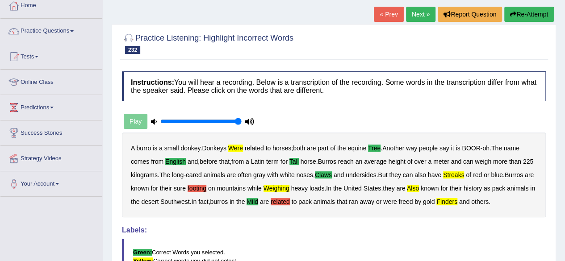
scroll to position [0, 0]
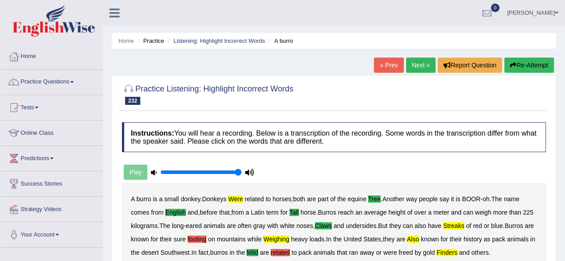
click at [524, 68] on button "Re-Attempt" at bounding box center [529, 65] width 50 height 15
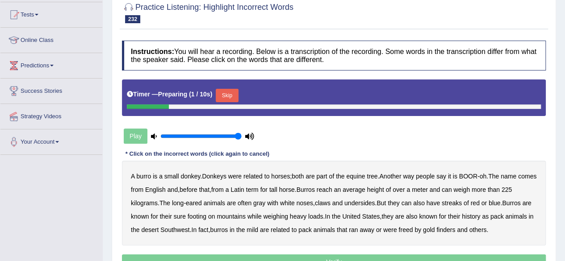
scroll to position [159, 0]
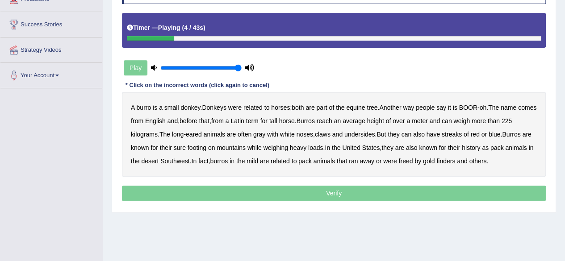
click at [392, 77] on div "Instructions: You will hear a recording. Below is a transcription of the record…" at bounding box center [334, 89] width 428 height 238
click at [377, 106] on b "tree" at bounding box center [372, 107] width 11 height 7
click at [166, 123] on b "English" at bounding box center [155, 120] width 21 height 7
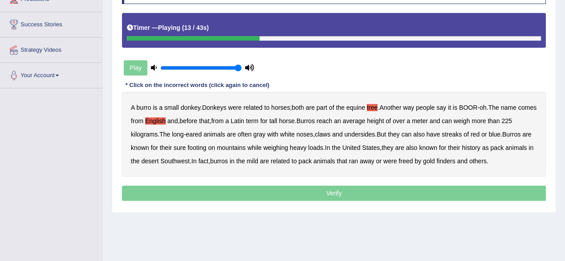
click at [277, 119] on b "tall" at bounding box center [273, 120] width 8 height 7
click at [486, 119] on b "more" at bounding box center [478, 120] width 14 height 7
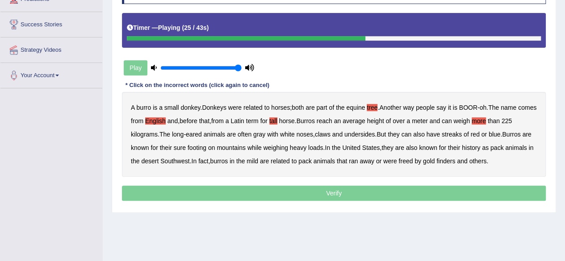
click at [325, 133] on b "claws" at bounding box center [323, 134] width 16 height 7
click at [459, 129] on div "A burro is a small donkey . Donkeys were related to horses ; both are part of t…" at bounding box center [334, 134] width 424 height 85
click at [455, 134] on b "streaks" at bounding box center [452, 134] width 20 height 7
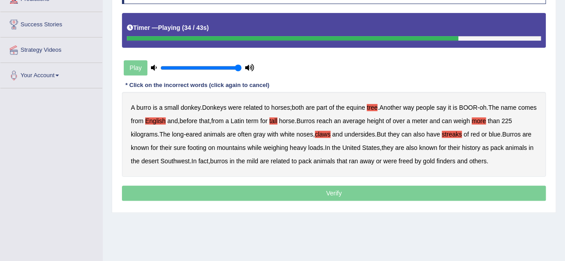
click at [288, 147] on b "weighing" at bounding box center [275, 147] width 25 height 7
click at [258, 160] on b "mild" at bounding box center [252, 161] width 12 height 7
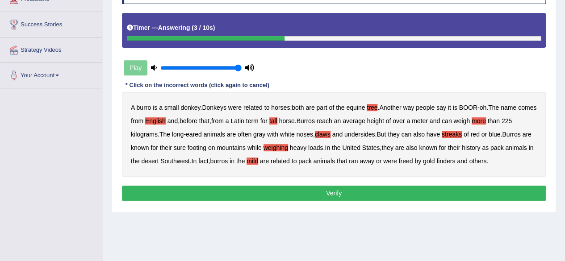
click at [413, 161] on b "freed" at bounding box center [405, 161] width 14 height 7
click at [316, 188] on button "Verify" at bounding box center [334, 193] width 424 height 15
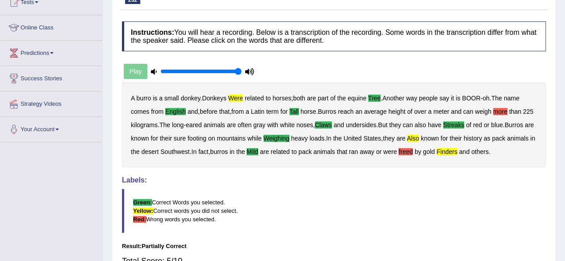
scroll to position [0, 0]
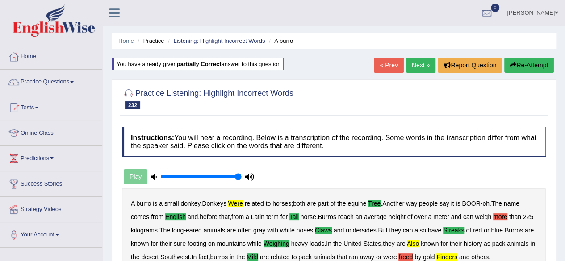
click at [538, 70] on button "Re-Attempt" at bounding box center [529, 65] width 50 height 15
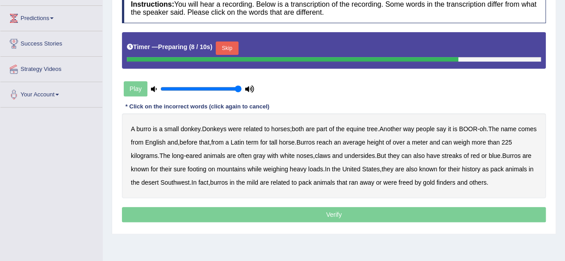
scroll to position [142, 0]
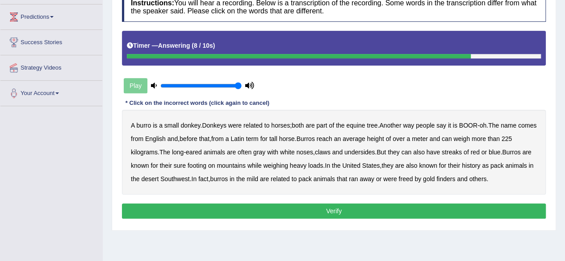
click at [455, 175] on b "finders" at bounding box center [445, 178] width 19 height 7
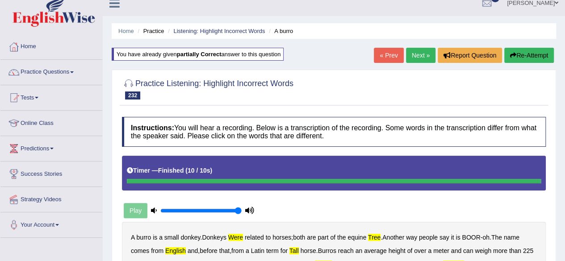
scroll to position [9, 0]
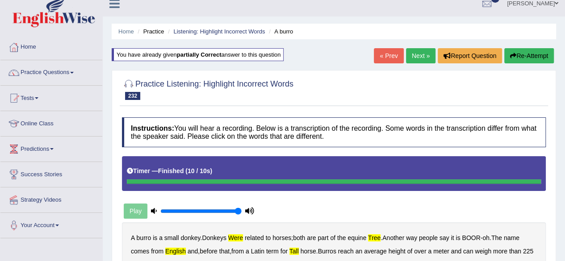
click at [518, 55] on button "Re-Attempt" at bounding box center [529, 55] width 50 height 15
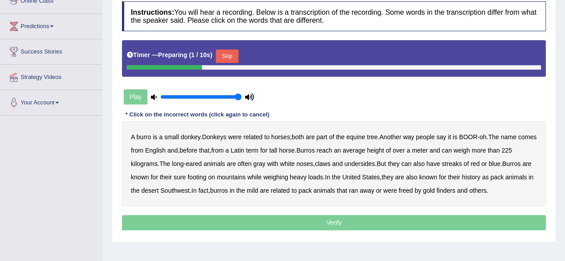
scroll to position [139, 0]
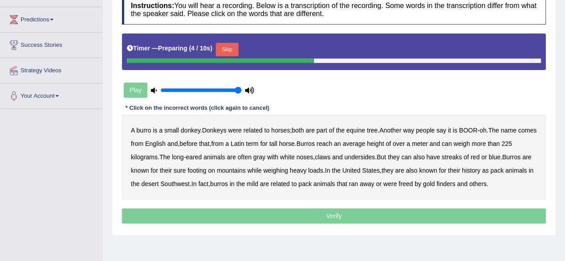
click at [379, 131] on div "A burro is a small donkey . Donkeys were related to horses ; both are part of t…" at bounding box center [334, 157] width 424 height 85
click at [377, 131] on b "tree" at bounding box center [372, 130] width 11 height 7
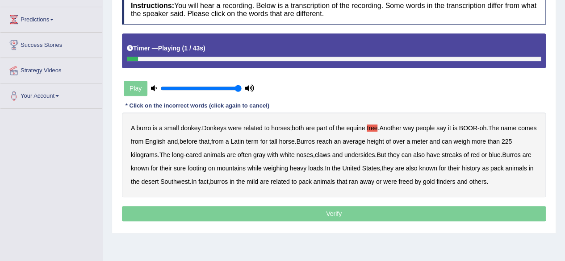
click at [166, 143] on b "English" at bounding box center [155, 141] width 21 height 7
click at [277, 140] on b "tall" at bounding box center [273, 141] width 8 height 7
click at [329, 153] on b "claws" at bounding box center [323, 154] width 16 height 7
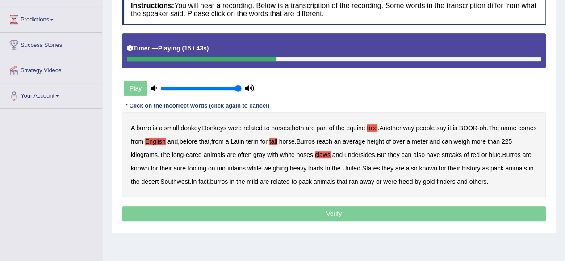
click at [455, 155] on b "streaks" at bounding box center [452, 154] width 20 height 7
click at [288, 167] on b "weighing" at bounding box center [275, 168] width 25 height 7
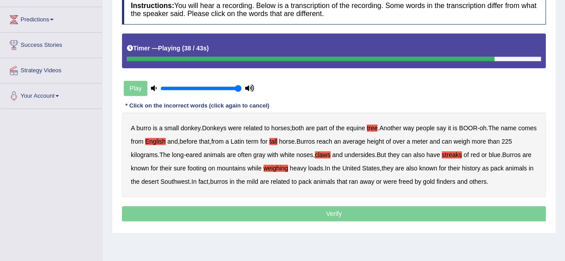
click at [258, 179] on b "mild" at bounding box center [252, 181] width 12 height 7
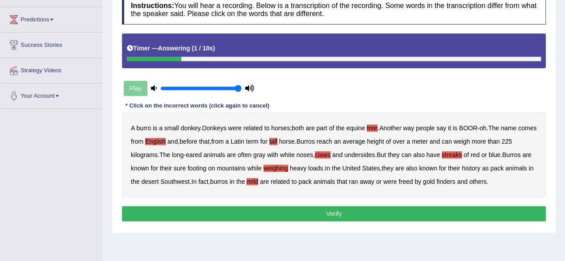
click at [455, 182] on b "finders" at bounding box center [445, 181] width 19 height 7
click at [372, 208] on button "Verify" at bounding box center [334, 213] width 424 height 15
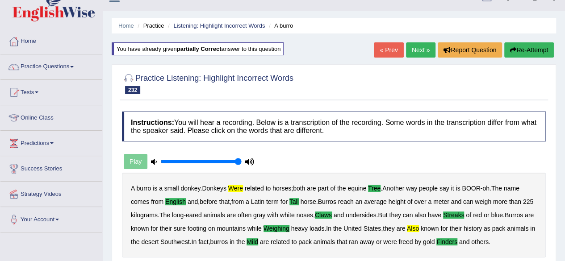
scroll to position [14, 0]
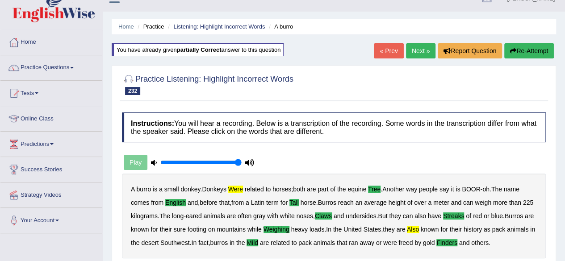
click at [425, 50] on link "Next »" at bounding box center [420, 50] width 29 height 15
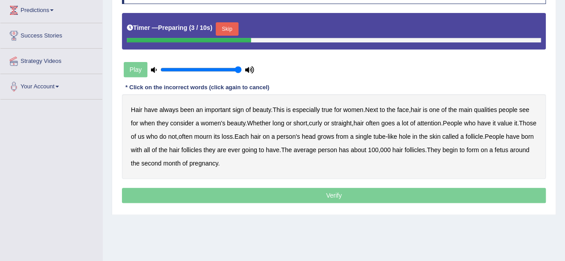
scroll to position [122, 0]
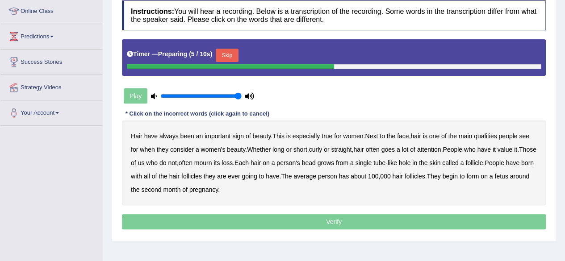
click at [228, 54] on button "Skip" at bounding box center [227, 55] width 22 height 13
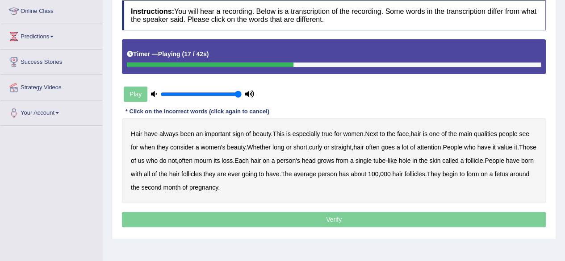
click at [394, 146] on b "goes" at bounding box center [387, 147] width 13 height 7
click at [528, 135] on b "see" at bounding box center [524, 133] width 10 height 7
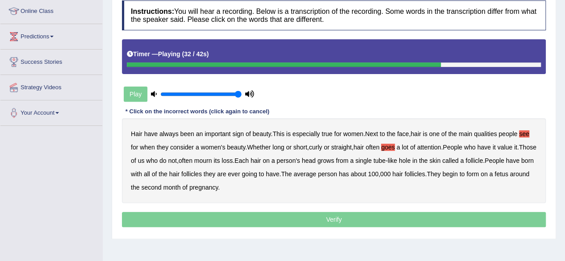
click at [506, 164] on b "have" at bounding box center [512, 160] width 13 height 7
click at [161, 189] on b "second" at bounding box center [151, 187] width 20 height 7
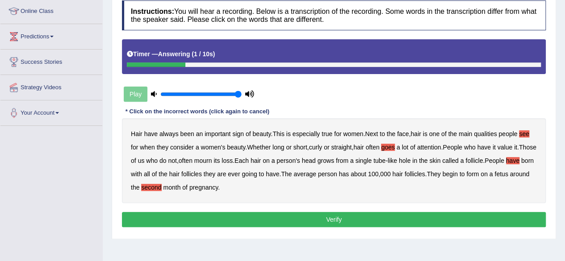
click at [202, 217] on button "Verify" at bounding box center [334, 219] width 424 height 15
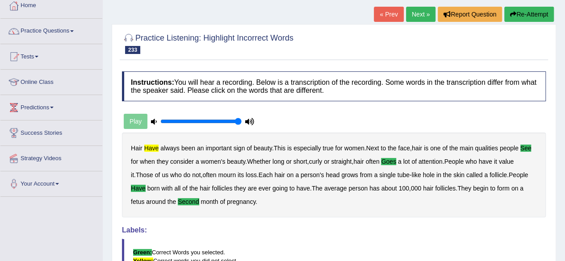
scroll to position [50, 0]
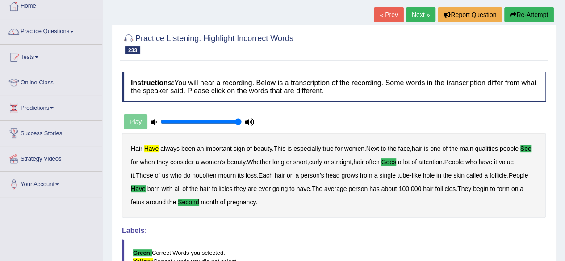
click at [413, 16] on link "Next »" at bounding box center [420, 14] width 29 height 15
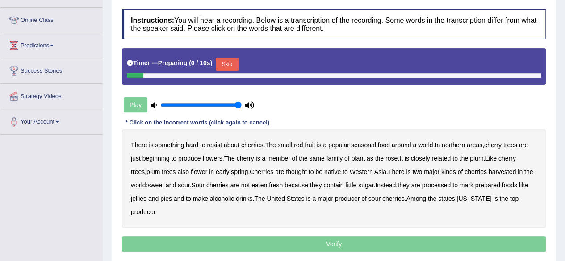
scroll to position [113, 0]
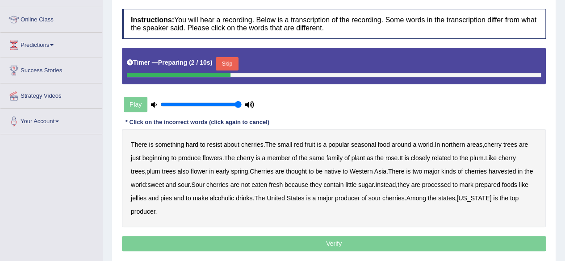
click at [222, 64] on button "Skip" at bounding box center [227, 63] width 22 height 13
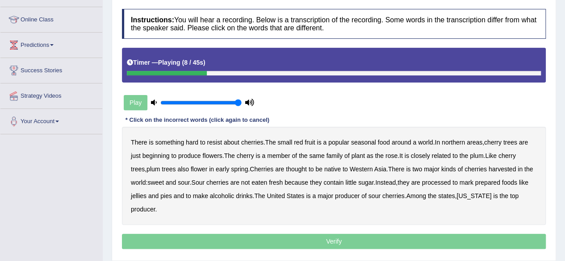
click at [415, 142] on b "a" at bounding box center [415, 142] width 4 height 7
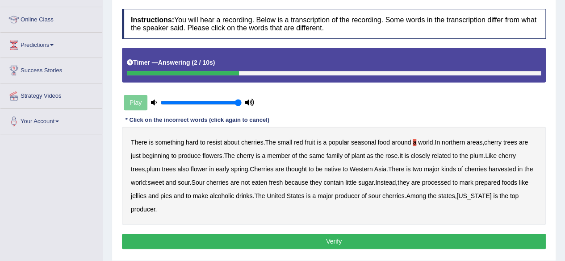
click at [179, 245] on button "Verify" at bounding box center [334, 241] width 424 height 15
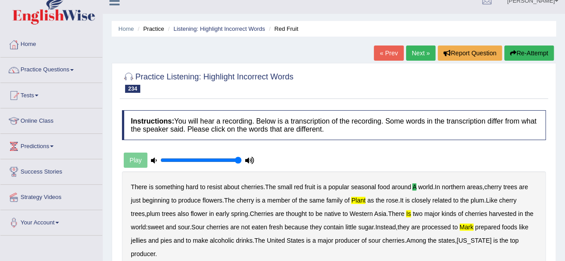
scroll to position [4, 0]
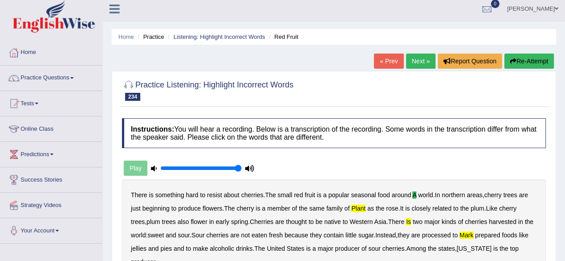
click at [507, 60] on button "Re-Attempt" at bounding box center [529, 61] width 50 height 15
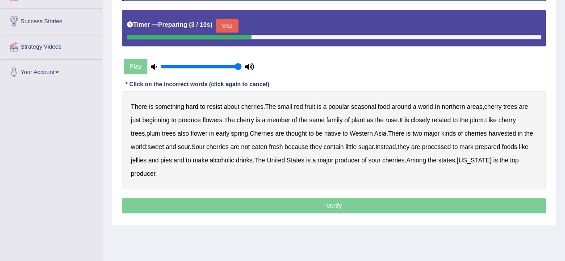
scroll to position [163, 0]
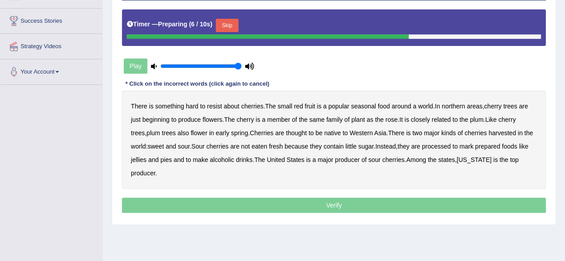
click at [415, 105] on b "a" at bounding box center [415, 106] width 4 height 7
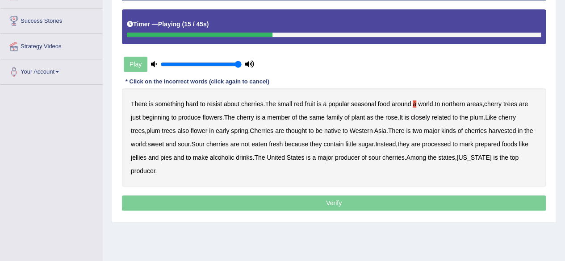
click at [364, 115] on b "plant" at bounding box center [357, 117] width 13 height 7
click at [410, 130] on b "is" at bounding box center [408, 130] width 4 height 7
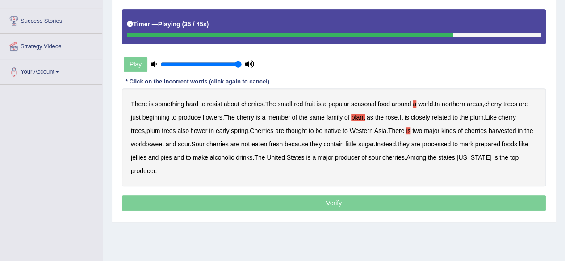
click at [473, 146] on b "mark" at bounding box center [466, 144] width 14 height 7
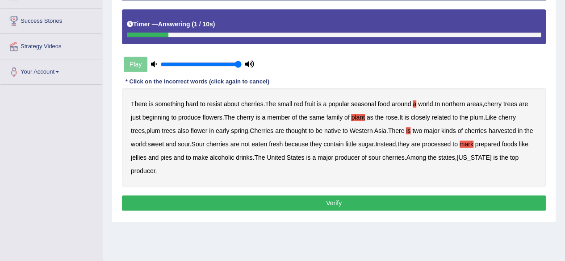
click at [267, 206] on button "Verify" at bounding box center [334, 203] width 424 height 15
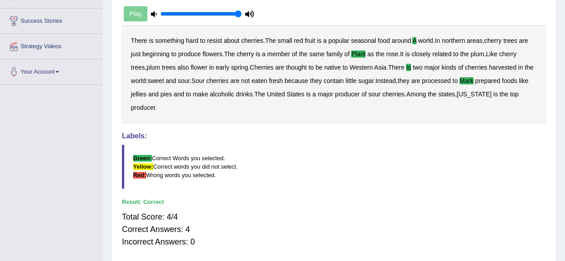
scroll to position [0, 0]
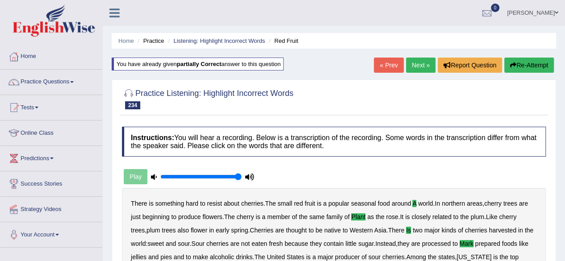
click at [428, 64] on link "Next »" at bounding box center [420, 65] width 29 height 15
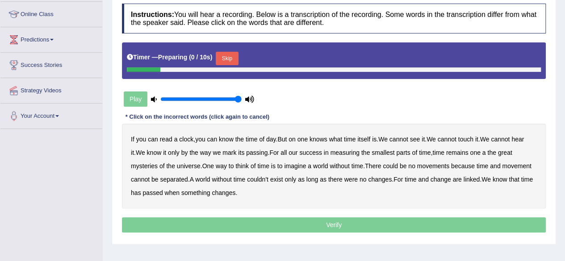
scroll to position [121, 0]
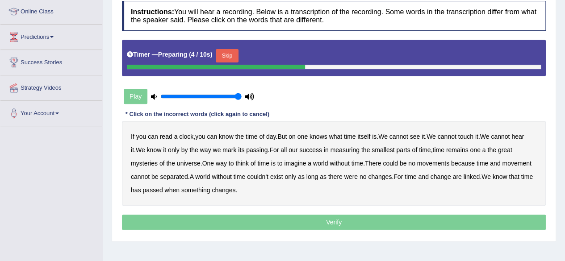
click at [228, 58] on button "Skip" at bounding box center [227, 55] width 22 height 13
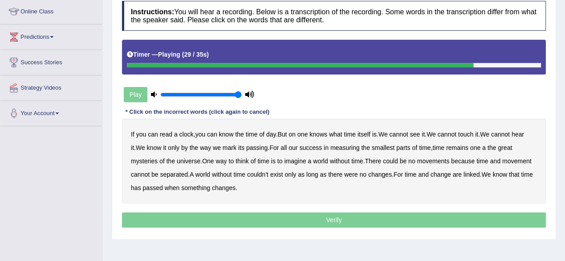
click at [259, 171] on b "couldn't" at bounding box center [257, 174] width 21 height 7
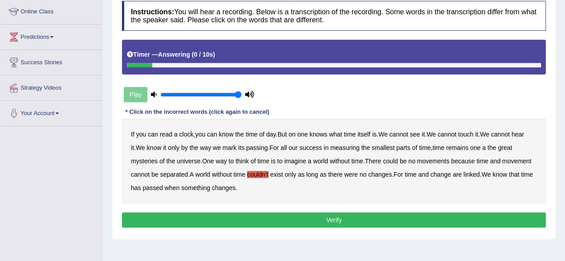
scroll to position [0, 0]
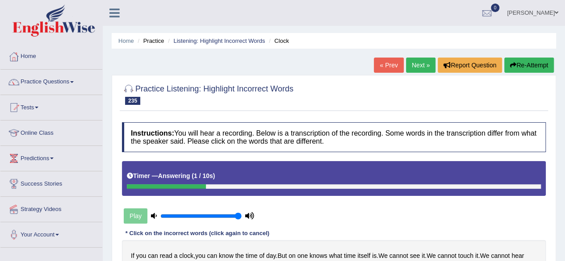
click at [529, 63] on button "Re-Attempt" at bounding box center [529, 65] width 50 height 15
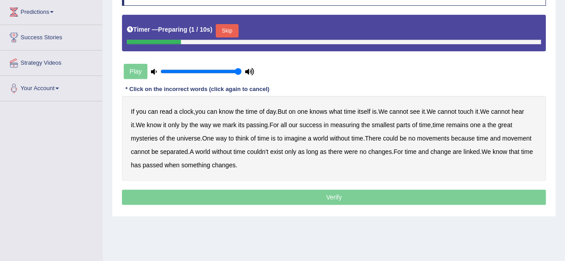
scroll to position [148, 0]
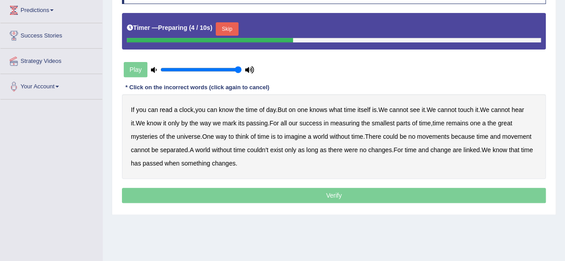
click at [235, 25] on button "Skip" at bounding box center [227, 28] width 22 height 13
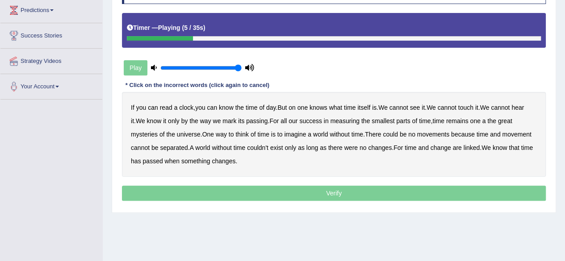
click at [296, 108] on b "on" at bounding box center [291, 107] width 7 height 7
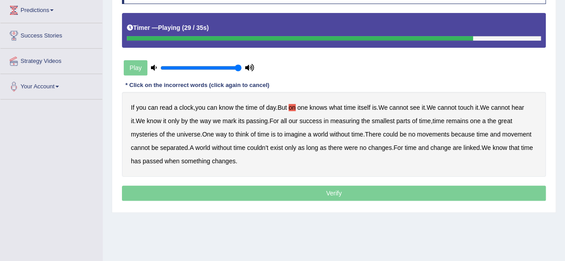
click at [257, 149] on b "couldn't" at bounding box center [257, 147] width 21 height 7
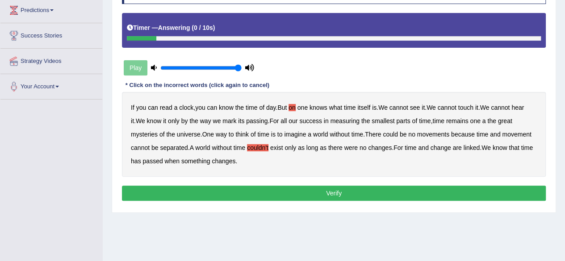
click at [198, 191] on button "Verify" at bounding box center [334, 193] width 424 height 15
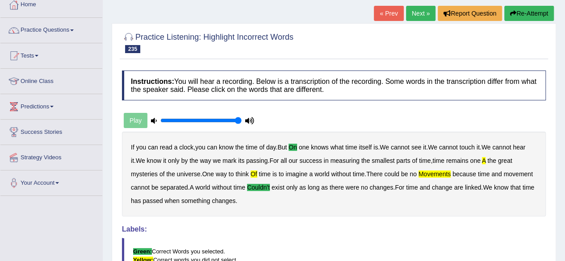
scroll to position [51, 0]
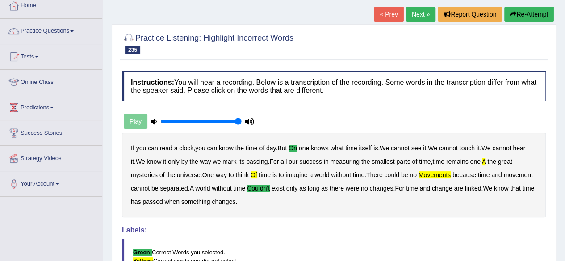
click at [534, 17] on button "Re-Attempt" at bounding box center [529, 14] width 50 height 15
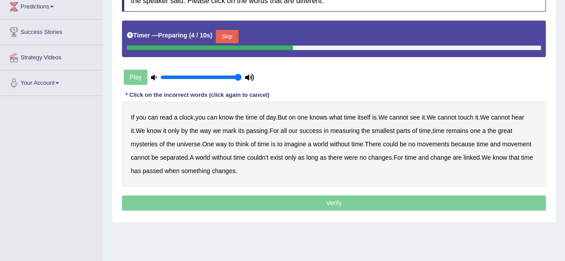
scroll to position [149, 0]
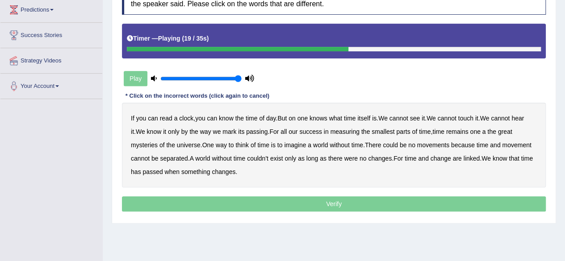
click at [486, 130] on b "a" at bounding box center [484, 131] width 4 height 7
click at [259, 155] on b "couldn't" at bounding box center [257, 158] width 21 height 7
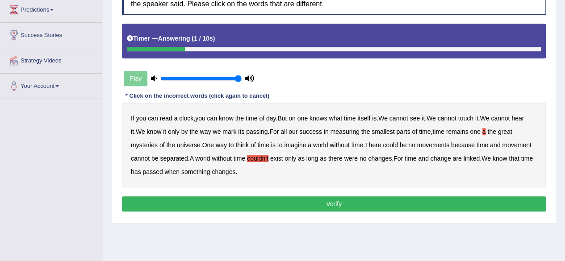
click at [267, 196] on button "Verify" at bounding box center [334, 203] width 424 height 15
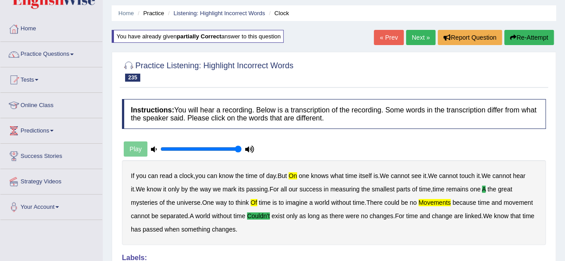
scroll to position [21, 0]
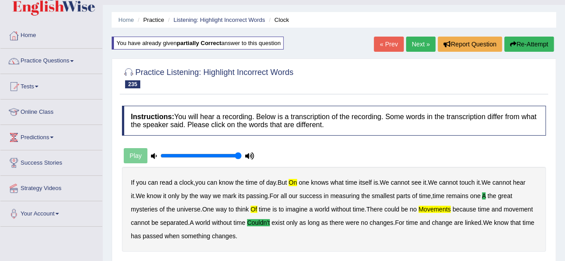
click at [408, 45] on link "Next »" at bounding box center [420, 44] width 29 height 15
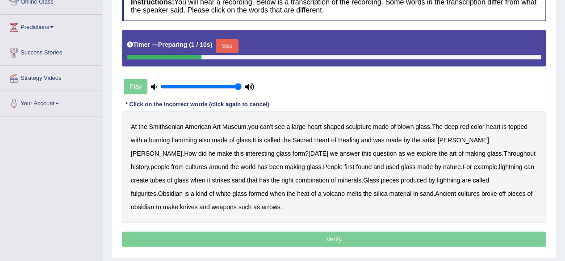
scroll to position [132, 0]
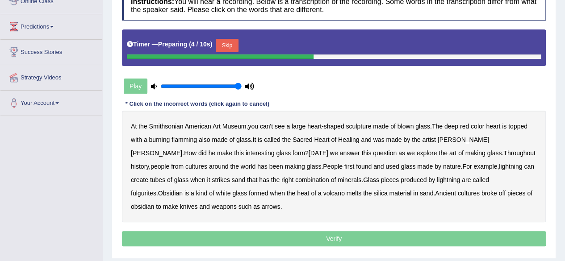
click at [238, 46] on button "Skip" at bounding box center [227, 45] width 22 height 13
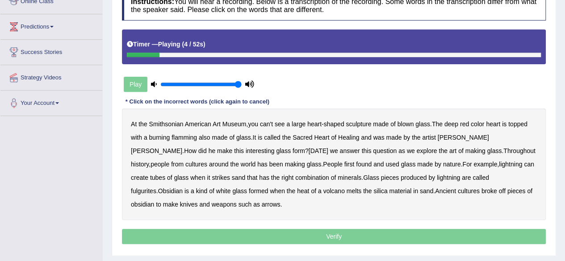
click at [266, 126] on b "can't" at bounding box center [266, 124] width 13 height 7
click at [189, 138] on b "flamming" at bounding box center [183, 137] width 25 height 7
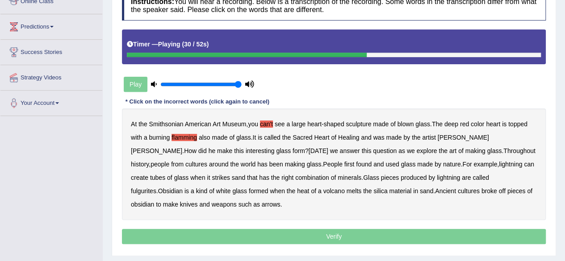
click at [257, 163] on b "has" at bounding box center [262, 164] width 10 height 7
click at [231, 188] on b "white" at bounding box center [223, 191] width 15 height 7
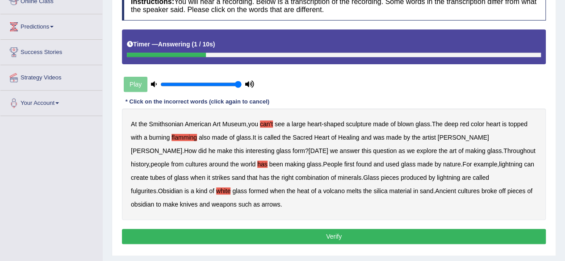
click at [282, 229] on button "Verify" at bounding box center [334, 236] width 424 height 15
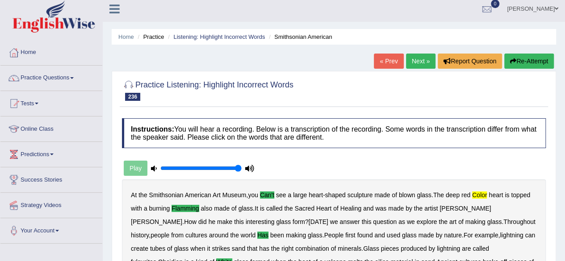
scroll to position [0, 0]
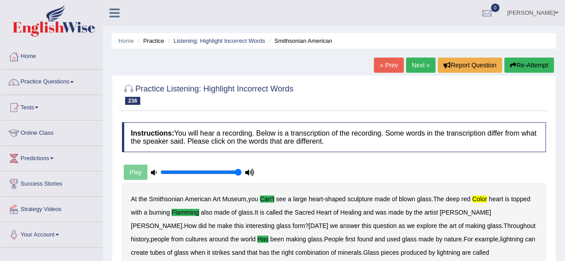
click at [421, 62] on link "Next »" at bounding box center [420, 65] width 29 height 15
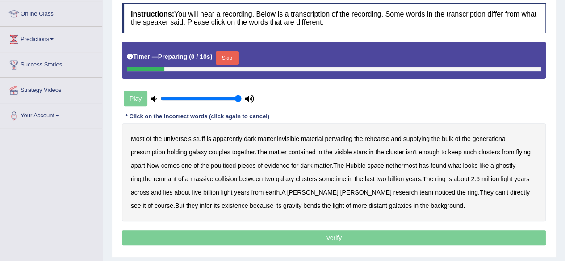
scroll to position [121, 0]
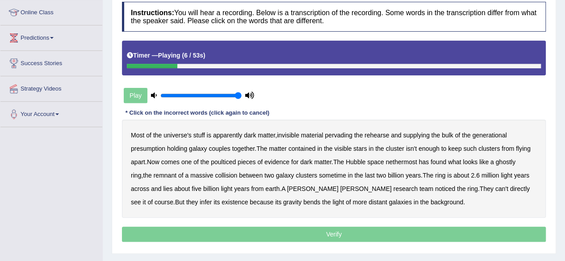
click at [385, 134] on b "rehearse" at bounding box center [376, 135] width 25 height 7
click at [152, 147] on b "presumption" at bounding box center [148, 148] width 34 height 7
click at [218, 148] on b "couples" at bounding box center [219, 148] width 21 height 7
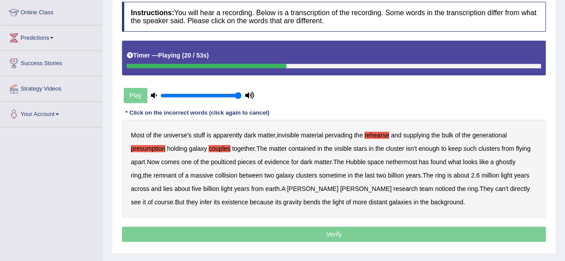
click at [229, 160] on b "poulticed" at bounding box center [223, 161] width 25 height 7
click at [405, 162] on b "nethermost" at bounding box center [401, 161] width 31 height 7
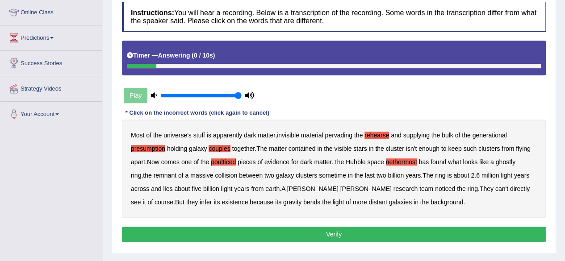
click at [329, 232] on button "Verify" at bounding box center [334, 234] width 424 height 15
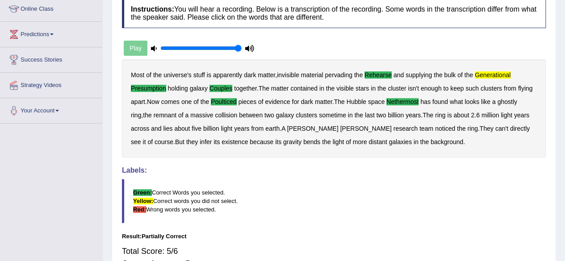
scroll to position [0, 0]
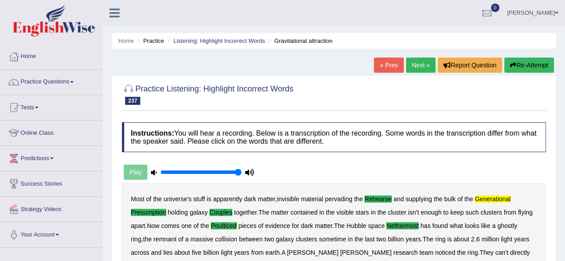
click at [416, 67] on link "Next »" at bounding box center [420, 65] width 29 height 15
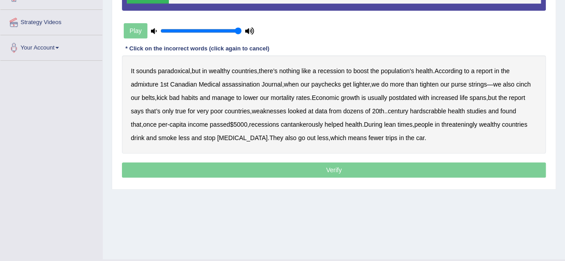
scroll to position [188, 0]
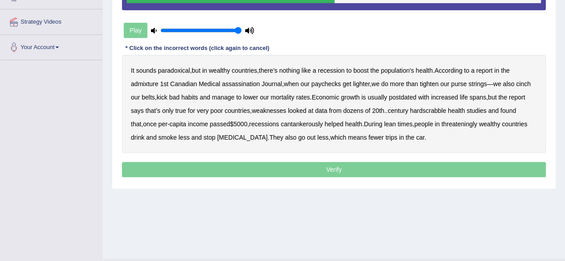
click at [301, 116] on div "It sounds paradoxical , but in wealthy countries , there’s nothing like a reces…" at bounding box center [334, 104] width 424 height 98
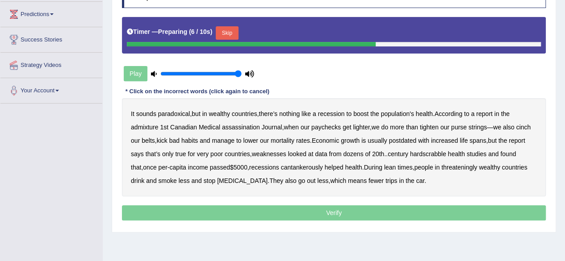
scroll to position [144, 0]
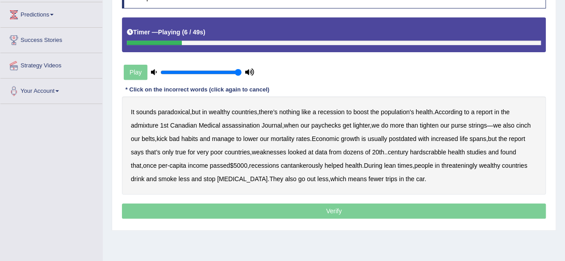
drag, startPoint x: 406, startPoint y: 103, endPoint x: 465, endPoint y: 103, distance: 58.9
click at [465, 103] on div "It sounds paradoxical , but in wealthy countries , there’s nothing like a reces…" at bounding box center [334, 145] width 424 height 98
click at [142, 122] on b "admixture" at bounding box center [144, 125] width 27 height 7
click at [251, 124] on b "assassination" at bounding box center [241, 125] width 38 height 7
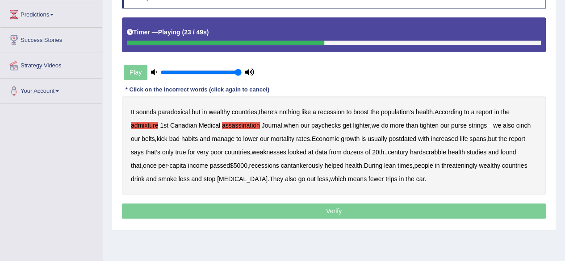
click at [412, 135] on b "postdated" at bounding box center [403, 138] width 28 height 7
click at [279, 153] on b "weaknesses" at bounding box center [269, 152] width 34 height 7
click at [431, 150] on b "hardscrabble" at bounding box center [428, 152] width 36 height 7
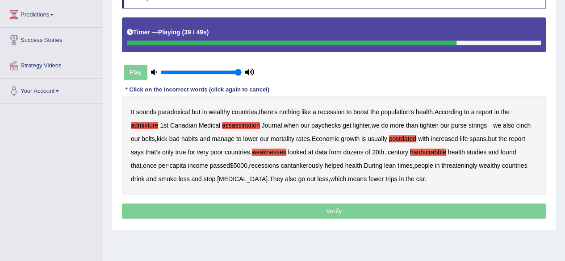
click at [295, 163] on b "cantankerously" at bounding box center [302, 165] width 42 height 7
click at [453, 163] on b "threateningly" at bounding box center [459, 165] width 36 height 7
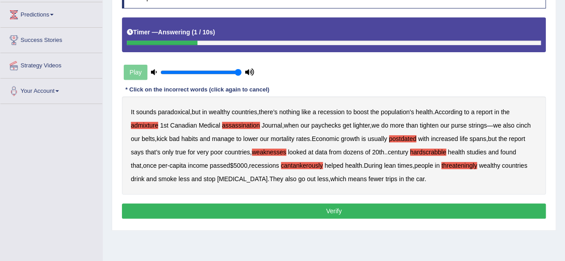
click at [299, 211] on button "Verify" at bounding box center [334, 211] width 424 height 15
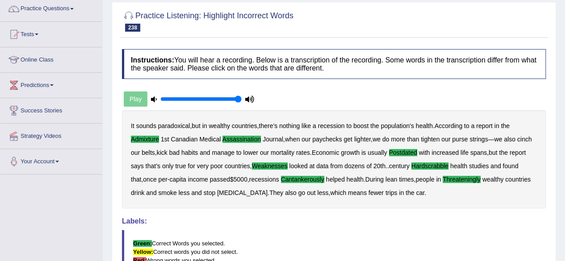
scroll to position [0, 0]
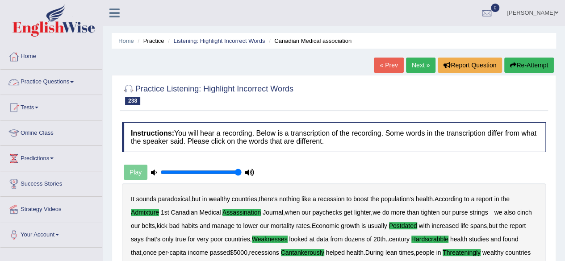
click at [63, 79] on link "Practice Questions" at bounding box center [51, 81] width 102 height 22
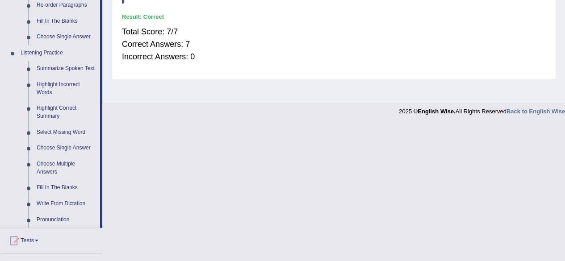
scroll to position [344, 0]
click at [69, 63] on link "Summarize Spoken Text" at bounding box center [66, 68] width 67 height 16
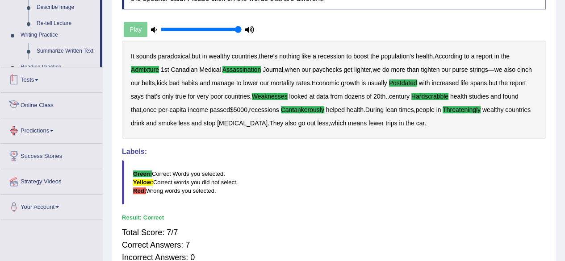
scroll to position [207, 0]
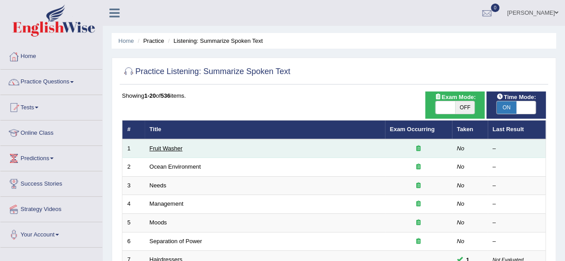
click at [167, 150] on link "Fruit Washer" at bounding box center [166, 148] width 33 height 7
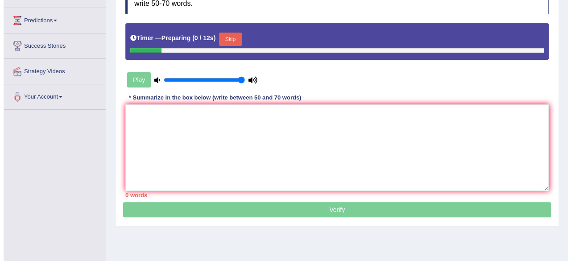
scroll to position [138, 0]
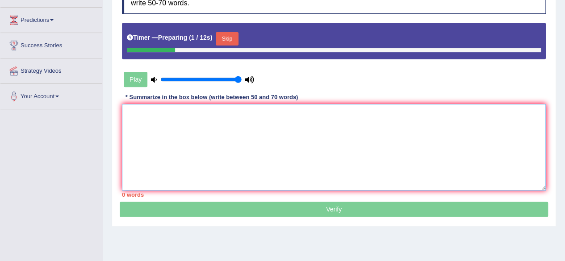
click at [167, 150] on textarea at bounding box center [334, 147] width 424 height 87
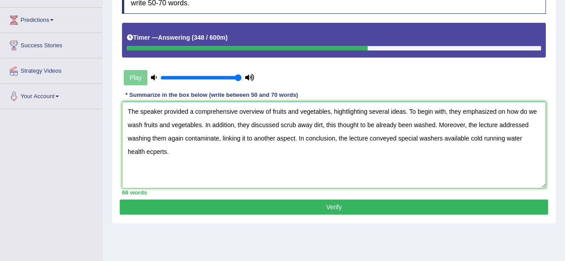
click at [150, 151] on textarea "The speaker provided a comprehensive overview of fruits and vegetables, hightli…" at bounding box center [334, 145] width 424 height 87
click at [347, 109] on textarea "The speaker provided a comprehensive overview of fruits and vegetables, hightli…" at bounding box center [334, 145] width 424 height 87
click at [321, 128] on textarea "The speaker provided a comprehensive overview of fruits and vegetables, highlig…" at bounding box center [334, 145] width 424 height 87
click at [371, 125] on textarea "The speaker provided a comprehensive overview of fruits and vegetables, highlig…" at bounding box center [334, 145] width 424 height 87
click at [360, 123] on textarea "The speaker provided a comprehensive overview of fruits and vegetables, highlig…" at bounding box center [334, 145] width 424 height 87
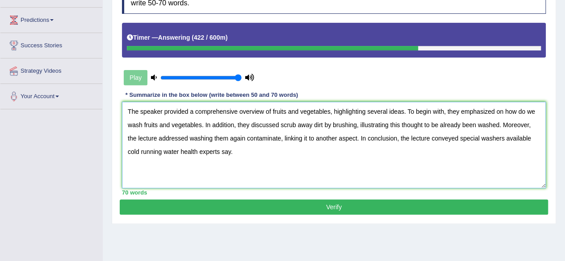
click at [410, 127] on textarea "The speaker provided a comprehensive overview of fruits and vegetables, highlig…" at bounding box center [334, 145] width 424 height 87
click at [434, 124] on textarea "The speaker provided a comprehensive overview of fruits and vegetables, highlig…" at bounding box center [334, 145] width 424 height 87
type textarea "The speaker provided a comprehensive overview of fruits and vegetables, highlig…"
click at [274, 207] on button "Verify" at bounding box center [334, 207] width 428 height 15
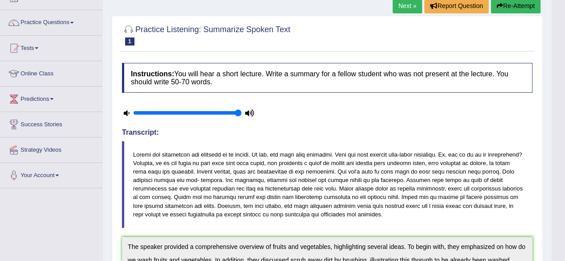
scroll to position [53, 0]
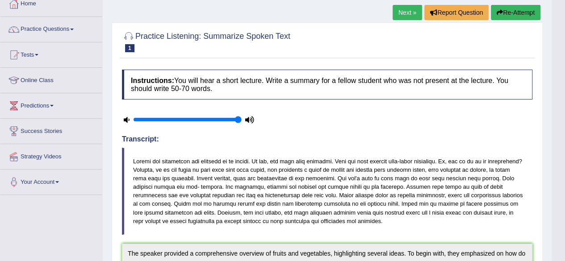
click at [505, 13] on button "Re-Attempt" at bounding box center [516, 12] width 50 height 15
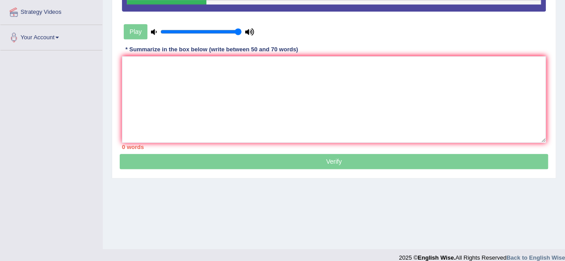
scroll to position [199, 0]
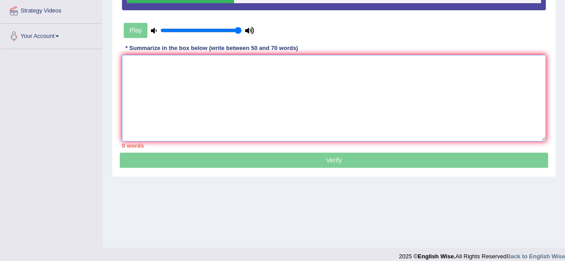
click at [377, 102] on textarea at bounding box center [334, 98] width 424 height 87
paste textarea "The speaker provided a comprehensive overview of fruits and vegetables, highlig…"
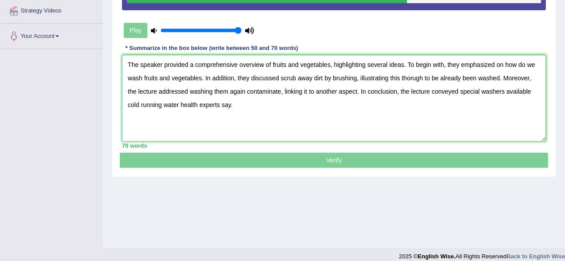
click at [409, 82] on textarea "The speaker provided a comprehensive overview of fruits and vegetables, highlig…" at bounding box center [334, 98] width 424 height 87
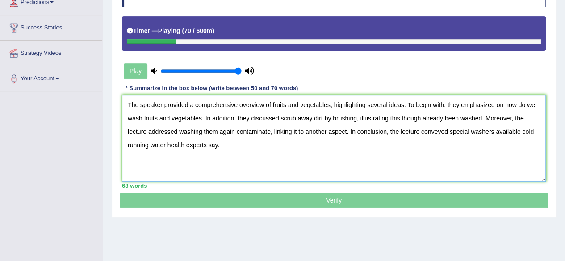
scroll to position [158, 0]
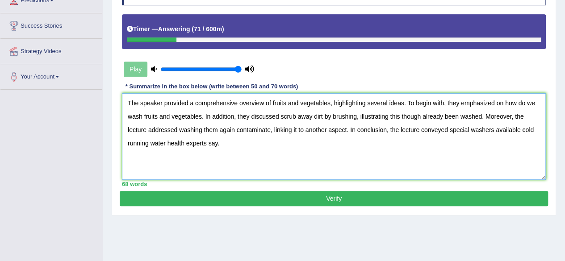
type textarea "The speaker provided a comprehensive overview of fruits and vegetables, highlig…"
click at [283, 205] on div "Practice Listening: Summarize Spoken Text 1 Fruit Washer Instructions: You will…" at bounding box center [334, 72] width 444 height 288
click at [283, 201] on button "Verify" at bounding box center [334, 198] width 428 height 15
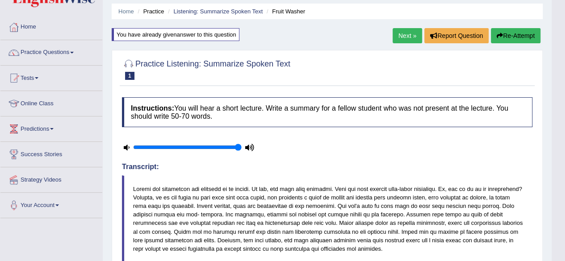
scroll to position [0, 0]
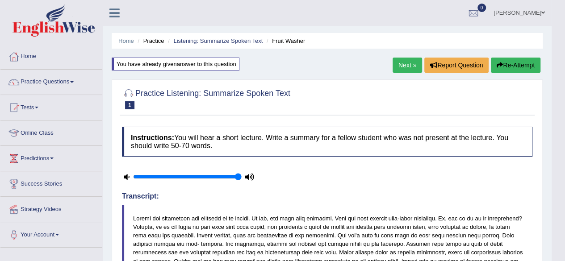
click at [400, 65] on link "Next »" at bounding box center [406, 65] width 29 height 15
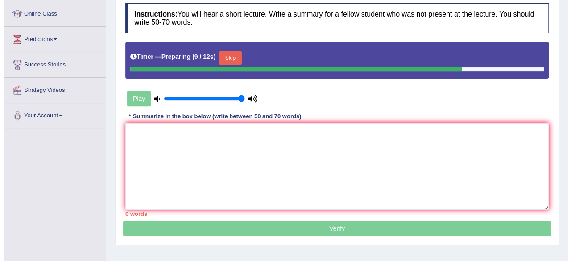
scroll to position [120, 0]
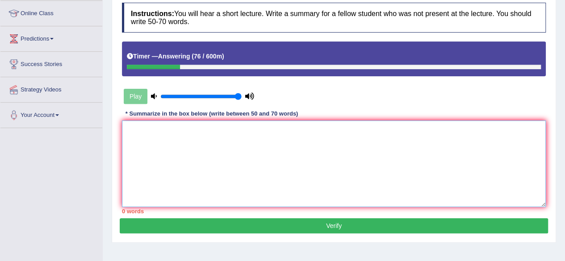
click at [363, 139] on textarea at bounding box center [334, 164] width 424 height 87
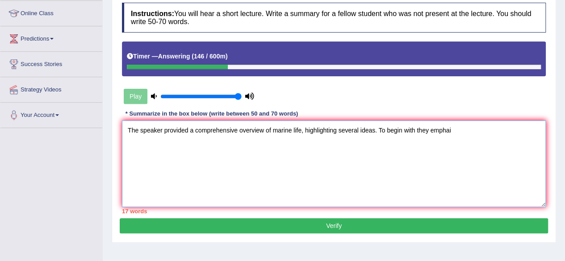
click at [415, 133] on textarea "The speaker provided a comprehensive overview of marine life, highlighting seve…" at bounding box center [334, 164] width 424 height 87
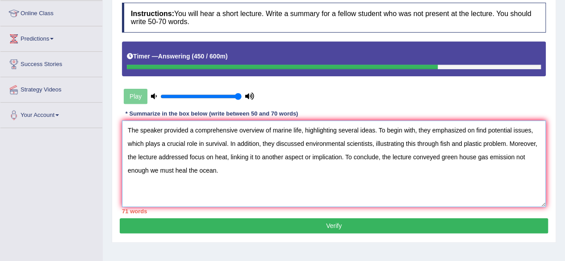
click at [225, 144] on textarea "The speaker provided a comprehensive overview of marine life, highlighting seve…" at bounding box center [334, 164] width 424 height 87
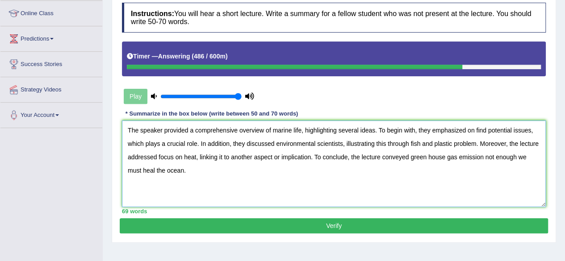
click at [483, 158] on textarea "The speaker provided a comprehensive overview of marine life, highlighting seve…" at bounding box center [334, 164] width 424 height 87
type textarea "The speaker provided a comprehensive overview of marine life, highlighting seve…"
click at [224, 220] on button "Verify" at bounding box center [334, 225] width 428 height 15
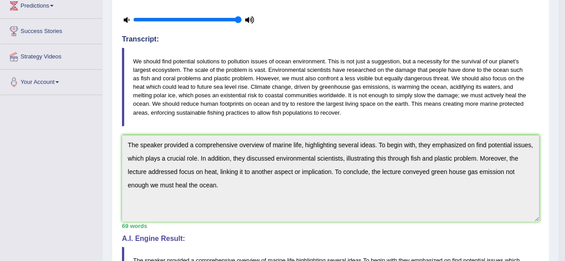
scroll to position [152, 0]
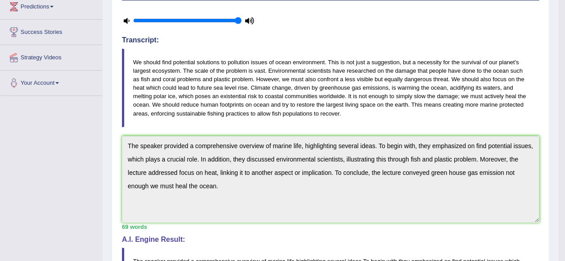
click at [467, 19] on div at bounding box center [330, 20] width 426 height 22
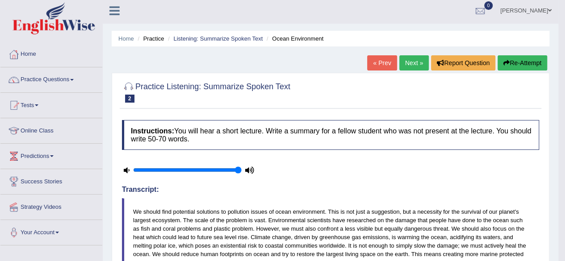
scroll to position [0, 0]
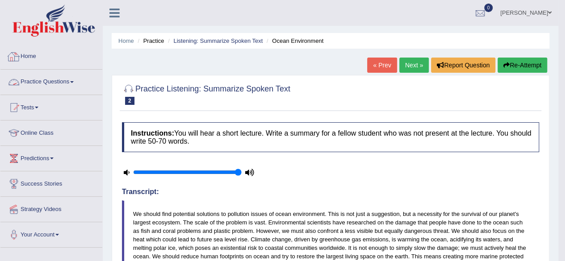
click at [41, 79] on link "Practice Questions" at bounding box center [51, 81] width 102 height 22
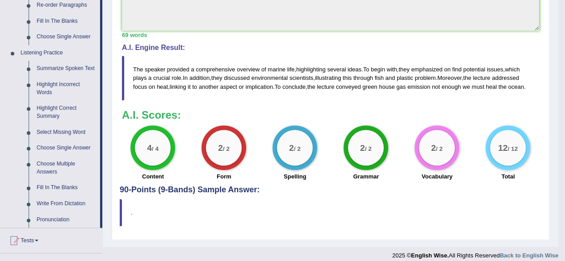
scroll to position [344, 0]
click at [54, 112] on link "Highlight Correct Summary" at bounding box center [66, 112] width 67 height 24
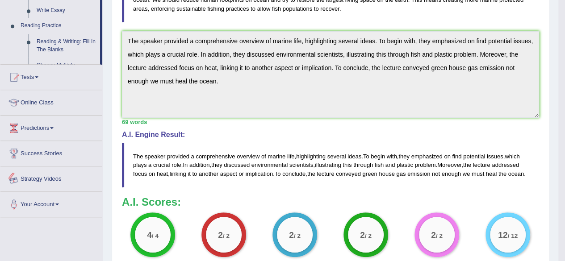
scroll to position [324, 0]
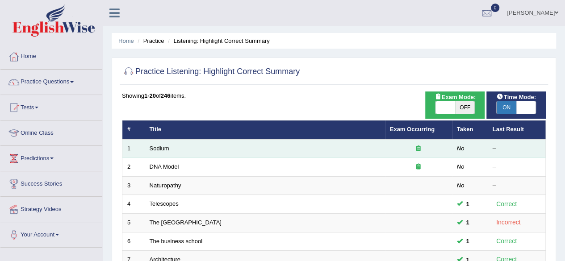
click at [156, 154] on td "Sodium" at bounding box center [265, 148] width 240 height 19
click at [156, 150] on link "Sodium" at bounding box center [160, 148] width 20 height 7
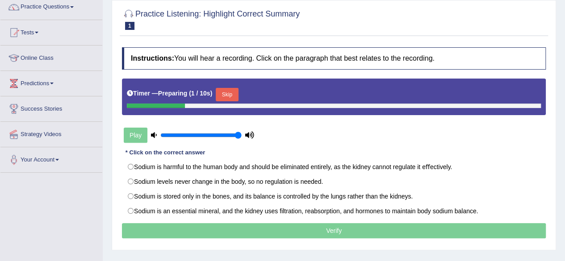
scroll to position [75, 0]
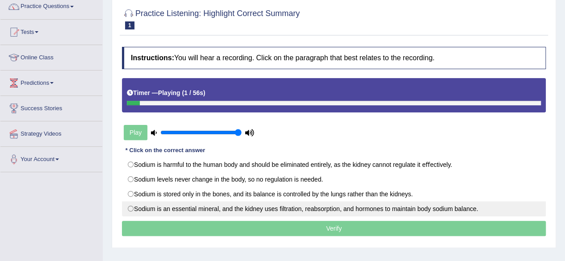
click at [206, 210] on label "Sodium is an essential mineral, and the kidney uses ﬁltration, reabsorption, an…" at bounding box center [334, 208] width 424 height 15
radio input "true"
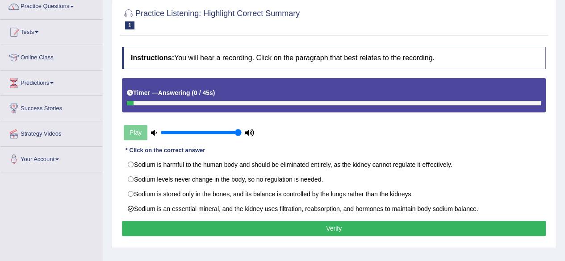
click at [234, 224] on button "Verify" at bounding box center [334, 228] width 424 height 15
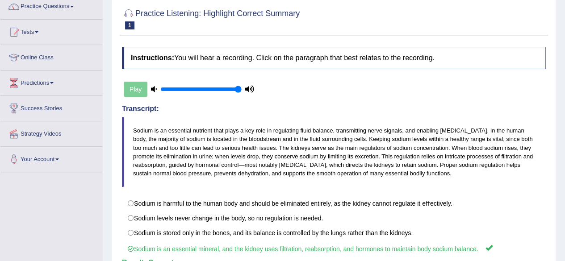
scroll to position [0, 0]
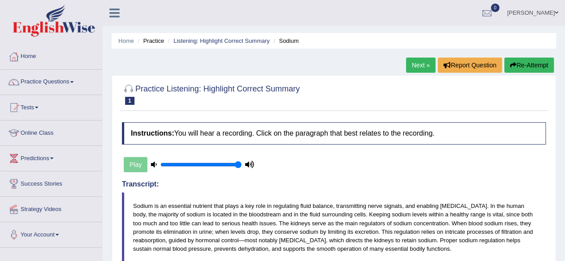
click at [420, 65] on link "Next »" at bounding box center [420, 65] width 29 height 15
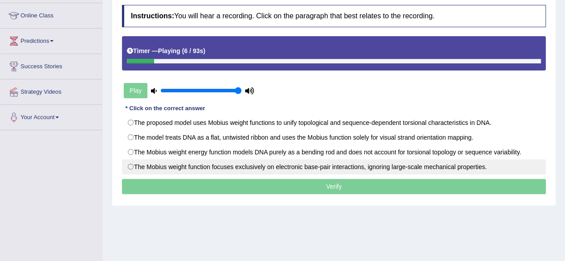
click at [242, 165] on label "The Mobius weight function focuses exclusively on electronic base-pair interact…" at bounding box center [334, 166] width 424 height 15
radio input "true"
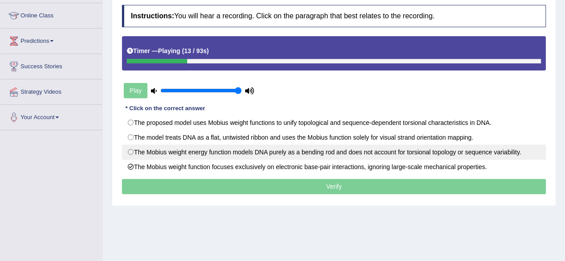
click at [241, 149] on label "The Mobius weight energy function models DNA purely as a bending rod and does n…" at bounding box center [334, 152] width 424 height 15
radio input "true"
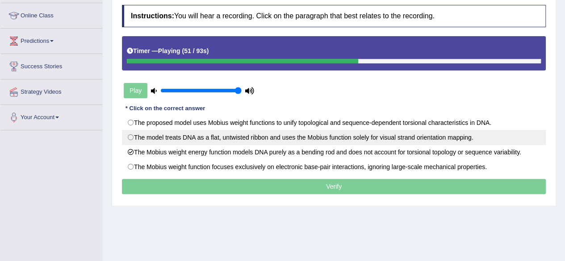
click at [239, 138] on label "The model treats DNA as a ﬂat, untwisted ribbon and uses the Mobius function so…" at bounding box center [334, 137] width 424 height 15
radio input "true"
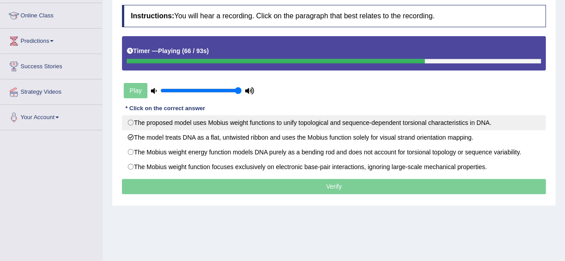
click at [237, 124] on label "The proposed model uses Mobius weight functions to unify topological and sequen…" at bounding box center [334, 122] width 424 height 15
radio input "true"
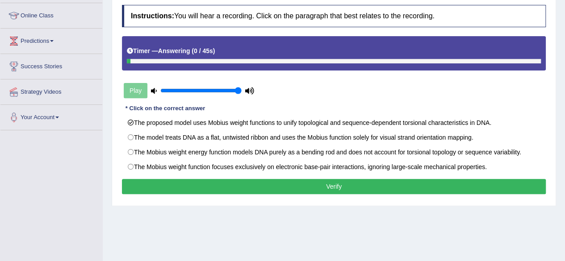
click at [205, 185] on button "Verify" at bounding box center [334, 186] width 424 height 15
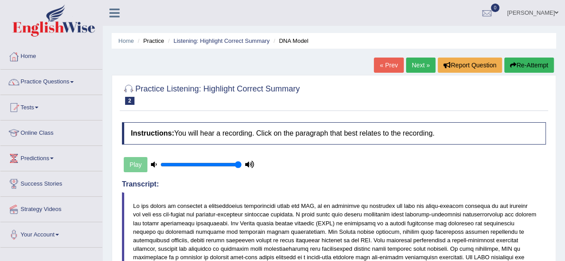
click at [423, 62] on link "Next »" at bounding box center [420, 65] width 29 height 15
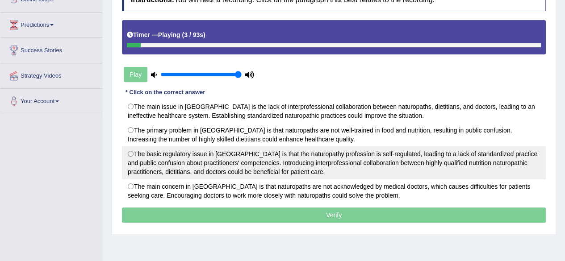
click at [262, 160] on label "The basic regulatory issue in Australia is that the naturopathy profession is s…" at bounding box center [334, 162] width 424 height 33
radio input "true"
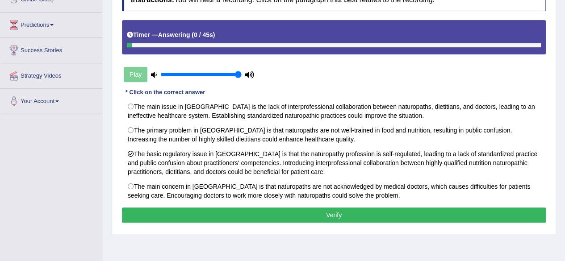
click at [328, 214] on button "Verify" at bounding box center [334, 215] width 424 height 15
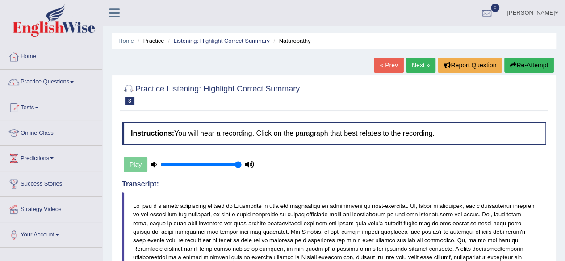
click at [418, 69] on link "Next »" at bounding box center [420, 65] width 29 height 15
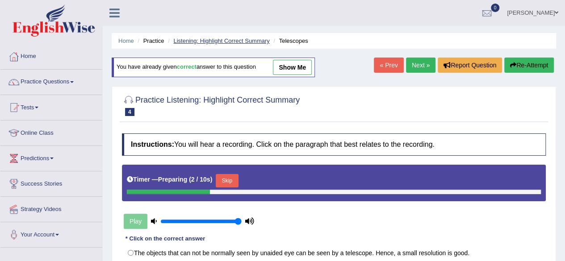
click at [232, 39] on link "Listening: Highlight Correct Summary" at bounding box center [221, 41] width 96 height 7
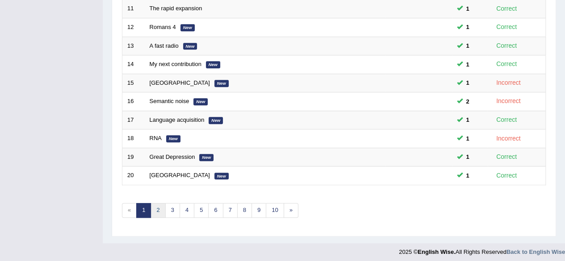
click at [159, 207] on link "2" at bounding box center [157, 210] width 15 height 15
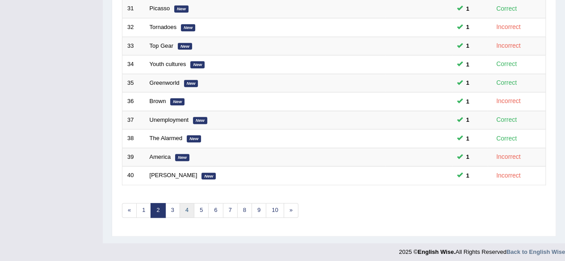
click at [180, 207] on link "4" at bounding box center [186, 210] width 15 height 15
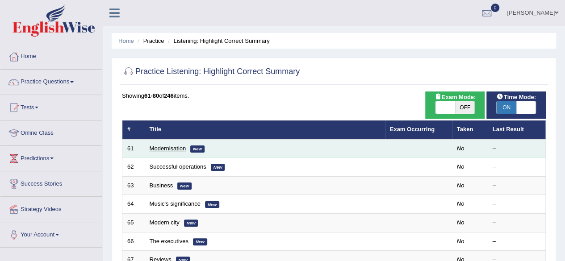
click at [169, 146] on link "Modernisation" at bounding box center [168, 148] width 37 height 7
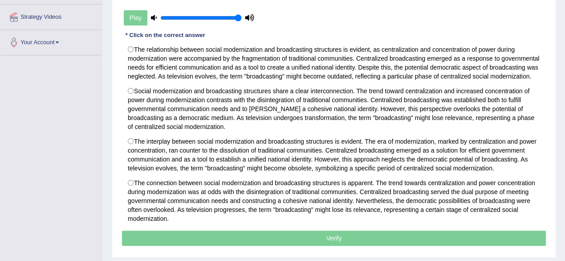
scroll to position [194, 0]
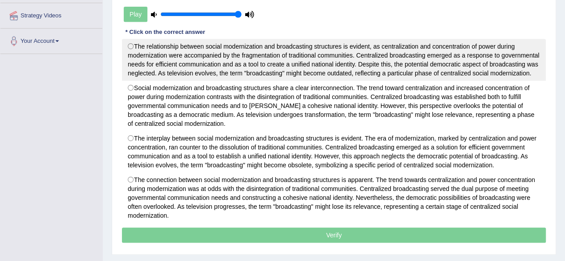
click at [273, 55] on label "The relationship between social modernization and broadcasting structures is ev…" at bounding box center [334, 60] width 424 height 42
radio input "true"
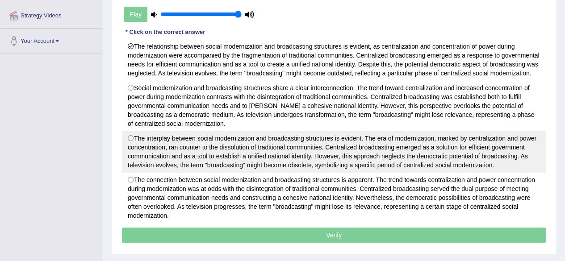
click at [338, 150] on label "The interplay between social modernization and broadcasting structures is evide…" at bounding box center [334, 152] width 424 height 42
radio input "true"
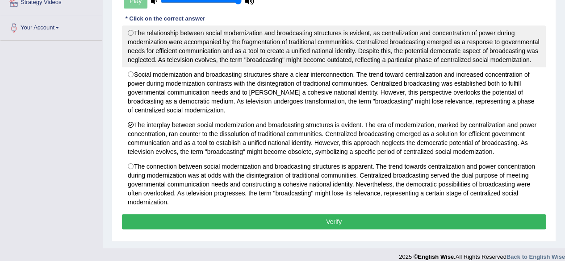
scroll to position [213, 0]
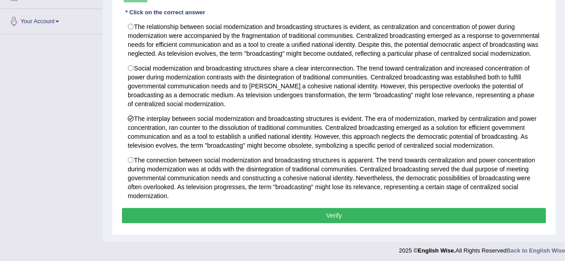
click at [294, 216] on button "Verify" at bounding box center [334, 215] width 424 height 15
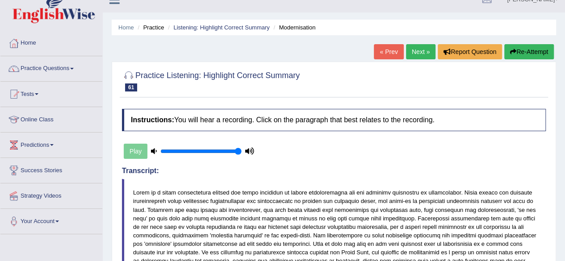
scroll to position [0, 0]
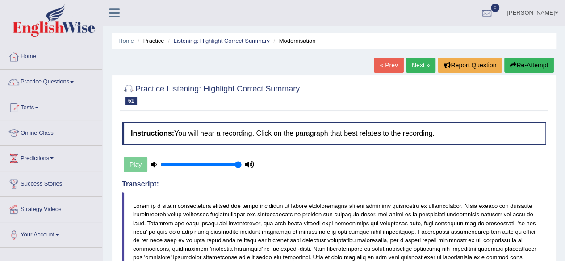
click at [408, 67] on link "Next »" at bounding box center [420, 65] width 29 height 15
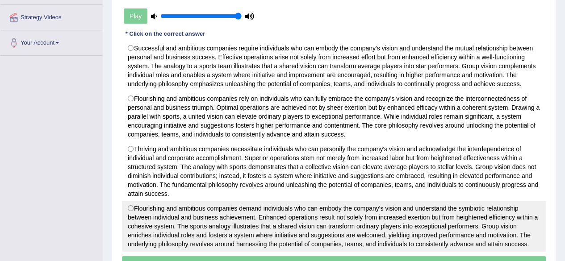
scroll to position [192, 0]
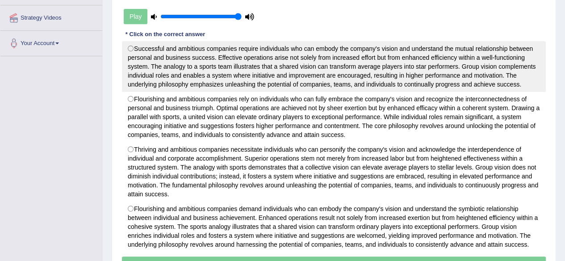
click at [330, 60] on label "Successful and ambitious companies require individuals who can embody the compa…" at bounding box center [334, 66] width 424 height 51
radio input "true"
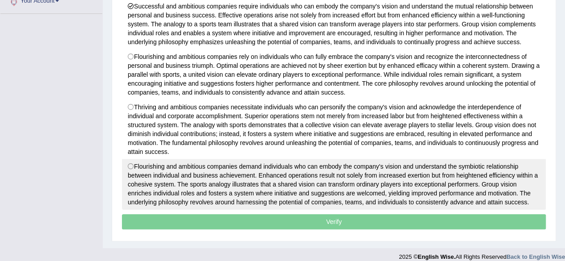
scroll to position [234, 0]
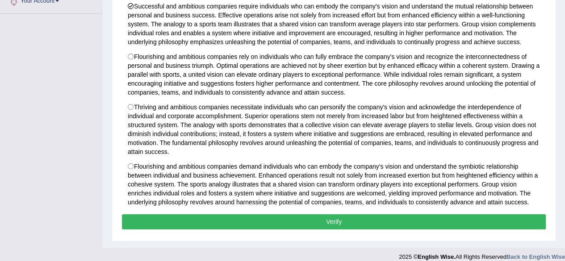
click at [376, 221] on button "Verify" at bounding box center [334, 221] width 424 height 15
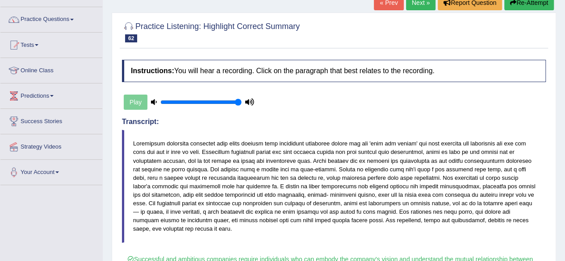
scroll to position [0, 0]
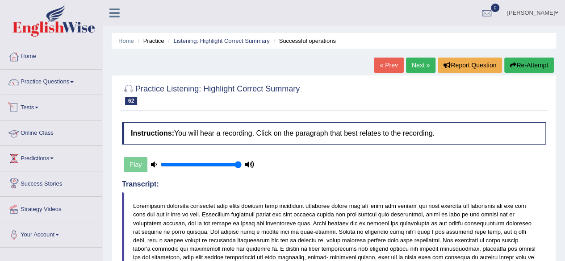
click at [54, 92] on li "Practice Questions Speaking Practice Read Aloud Repeat Sentence Describe Image …" at bounding box center [51, 82] width 102 height 25
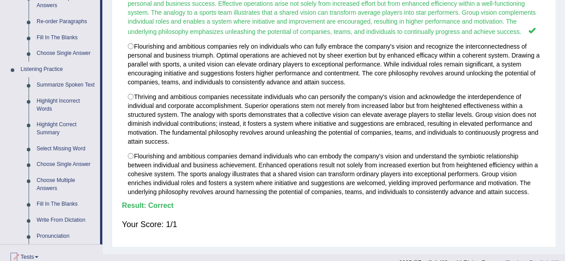
scroll to position [329, 0]
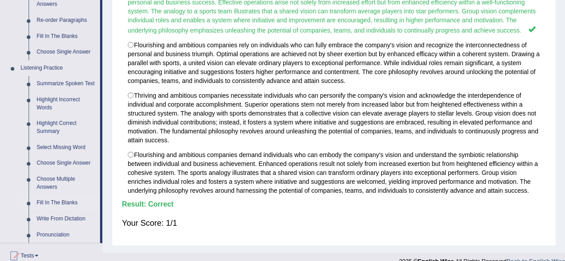
click at [54, 204] on link "Fill In The Blanks" at bounding box center [66, 203] width 67 height 16
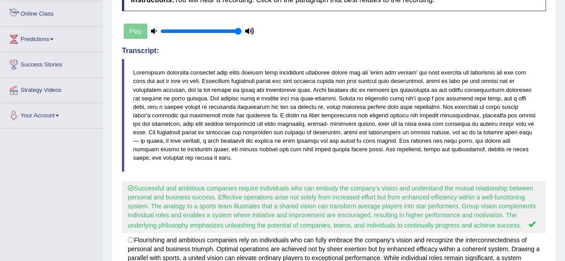
scroll to position [170, 0]
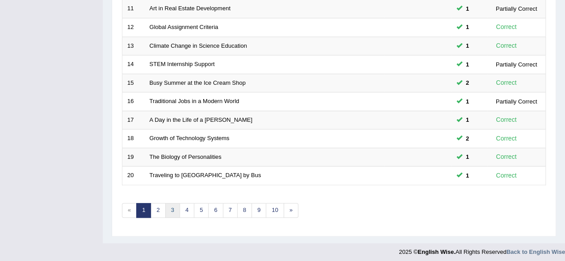
click at [174, 211] on link "3" at bounding box center [172, 210] width 15 height 15
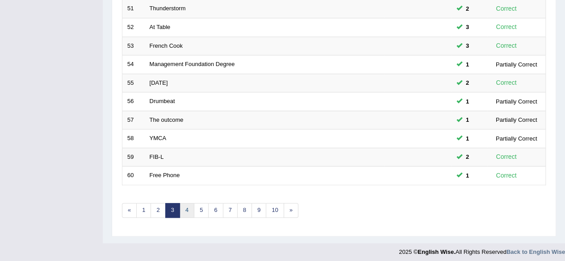
click at [190, 206] on link "4" at bounding box center [186, 210] width 15 height 15
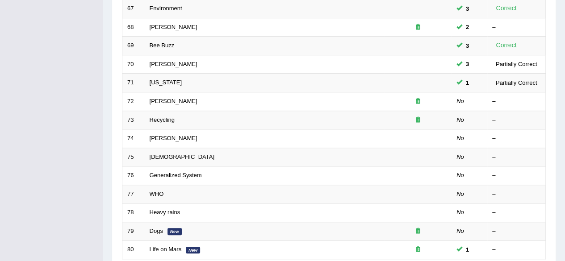
scroll to position [252, 0]
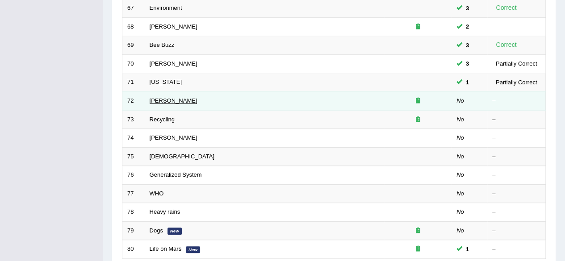
click at [163, 97] on link "[PERSON_NAME]" at bounding box center [174, 100] width 48 height 7
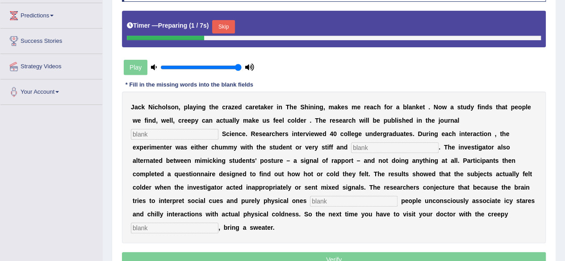
scroll to position [164, 0]
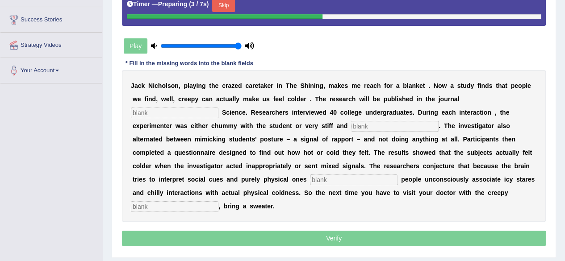
click at [188, 113] on input "text" at bounding box center [175, 113] width 88 height 11
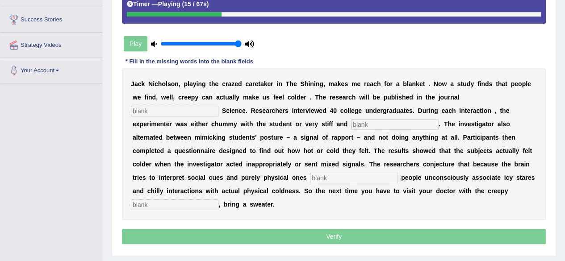
type input "s"
type input "physcology"
click at [373, 126] on input "text" at bounding box center [395, 124] width 88 height 11
type input "professional"
click at [342, 176] on input "text" at bounding box center [354, 178] width 88 height 11
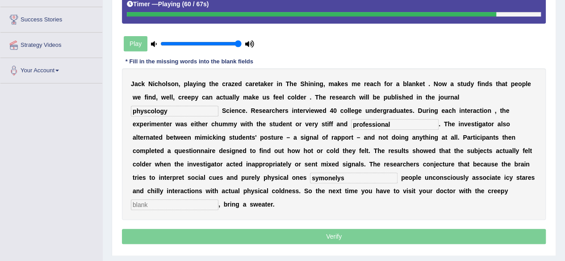
type input "symonelys"
click at [185, 206] on input "text" at bounding box center [175, 205] width 88 height 11
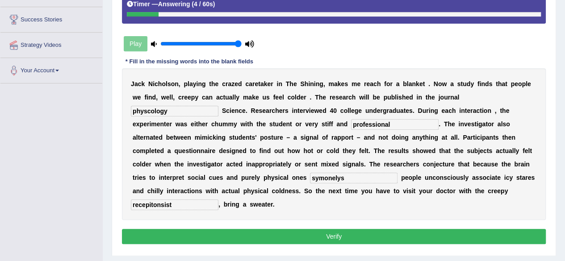
type input "recepitonsist"
click at [355, 177] on input "symonelys" at bounding box center [354, 178] width 88 height 11
type input "symontaneously"
click at [154, 203] on input "recepitonsist" at bounding box center [175, 205] width 88 height 11
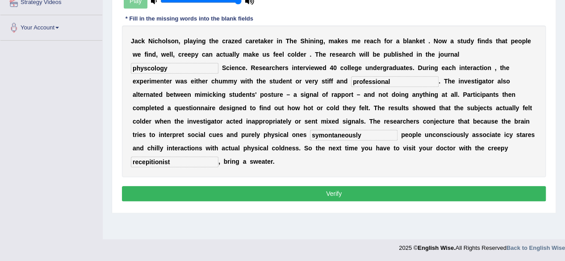
scroll to position [207, 0]
type input "recepitionist"
click at [246, 189] on button "Verify" at bounding box center [334, 193] width 424 height 15
